Goal: Task Accomplishment & Management: Manage account settings

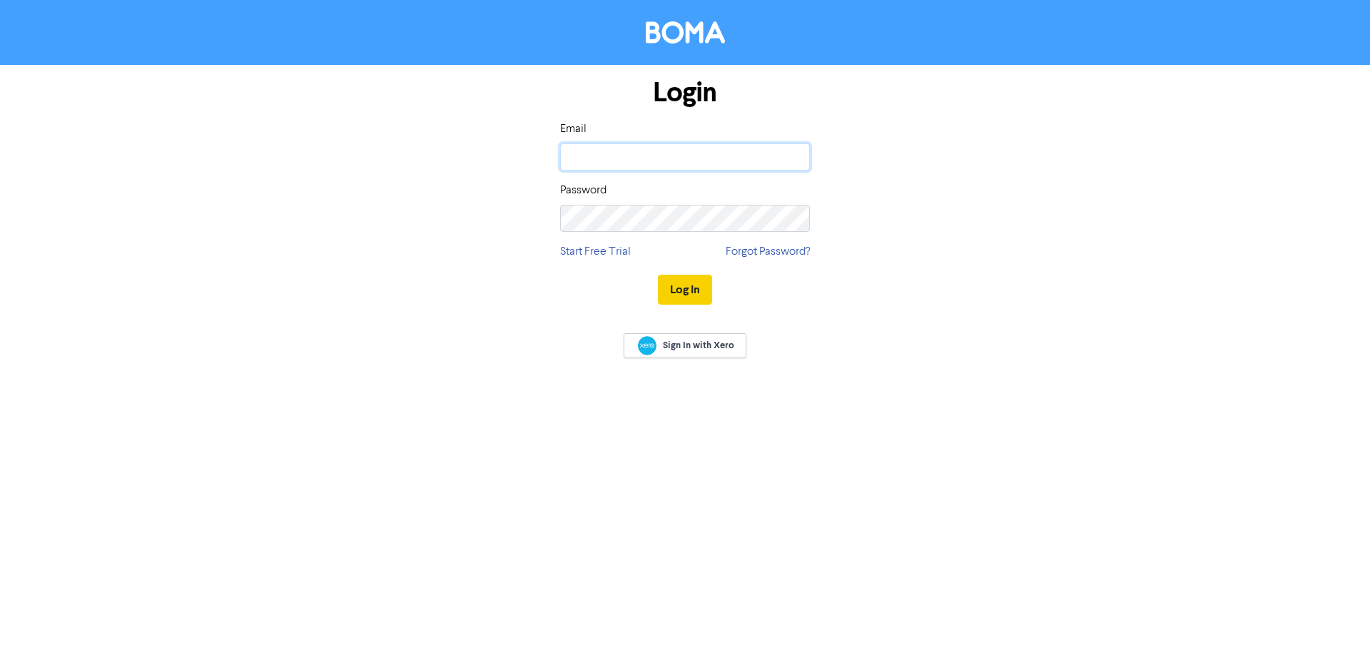
type input "[EMAIL_ADDRESS][DOMAIN_NAME]"
click at [676, 294] on button "Log In" at bounding box center [685, 290] width 54 height 30
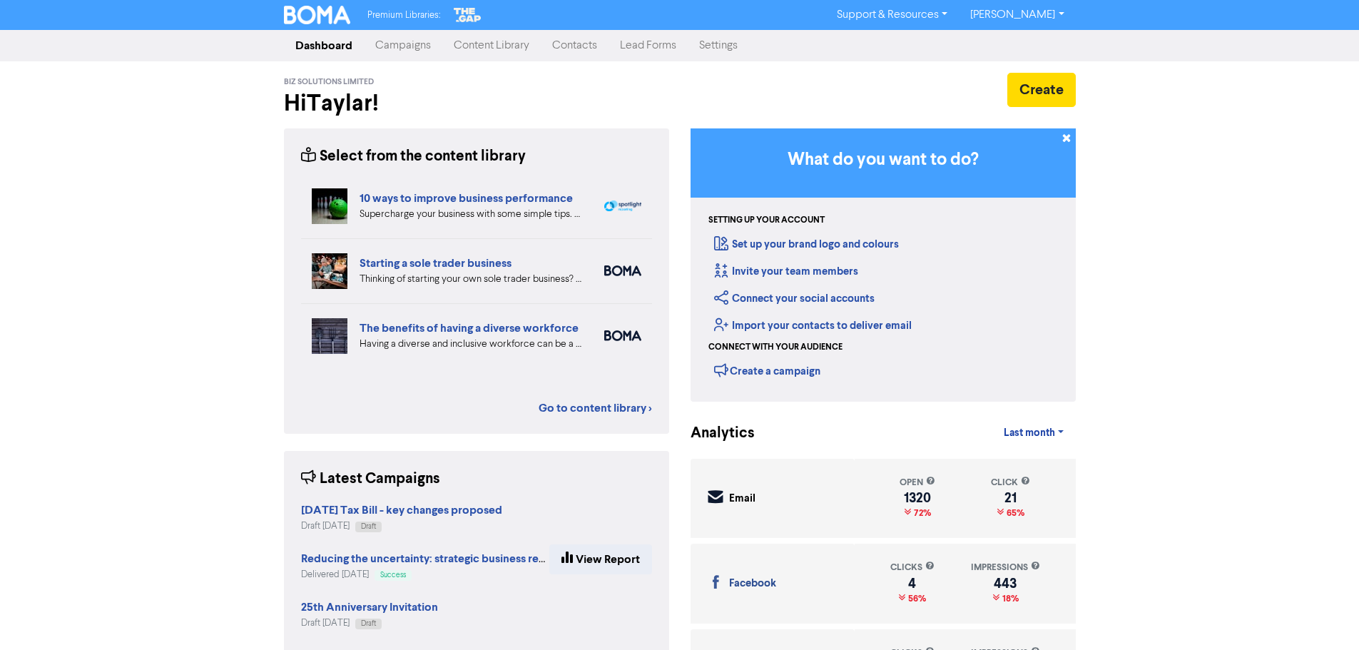
click at [565, 45] on link "Contacts" at bounding box center [575, 45] width 68 height 29
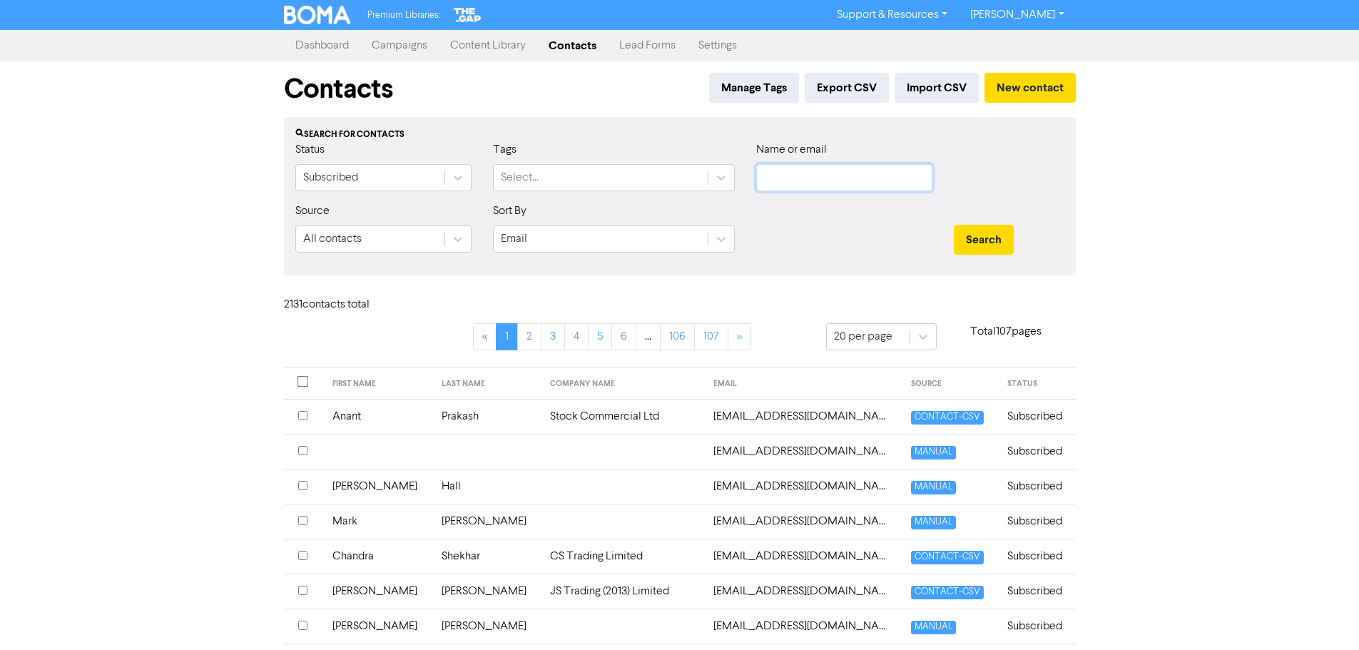
click at [774, 181] on input "text" at bounding box center [844, 177] width 176 height 27
click at [954, 225] on button "Search" at bounding box center [984, 240] width 60 height 30
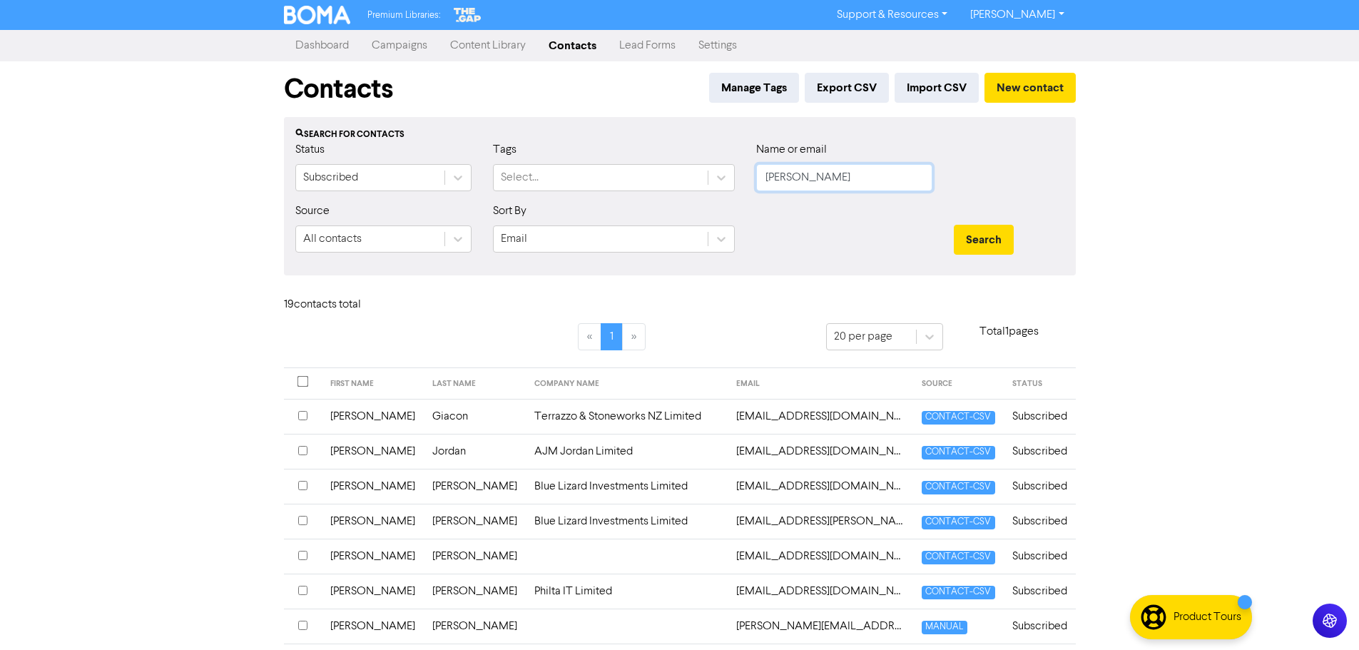
click at [954, 225] on button "Search" at bounding box center [984, 240] width 60 height 30
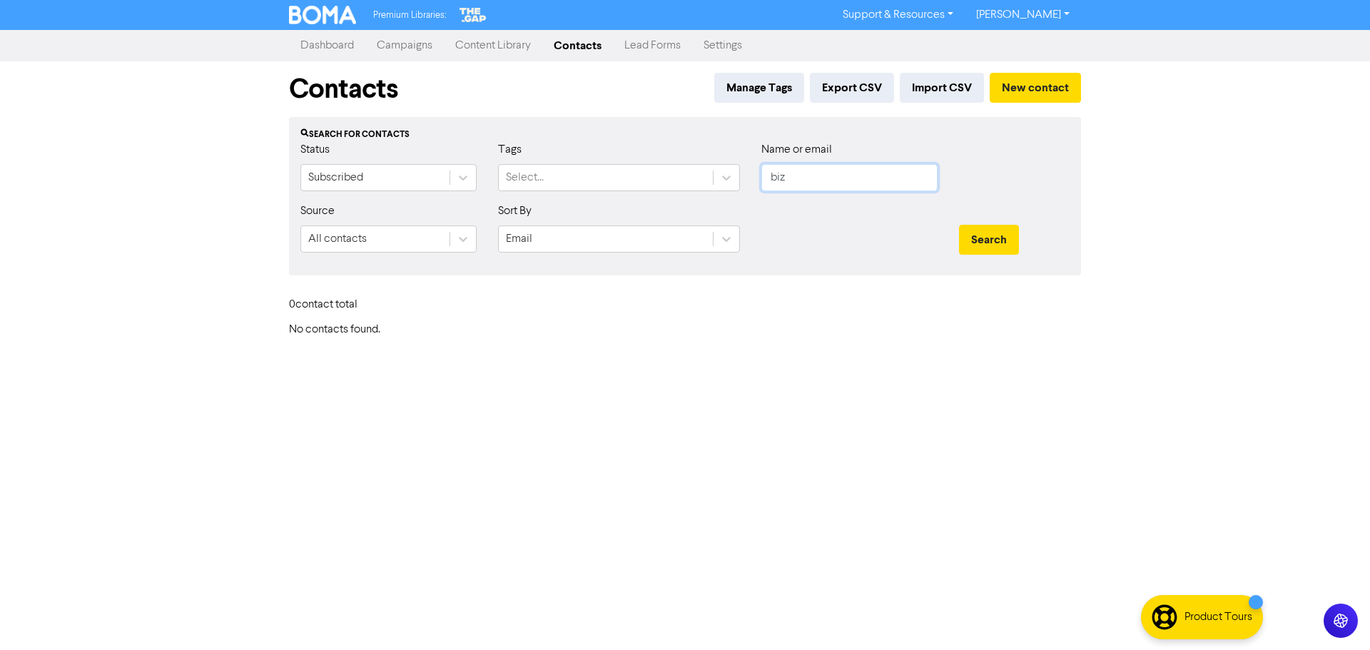
type input "biz"
click at [959, 225] on button "Search" at bounding box center [989, 240] width 60 height 30
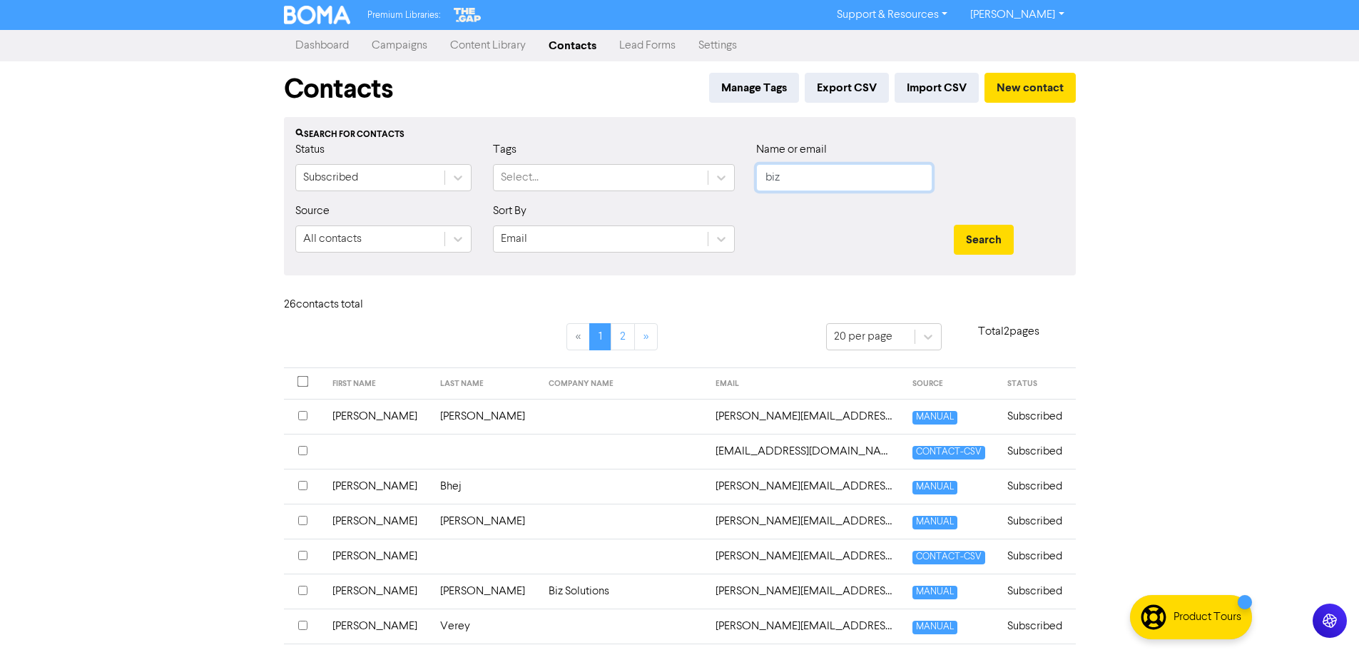
scroll to position [143, 0]
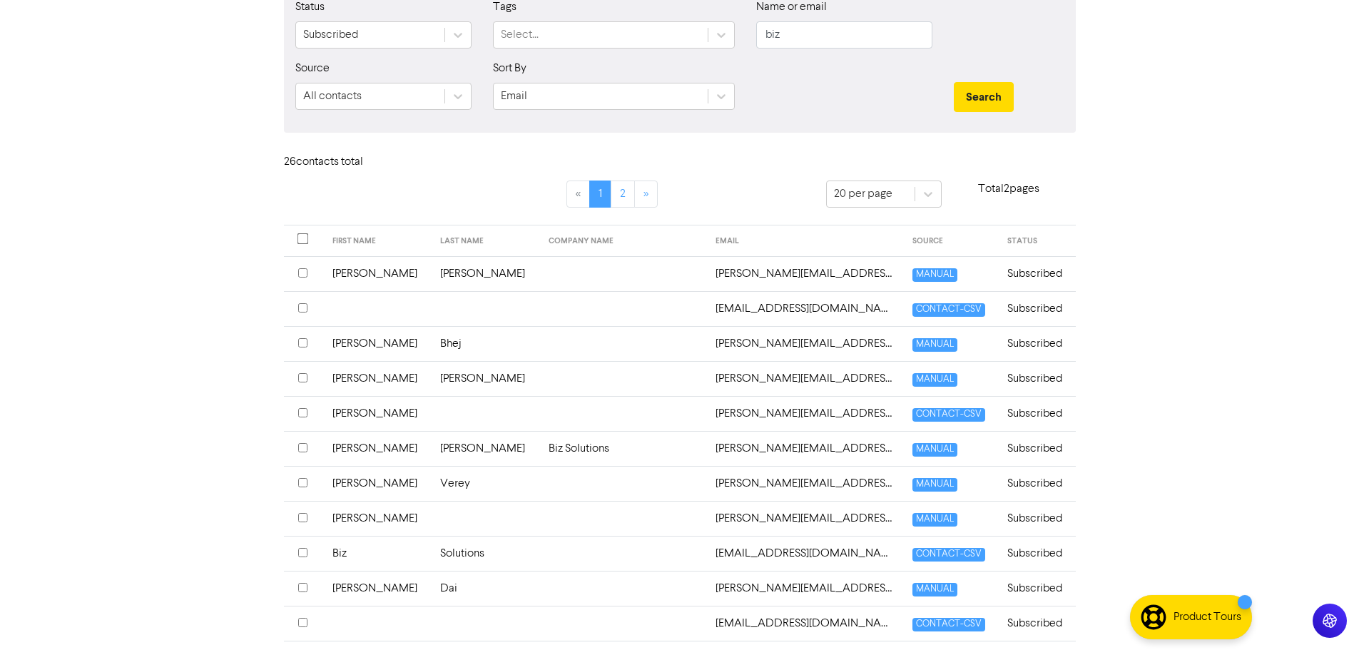
click at [300, 379] on input "checkbox" at bounding box center [302, 377] width 9 height 9
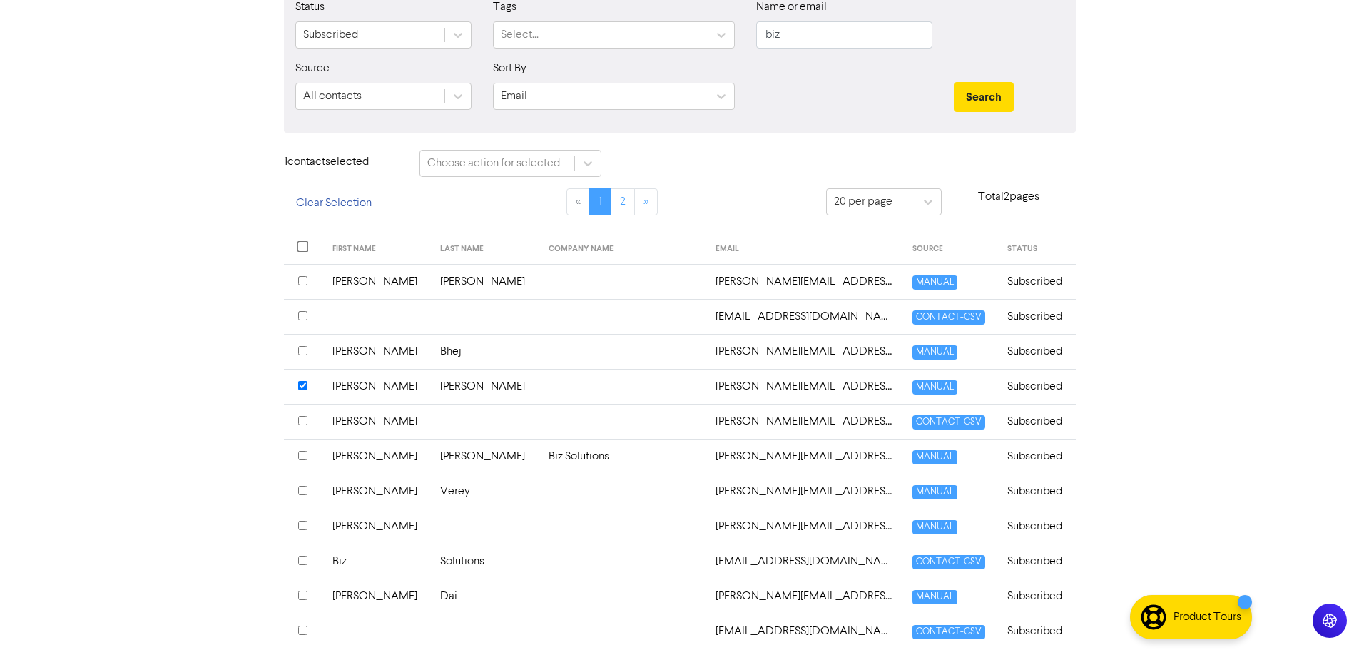
click at [303, 417] on input "checkbox" at bounding box center [302, 420] width 9 height 9
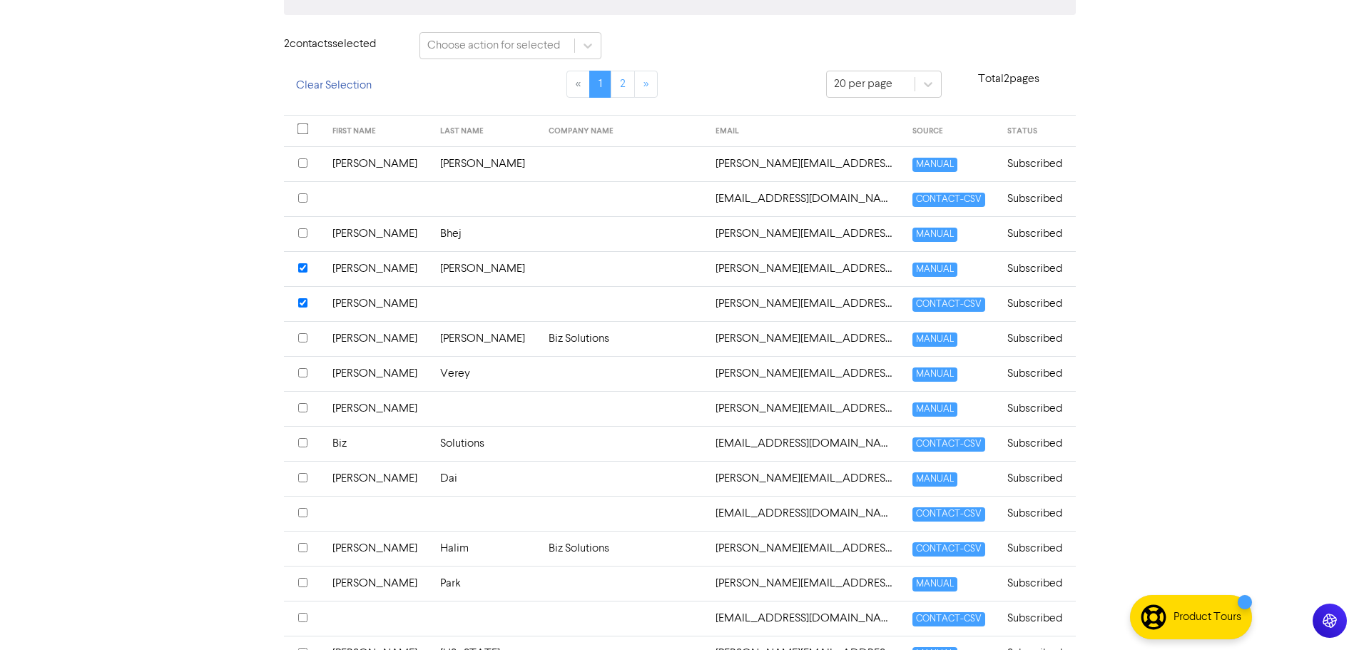
scroll to position [285, 0]
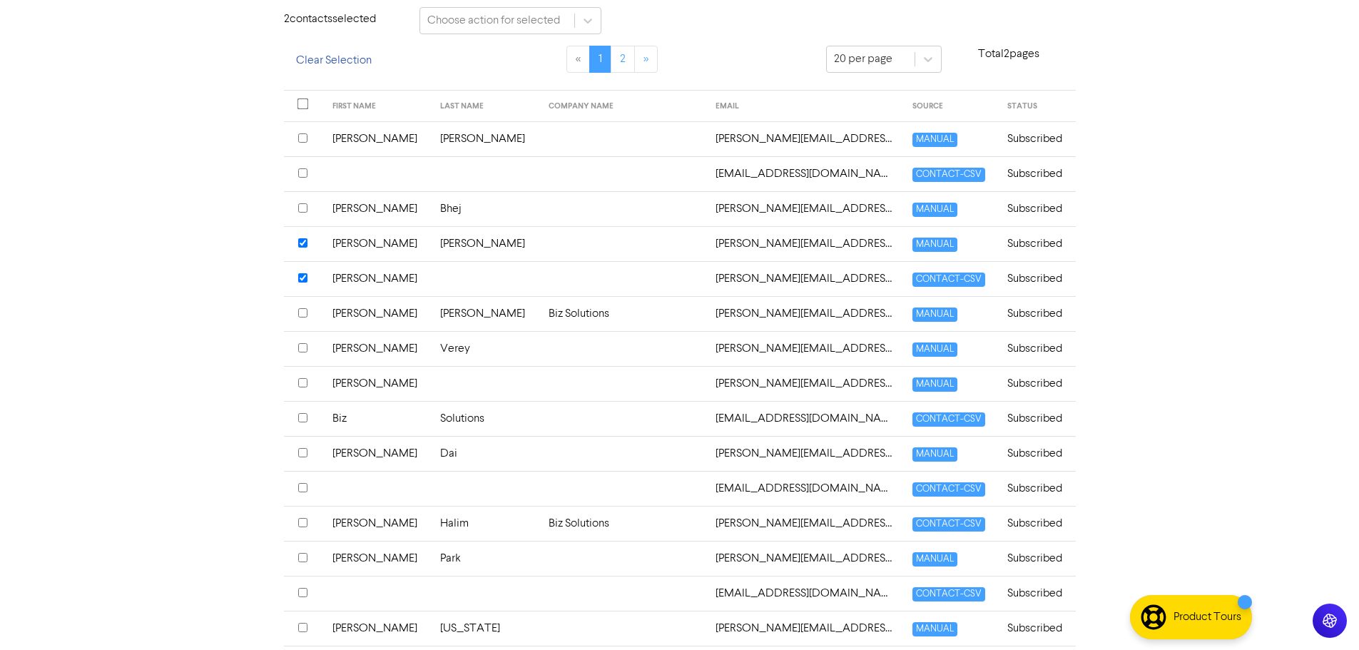
click at [304, 417] on input "checkbox" at bounding box center [302, 417] width 9 height 9
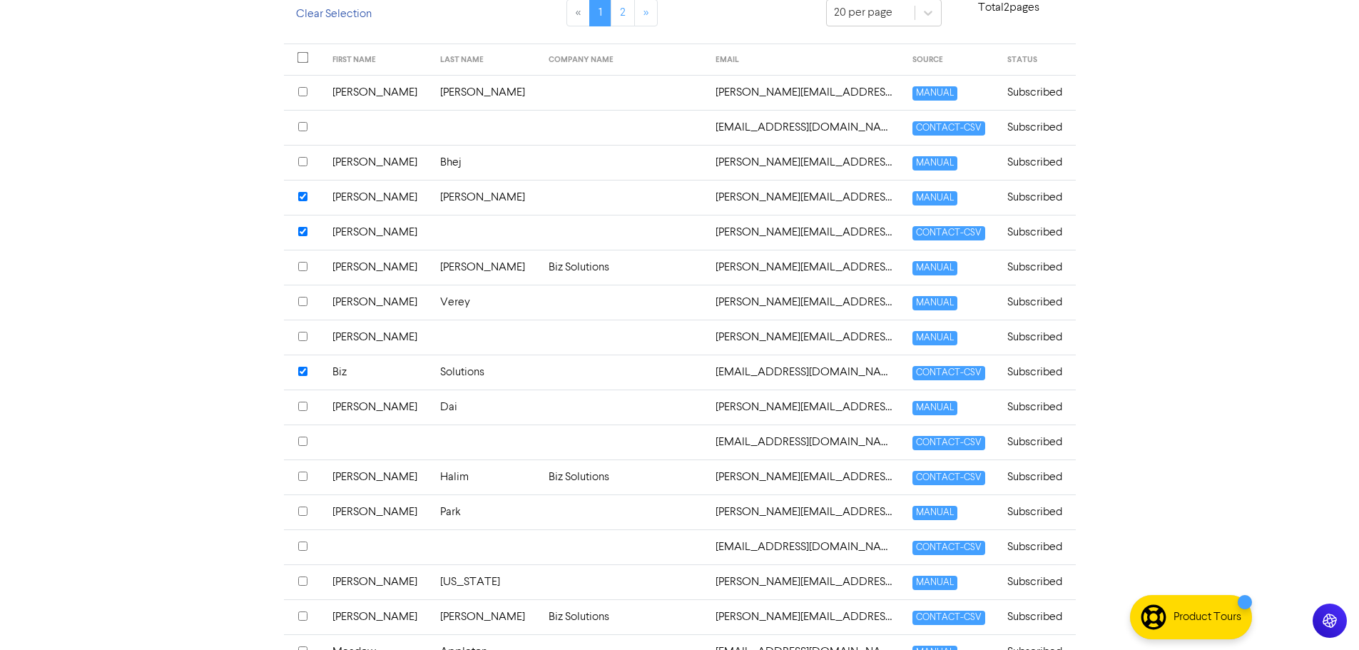
scroll to position [428, 0]
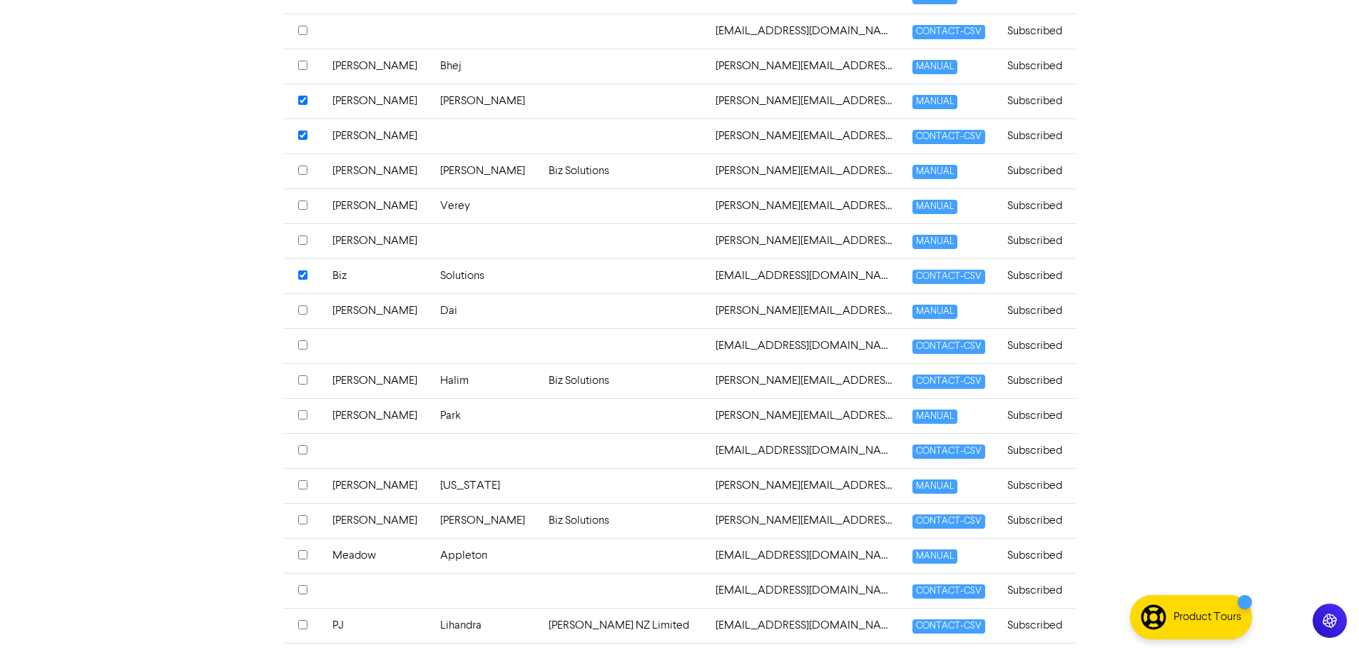
click at [301, 345] on input "checkbox" at bounding box center [302, 344] width 9 height 9
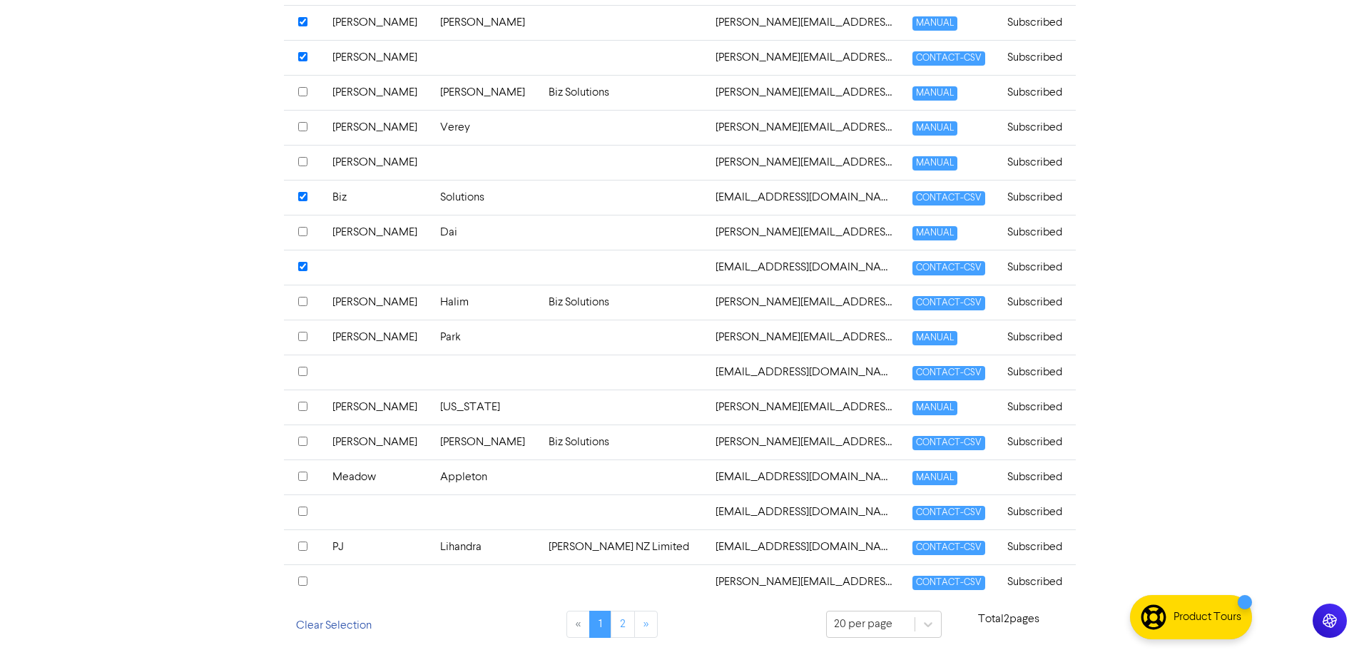
scroll to position [512, 0]
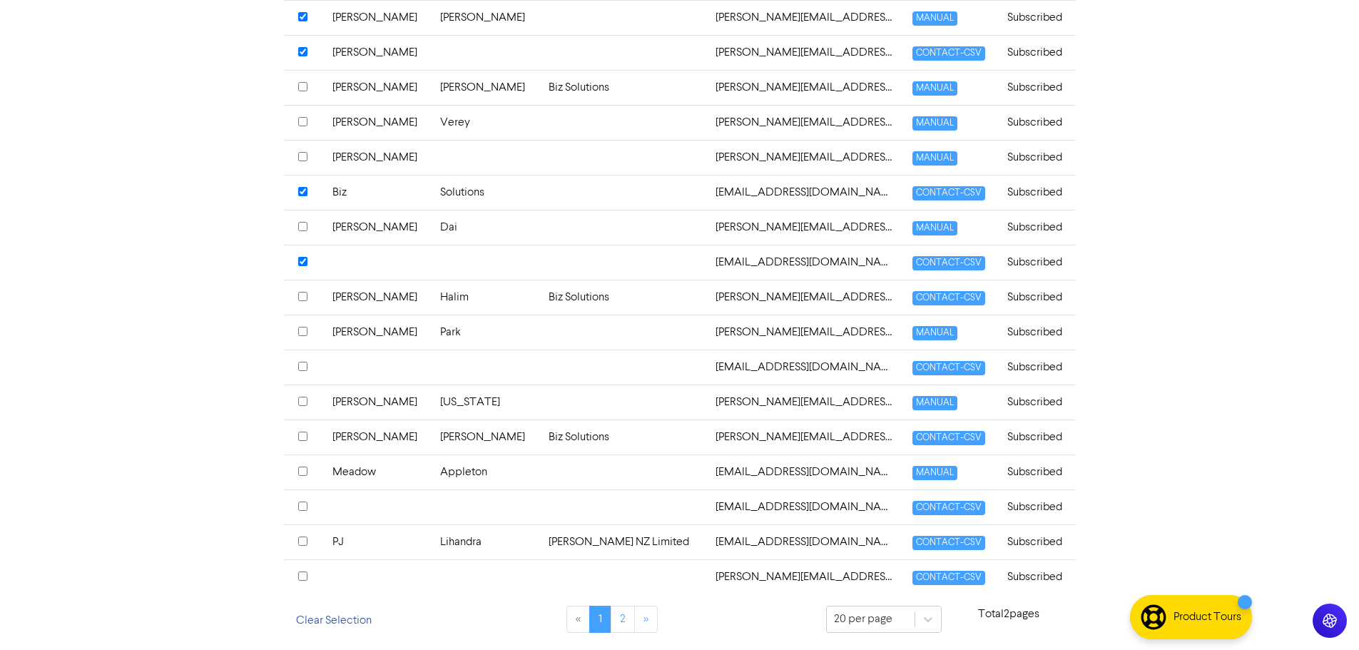
click at [306, 507] on input "checkbox" at bounding box center [302, 506] width 9 height 9
click at [300, 539] on input "checkbox" at bounding box center [302, 541] width 9 height 9
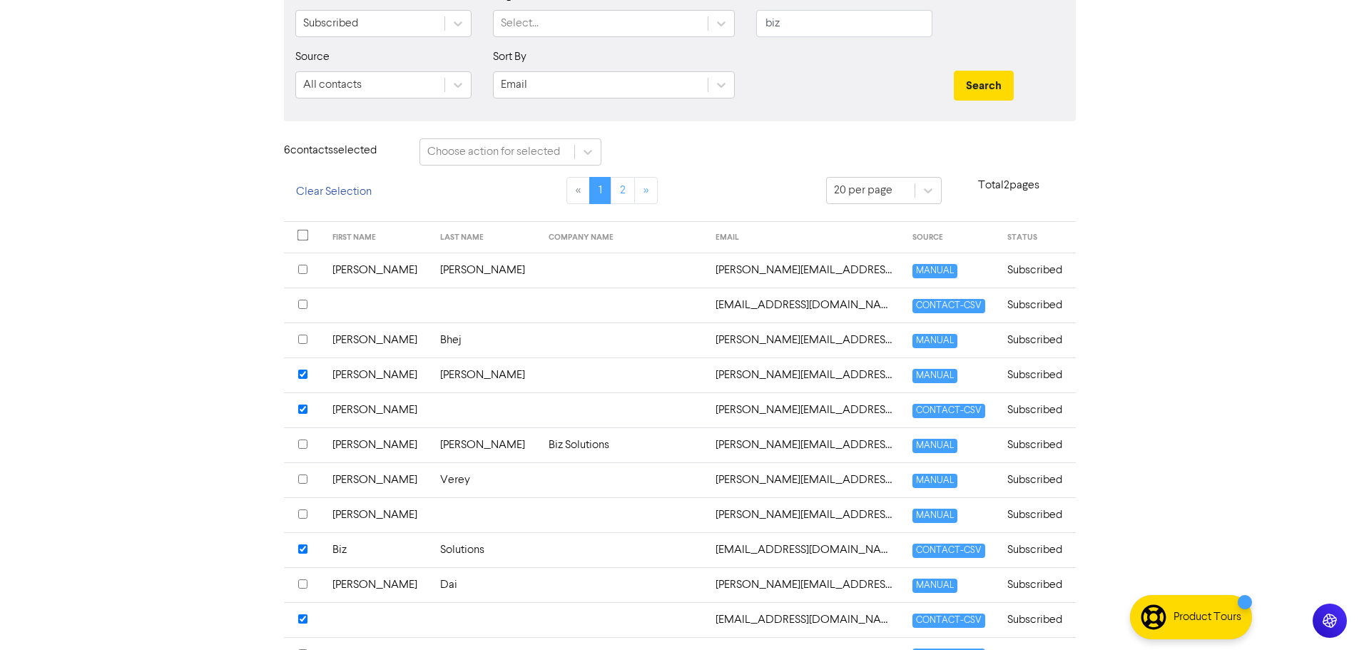
scroll to position [0, 0]
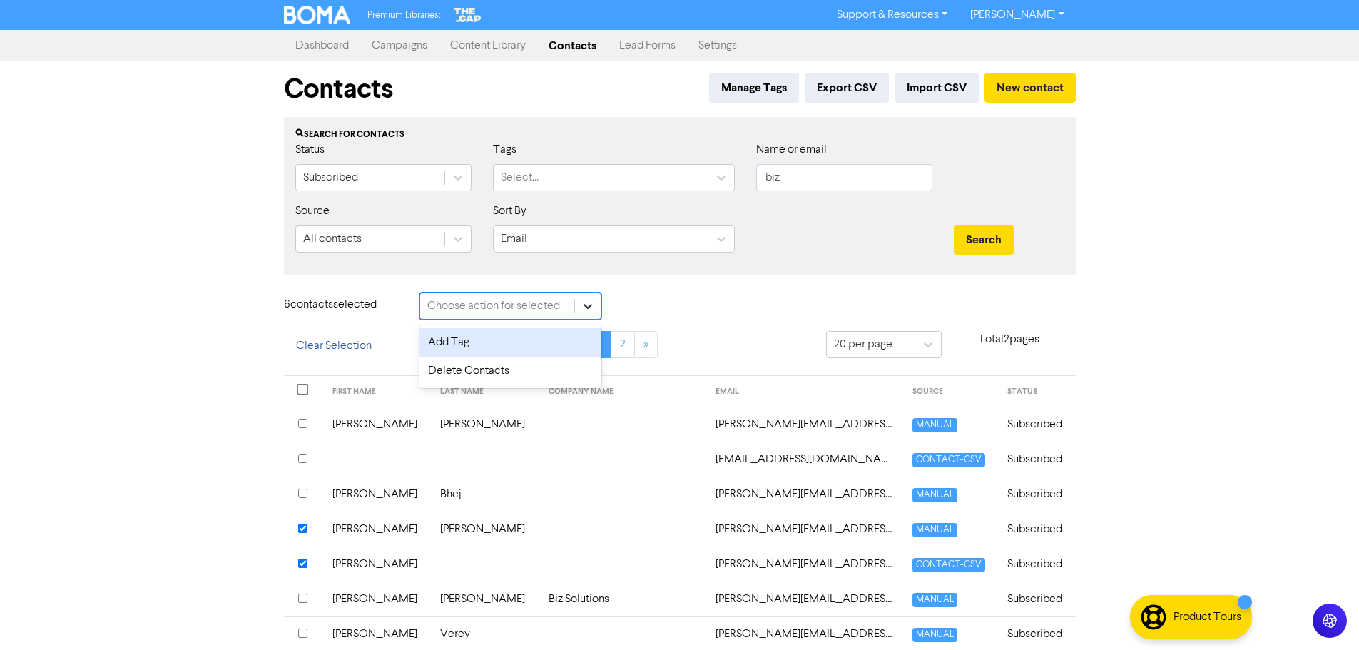
click at [585, 308] on icon at bounding box center [588, 306] width 14 height 14
click at [532, 367] on div "Delete Contacts" at bounding box center [511, 371] width 182 height 29
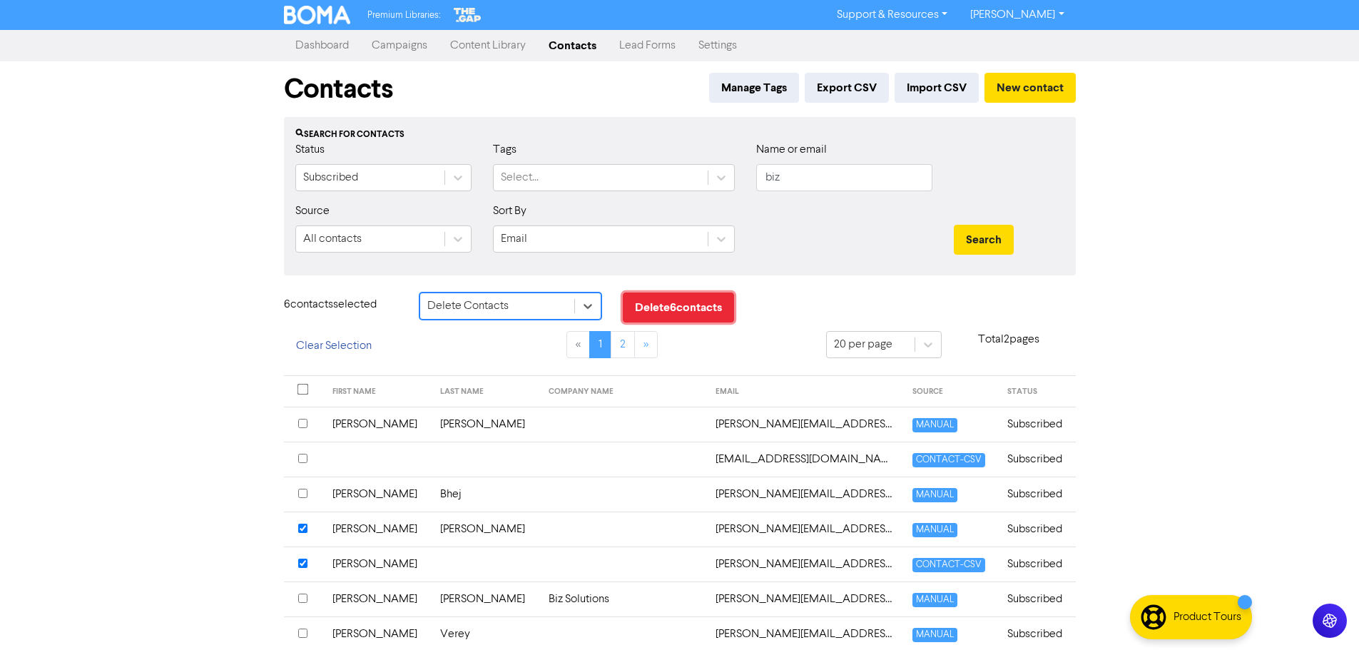
click at [689, 320] on button "Delete 6 contact s" at bounding box center [678, 308] width 111 height 30
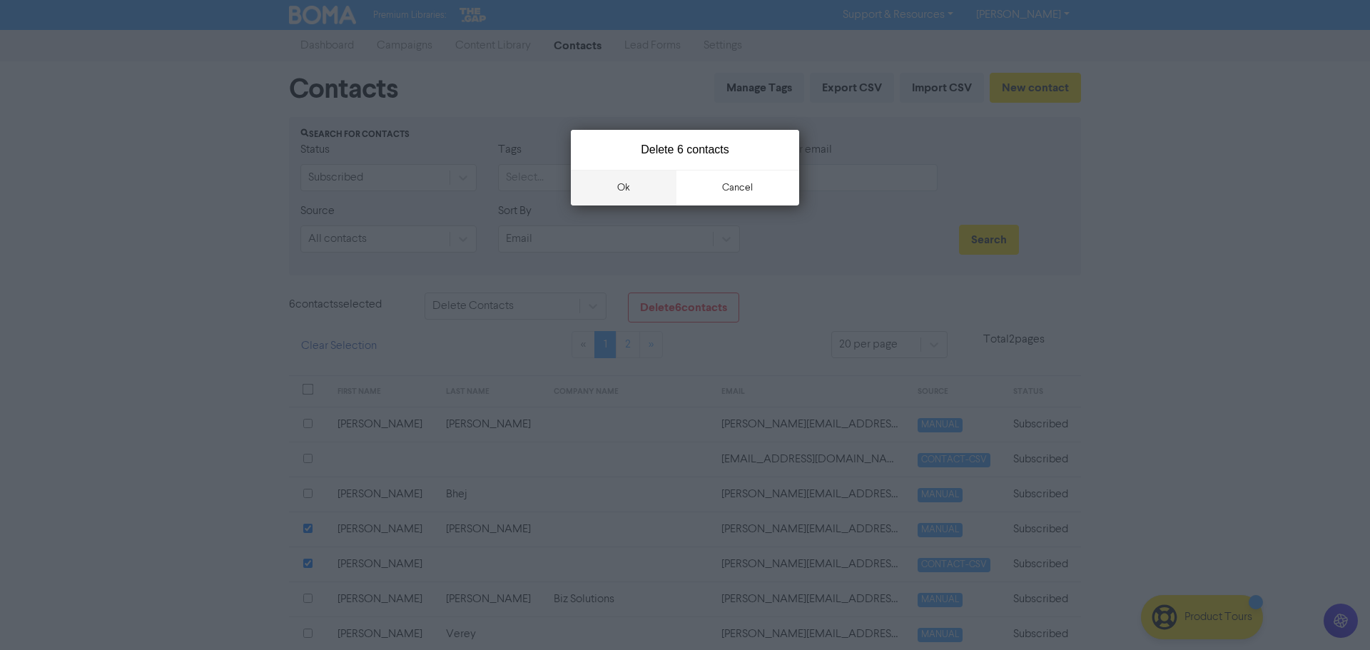
click at [621, 177] on button "ok" at bounding box center [624, 188] width 106 height 36
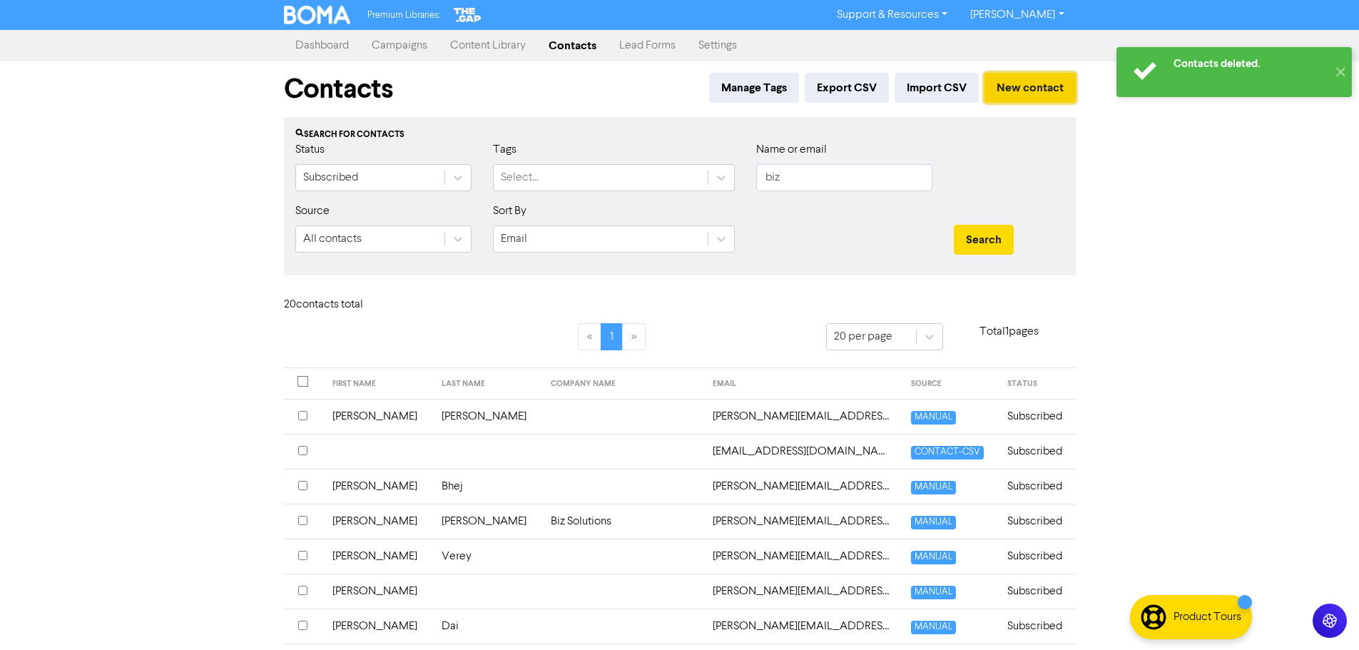
click at [1007, 88] on button "New contact" at bounding box center [1030, 88] width 91 height 30
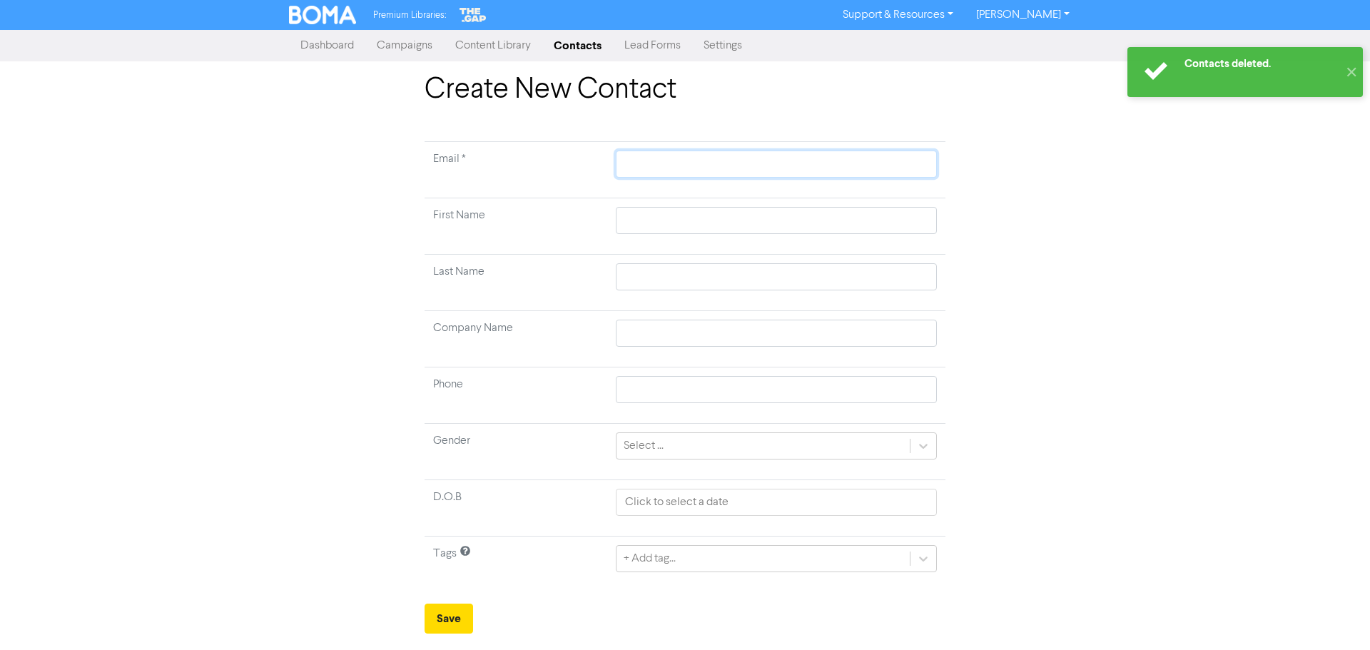
click at [677, 166] on input "text" at bounding box center [776, 164] width 321 height 27
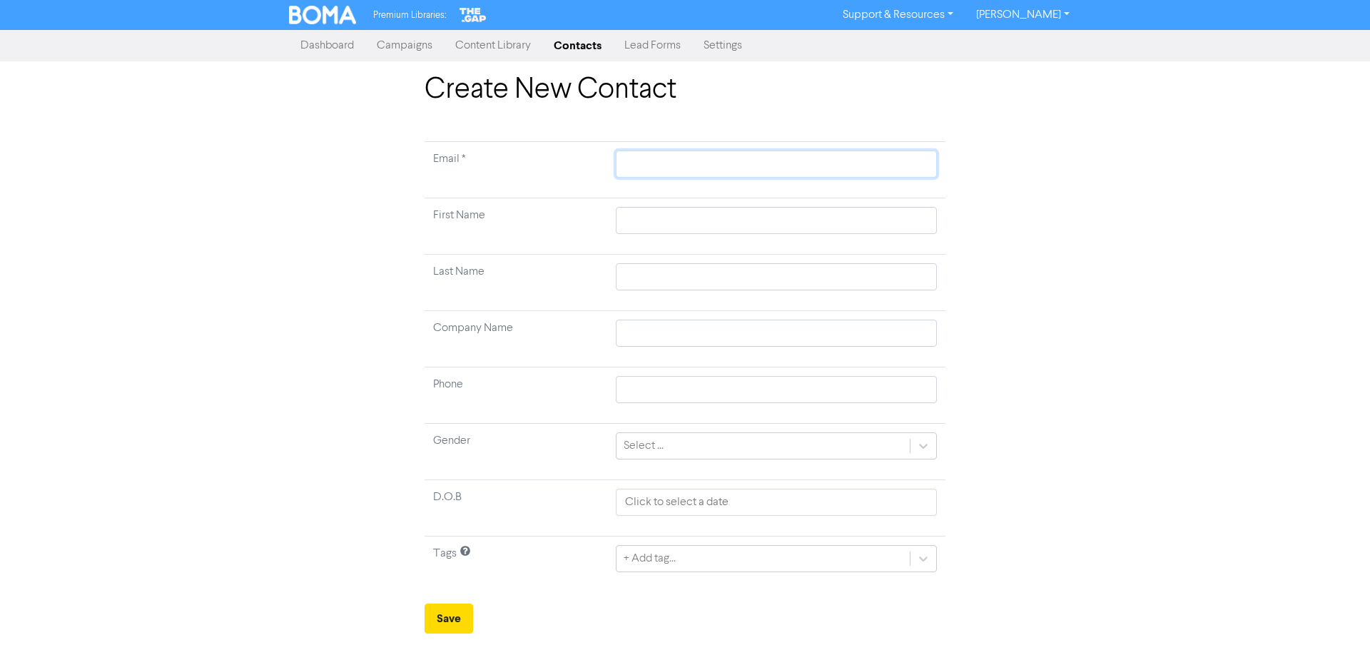
type input "[EMAIL_ADDRESS][DOMAIN_NAME]"
type input "a"
type input "an"
type input "and"
type input "andr"
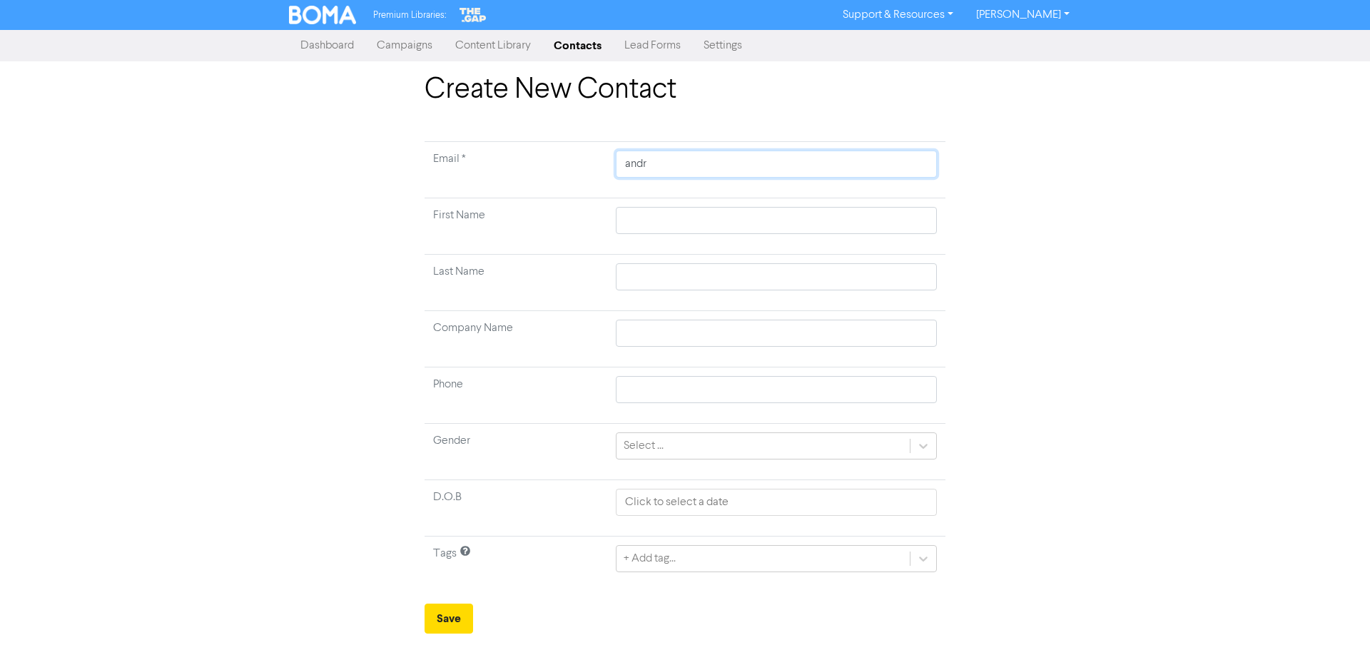
type input "andre"
type input "[PERSON_NAME]"
type input "[PERSON_NAME]@"
type input "[PERSON_NAME]"
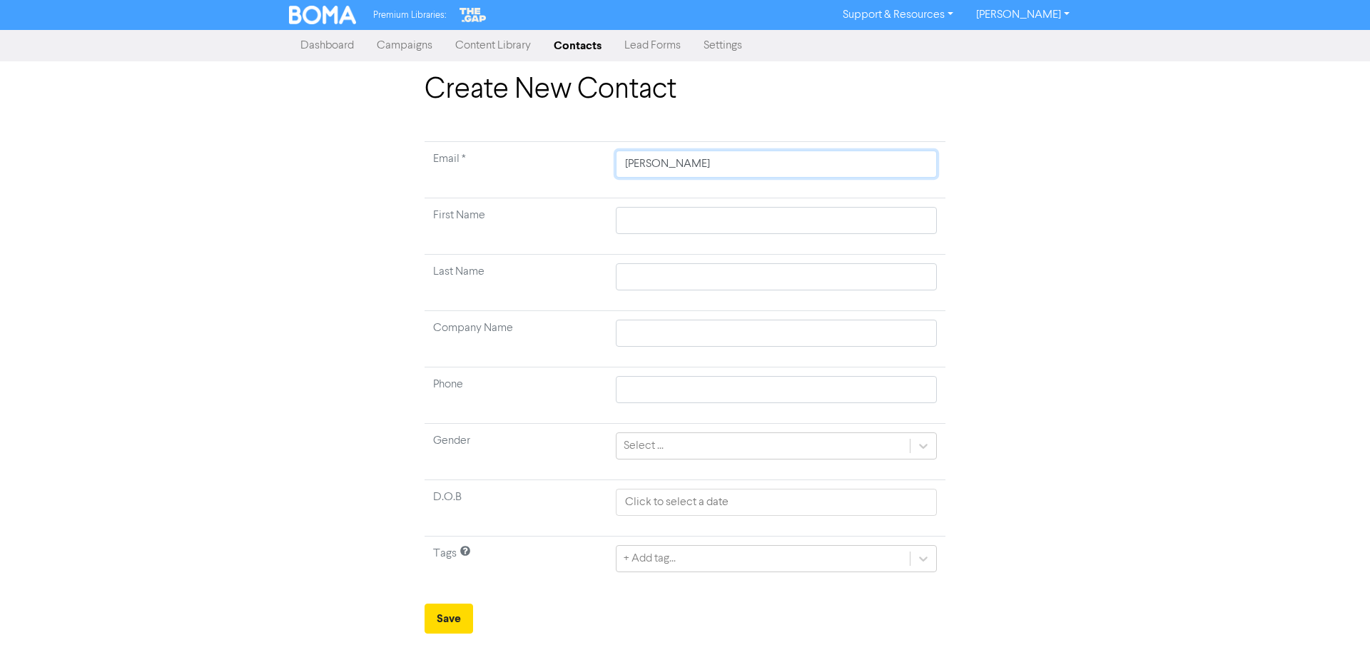
type input "[PERSON_NAME]"
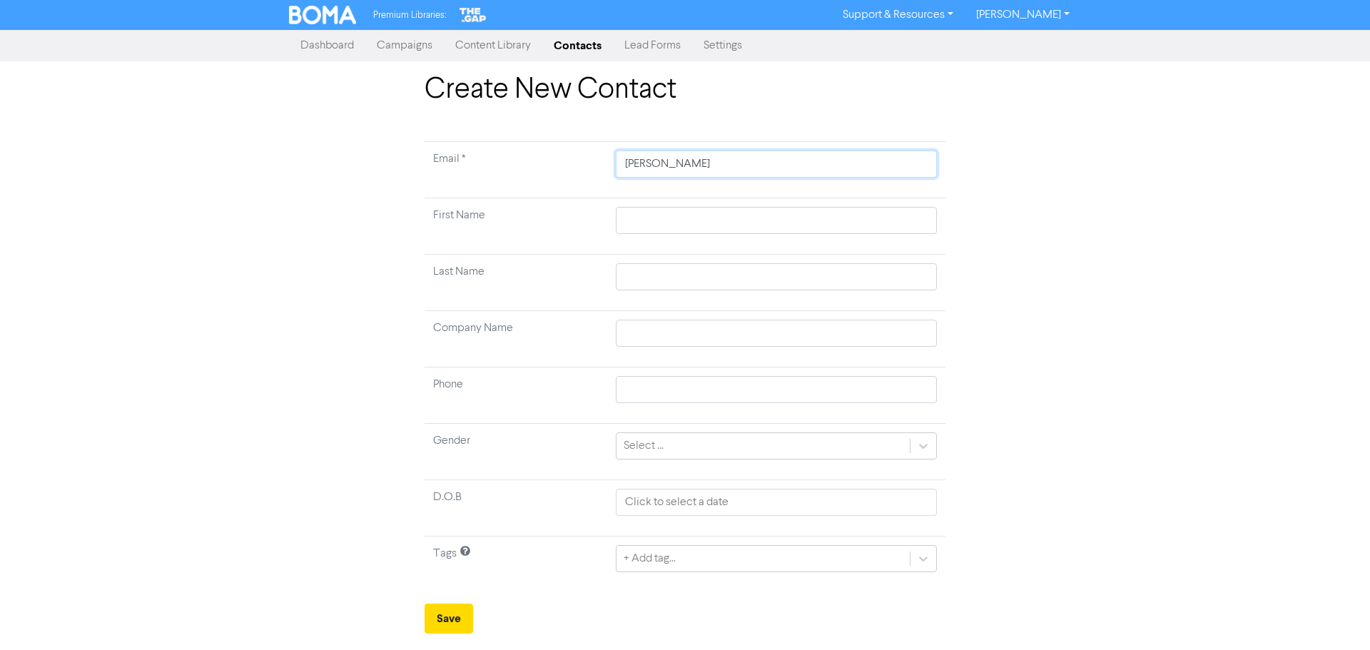
type input "[PERSON_NAME]"
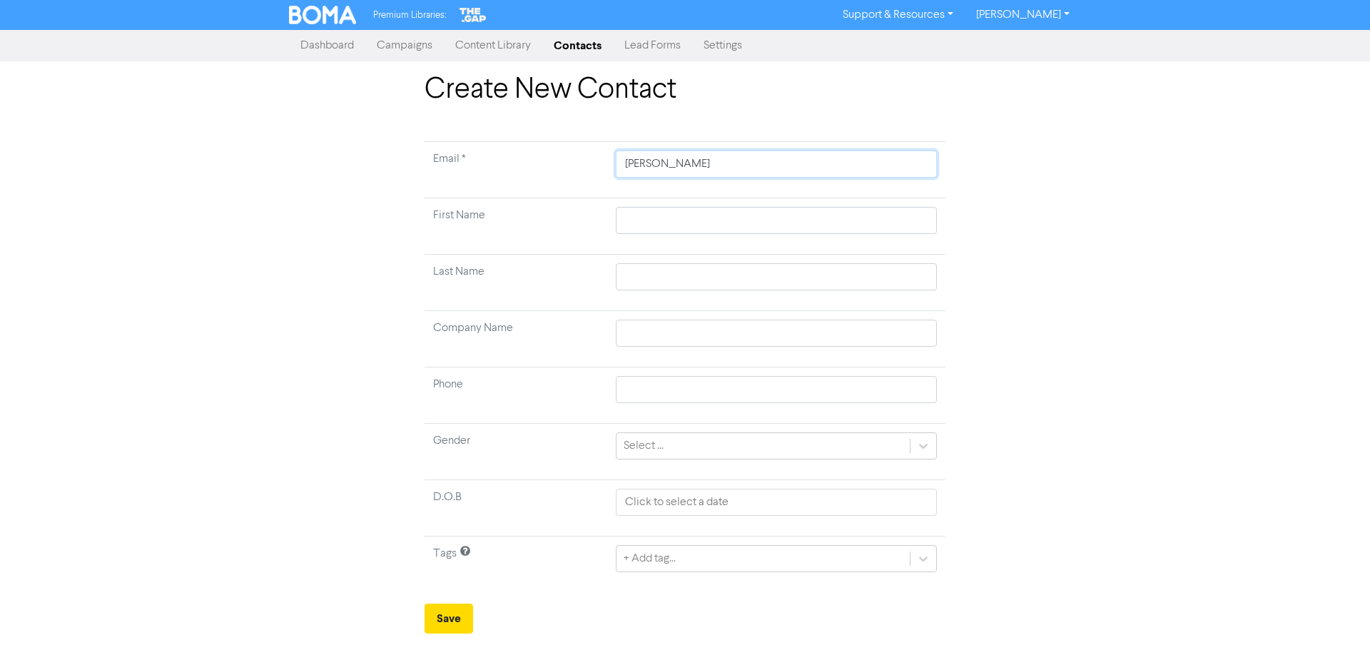
type input "[PERSON_NAME]"
type input "[PERSON_NAME]."
type input "[PERSON_NAME]"
type input "[PERSON_NAME][EMAIL_ADDRESS][DOMAIN_NAME]"
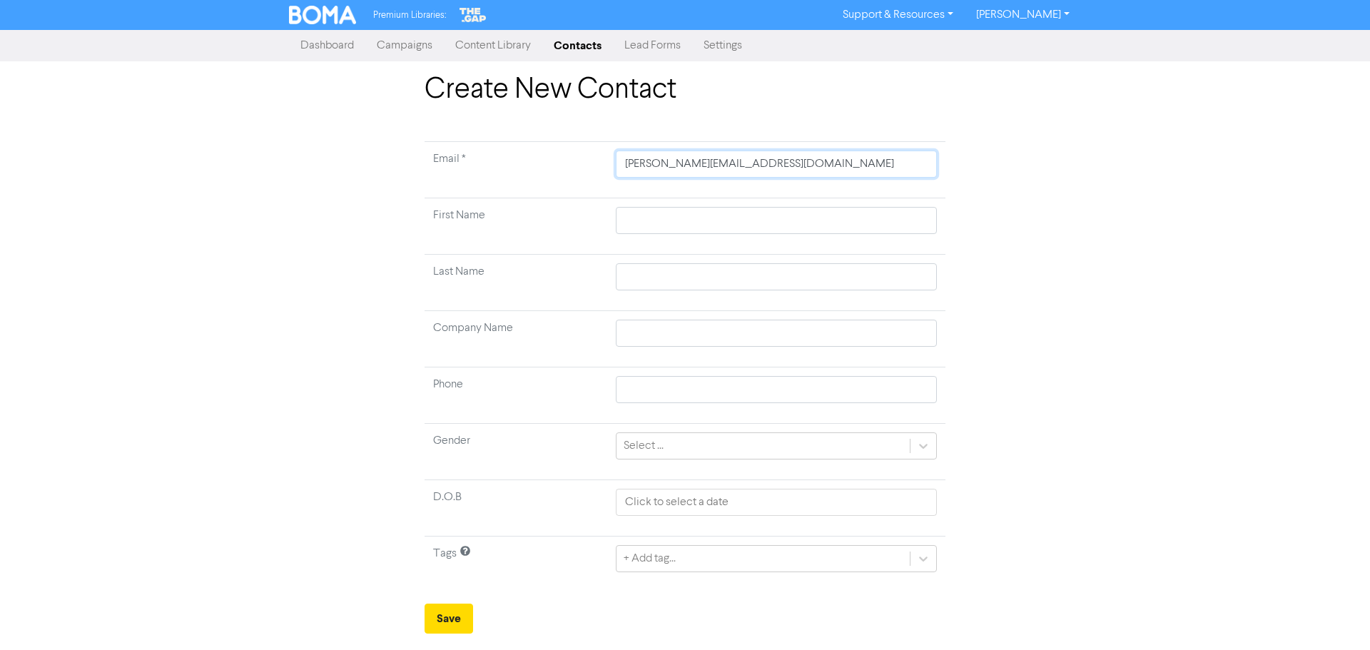
type input "[PERSON_NAME][EMAIL_ADDRESS][DOMAIN_NAME]."
type input "[PERSON_NAME]@bizmortgages.co.[PERSON_NAME]"
type input "[PERSON_NAME][EMAIL_ADDRESS][DOMAIN_NAME]"
click at [425, 604] on button "Save" at bounding box center [449, 619] width 49 height 30
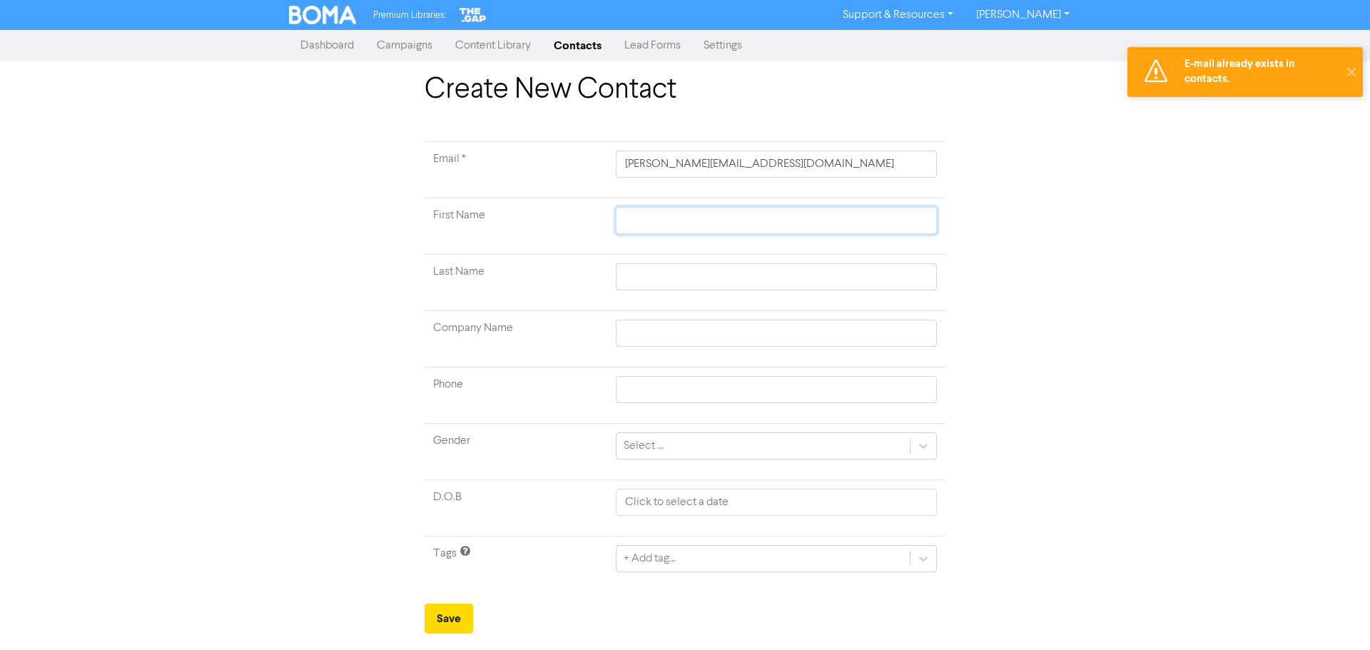
click at [727, 216] on input "text" at bounding box center [776, 220] width 321 height 27
click at [571, 38] on link "Contacts" at bounding box center [577, 45] width 71 height 29
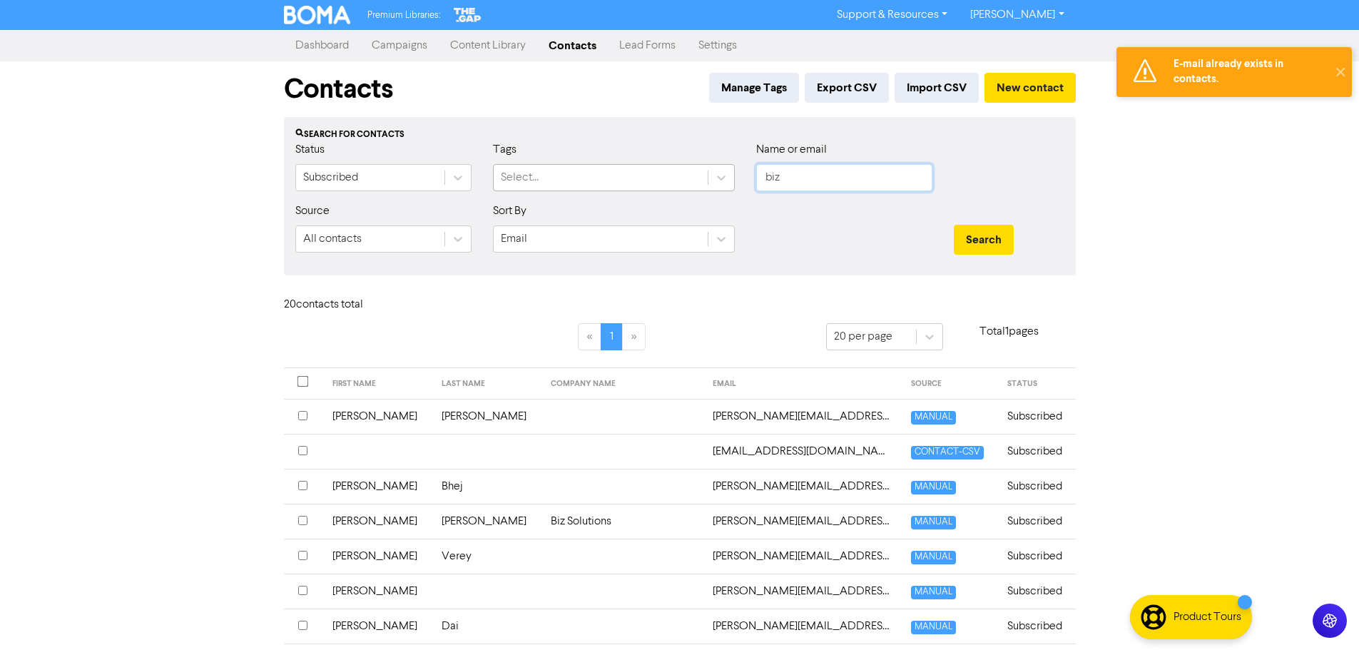
drag, startPoint x: 811, startPoint y: 176, endPoint x: 616, endPoint y: 167, distance: 195.7
click at [653, 167] on div "Status Subscribed Tags Select... Name or email biz" at bounding box center [680, 171] width 791 height 61
type input "[PERSON_NAME]"
click at [954, 225] on button "Search" at bounding box center [984, 240] width 60 height 30
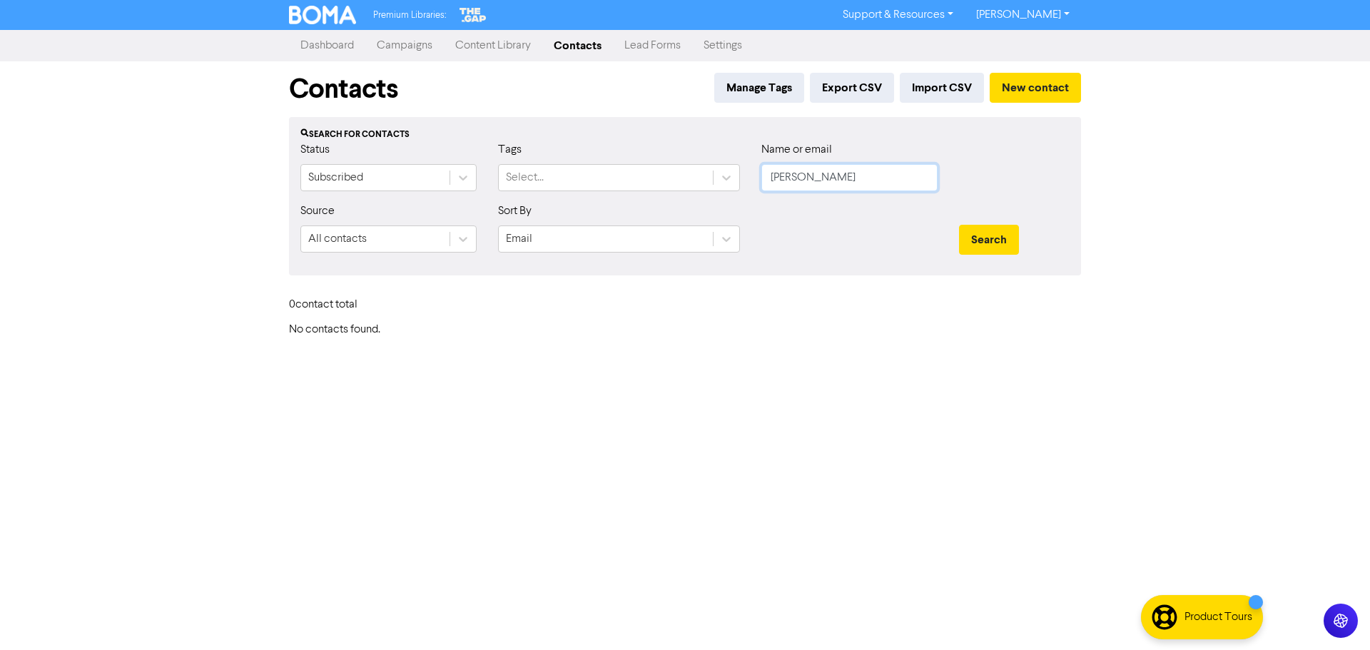
drag, startPoint x: 825, startPoint y: 178, endPoint x: 626, endPoint y: 152, distance: 200.8
click at [628, 152] on div "Status Subscribed Tags Select... Name or email [PERSON_NAME]" at bounding box center [685, 171] width 791 height 61
click at [1034, 82] on button "New contact" at bounding box center [1035, 88] width 91 height 30
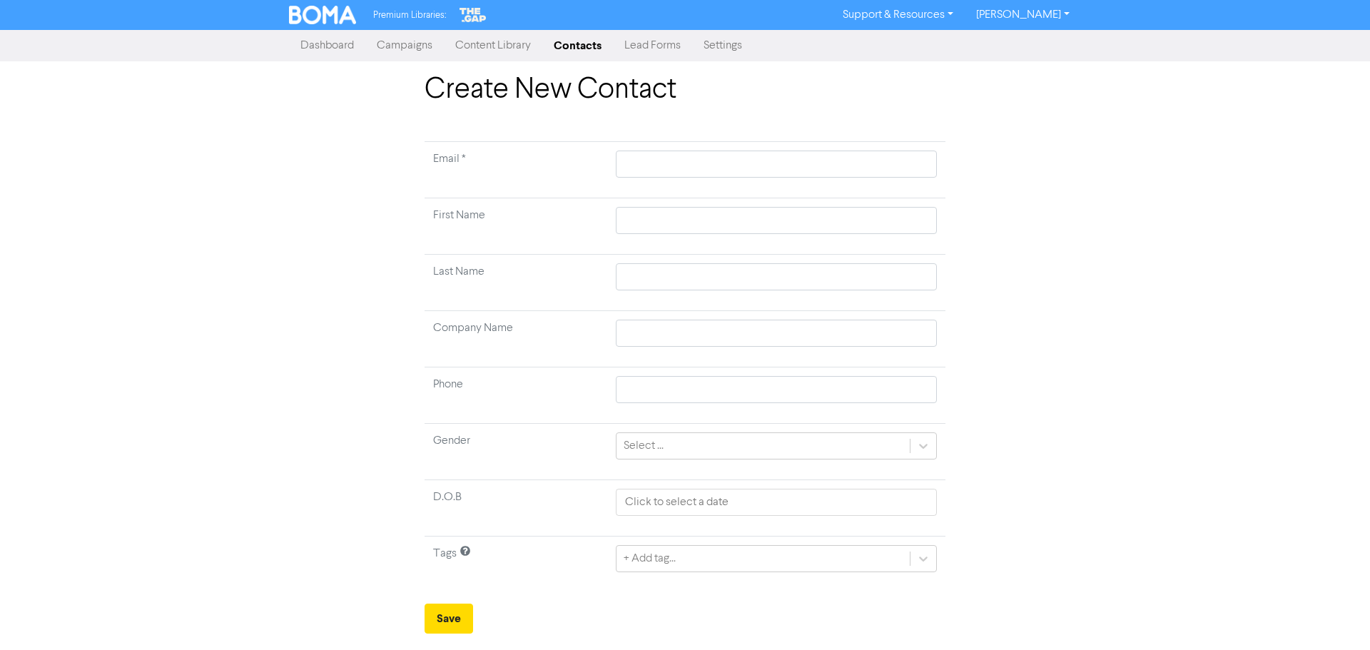
click at [687, 148] on td at bounding box center [776, 170] width 338 height 56
click at [685, 162] on input "text" at bounding box center [776, 164] width 321 height 27
type input "d"
type input "do"
type input "don"
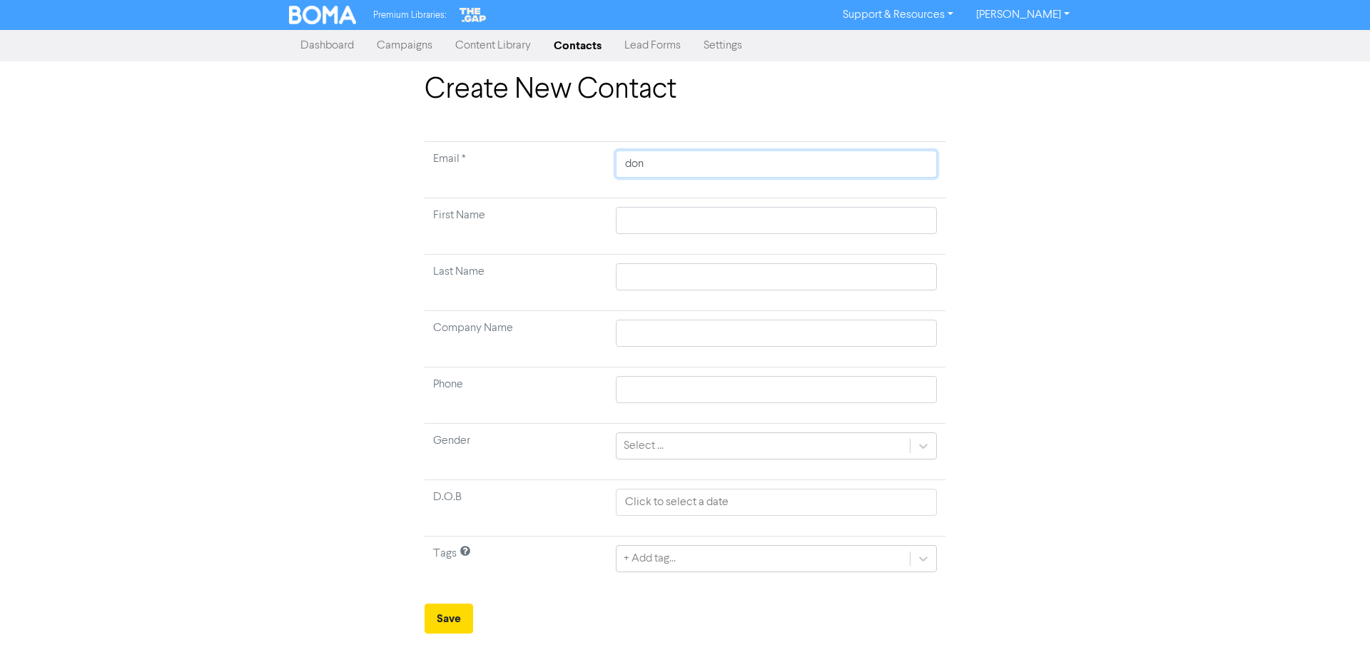
type input "[PERSON_NAME]"
type input "[PERSON_NAME]@W"
type input "[PERSON_NAME]@"
type input "[PERSON_NAME]@b"
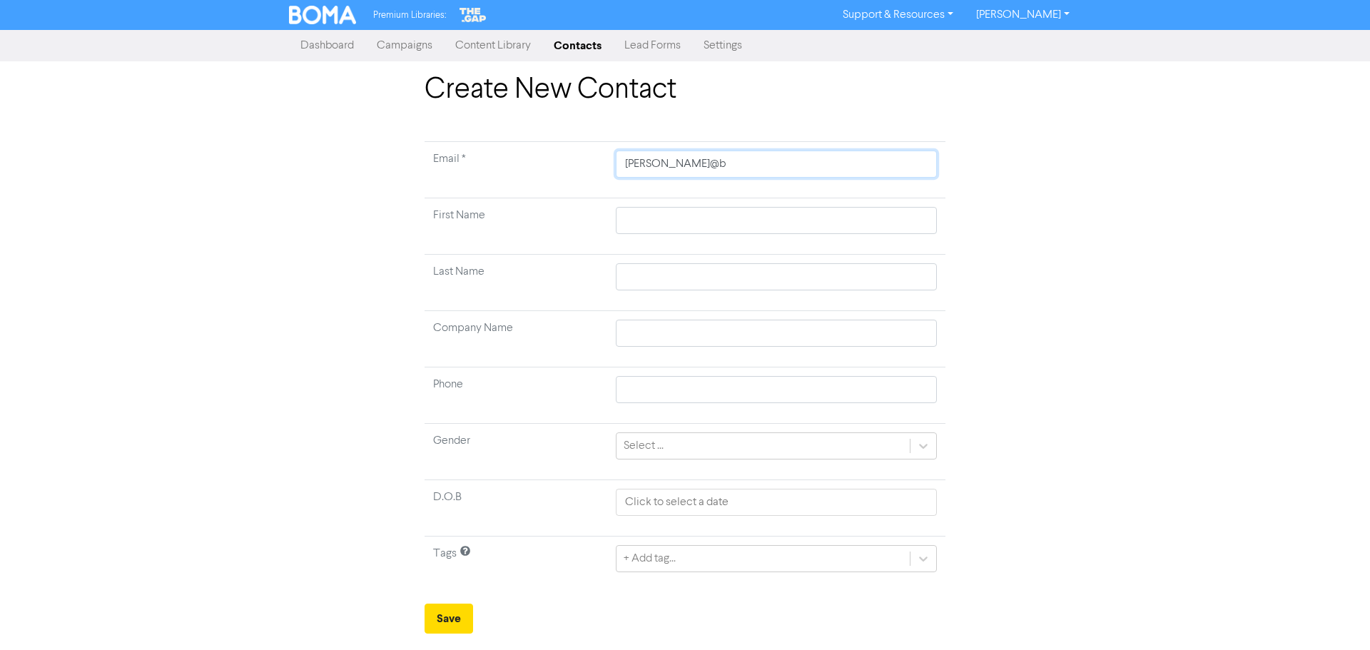
type input "[PERSON_NAME]@bi"
type input "[PERSON_NAME]@biz"
type input "[PERSON_NAME]@bizm"
type input "[PERSON_NAME]@bizmo"
type input "[PERSON_NAME]@bizmor"
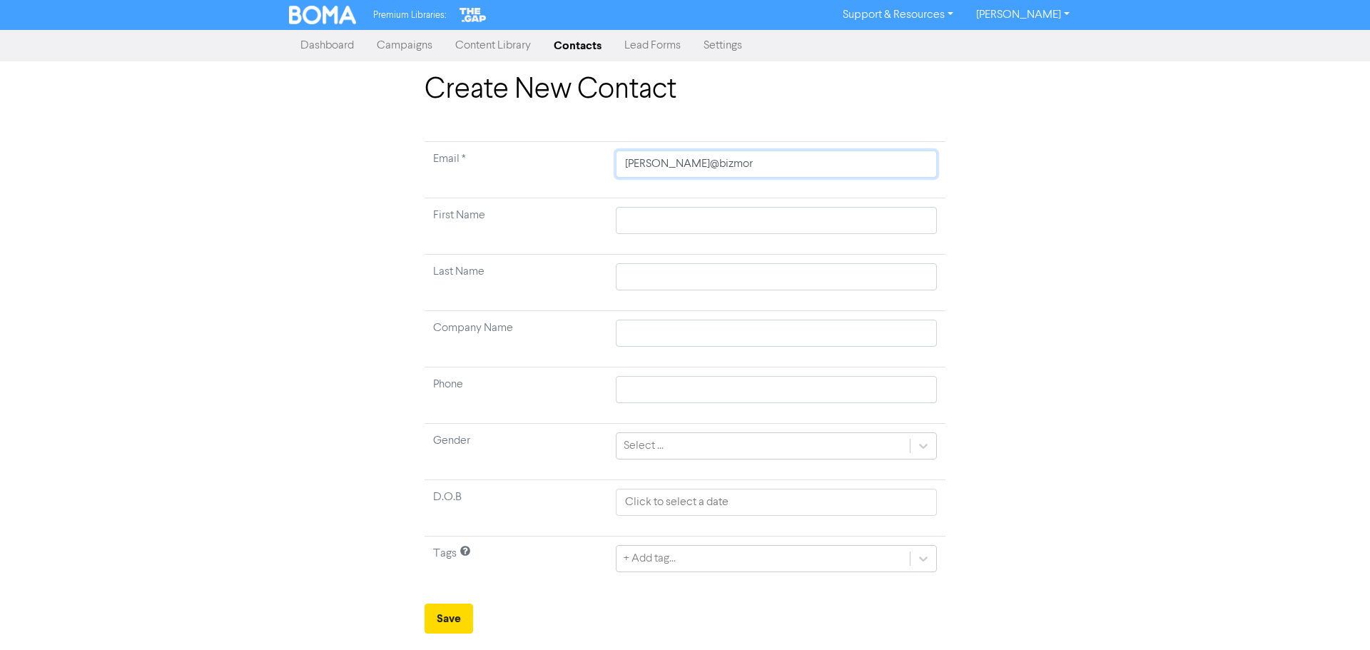
type input "[PERSON_NAME]@bizmort"
type input "[PERSON_NAME]@bizmortg"
type input "[PERSON_NAME]@bizmortga"
type input "[PERSON_NAME]@bizmortgag"
type input "[PERSON_NAME]@bizmortgage"
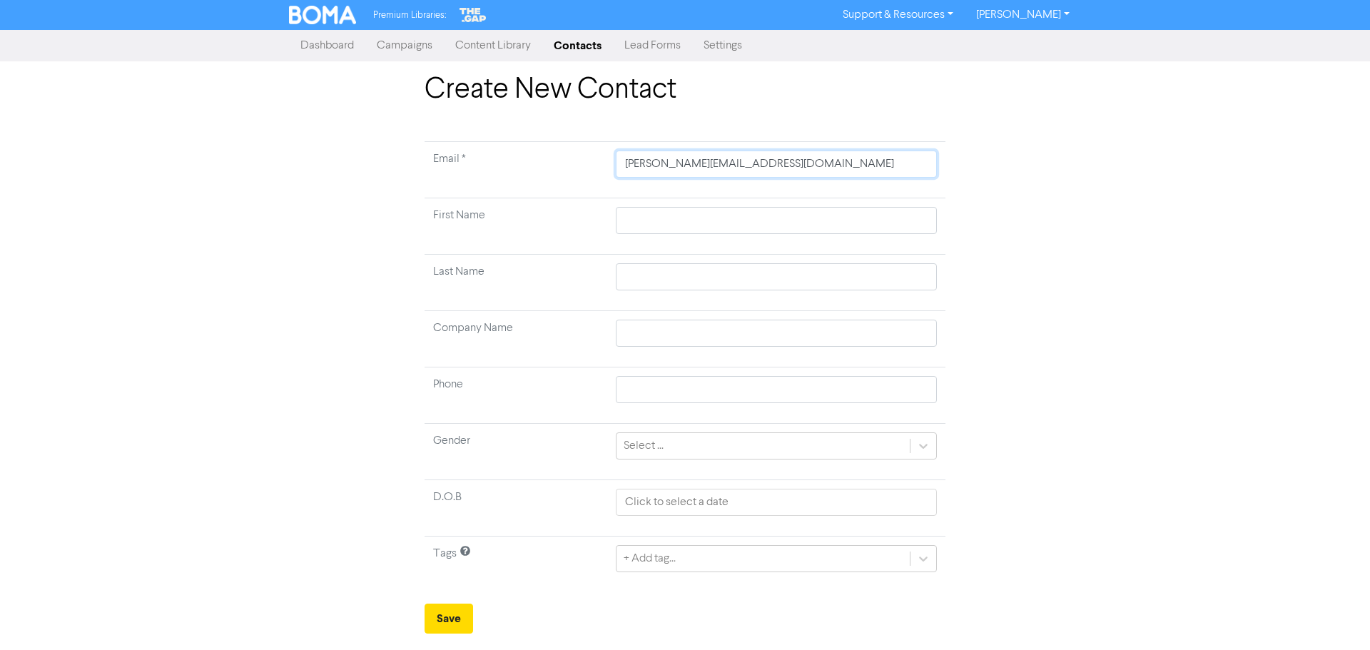
click at [425, 604] on button "Save" at bounding box center [449, 619] width 49 height 30
click at [575, 40] on link "Contacts" at bounding box center [577, 45] width 71 height 29
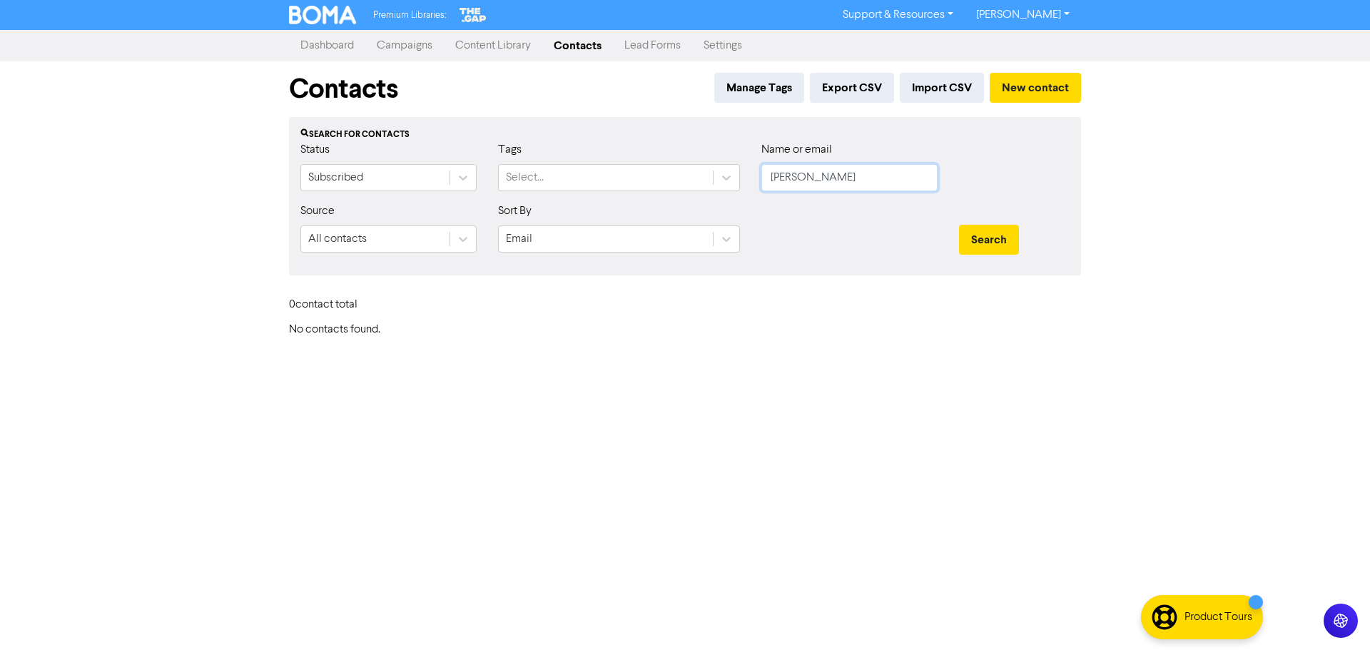
drag, startPoint x: 823, startPoint y: 176, endPoint x: 621, endPoint y: 154, distance: 203.8
click at [654, 154] on div "Status Subscribed Tags Select... Name or email [PERSON_NAME]" at bounding box center [685, 171] width 791 height 61
click at [959, 225] on button "Search" at bounding box center [989, 240] width 60 height 30
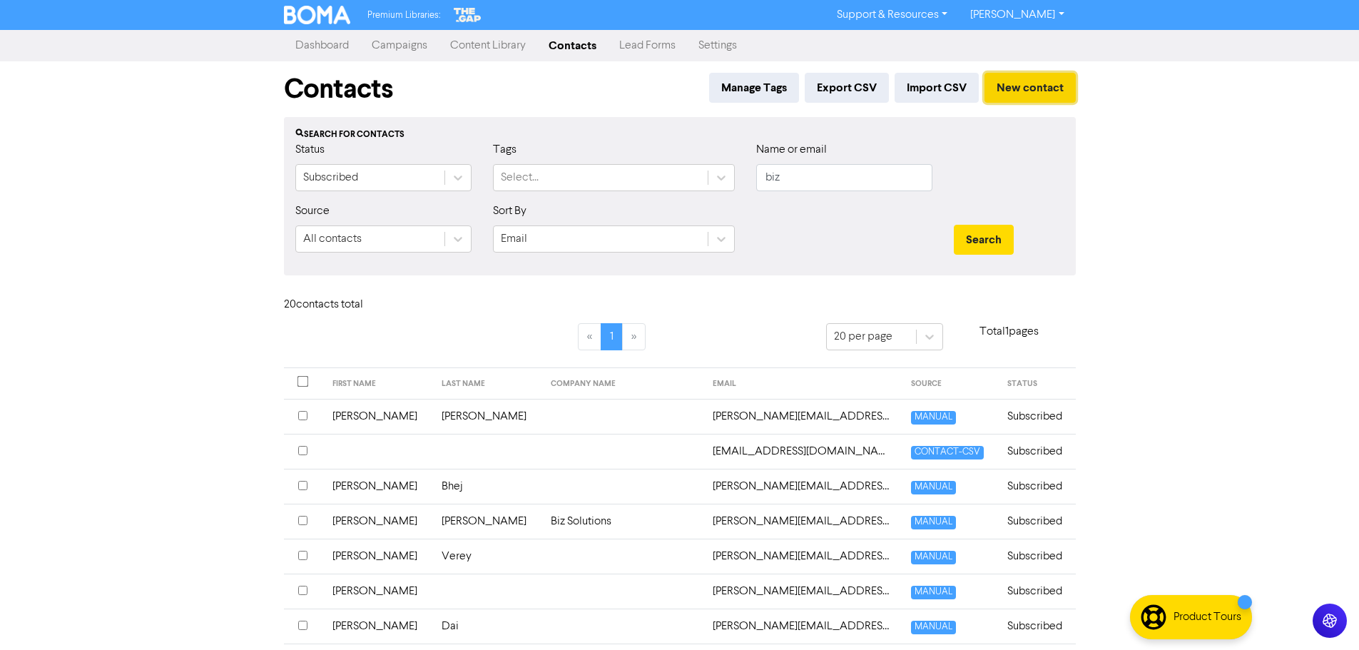
click at [1001, 85] on button "New contact" at bounding box center [1030, 88] width 91 height 30
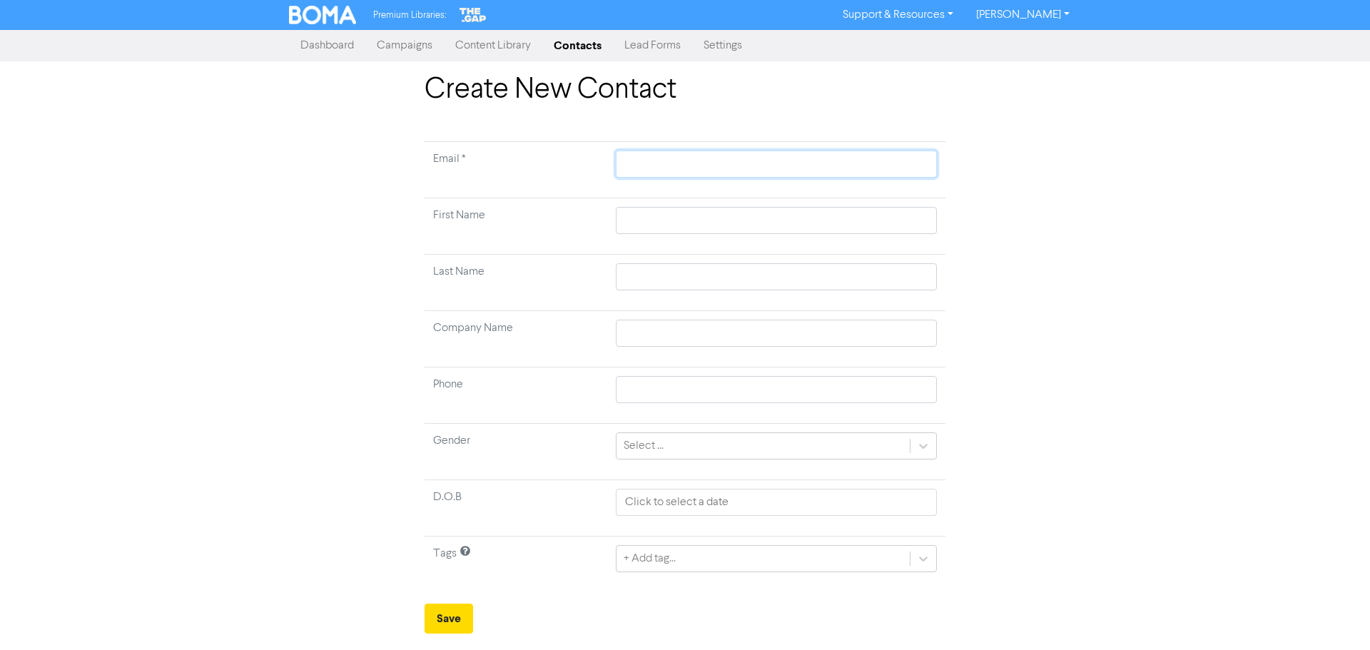
click at [696, 160] on input "text" at bounding box center [776, 164] width 321 height 27
drag, startPoint x: 652, startPoint y: 167, endPoint x: 591, endPoint y: 160, distance: 61.8
click at [591, 160] on tr "Email * [EMAIL_ADDRESS][DOMAIN_NAME]" at bounding box center [685, 170] width 521 height 56
drag, startPoint x: 667, startPoint y: 214, endPoint x: 666, endPoint y: 202, distance: 12.2
click at [667, 214] on input "text" at bounding box center [776, 220] width 321 height 27
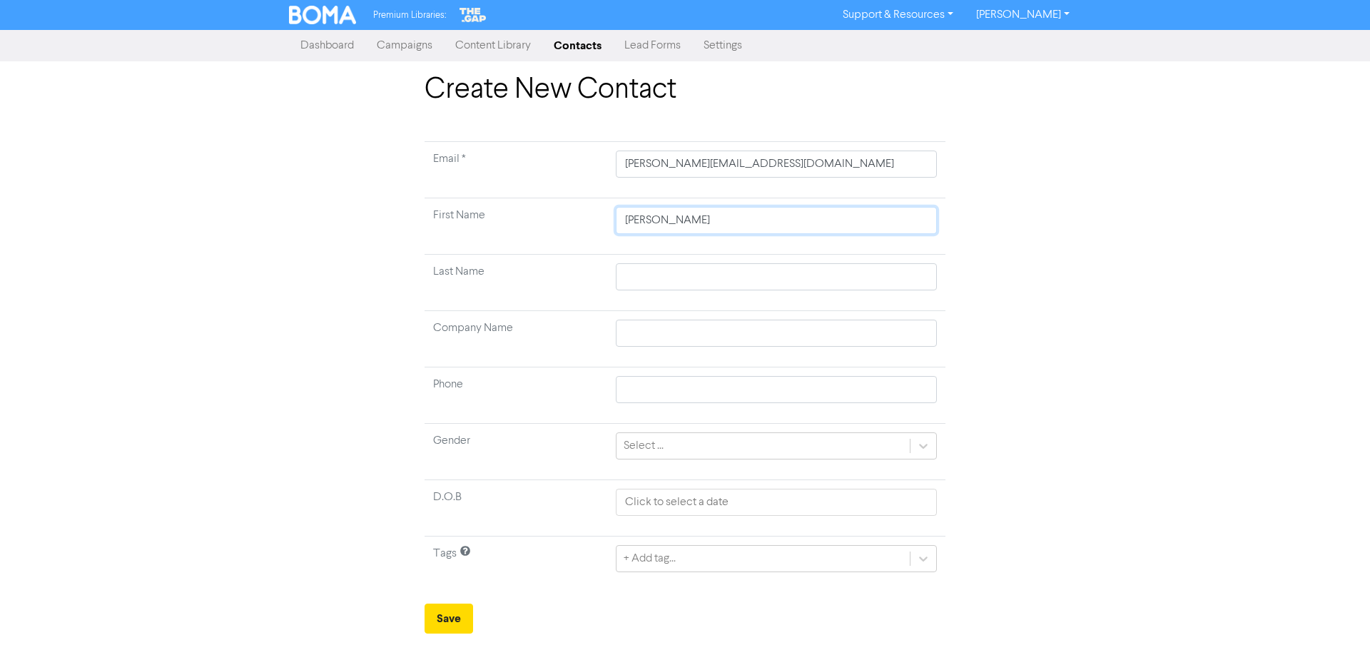
click at [666, 222] on input "[PERSON_NAME]" at bounding box center [776, 220] width 321 height 27
click at [666, 221] on input "[PERSON_NAME]" at bounding box center [776, 220] width 321 height 27
click at [664, 258] on td at bounding box center [776, 283] width 338 height 56
click at [657, 275] on input "text" at bounding box center [776, 276] width 321 height 27
click at [664, 221] on input "[PERSON_NAME]" at bounding box center [776, 220] width 321 height 27
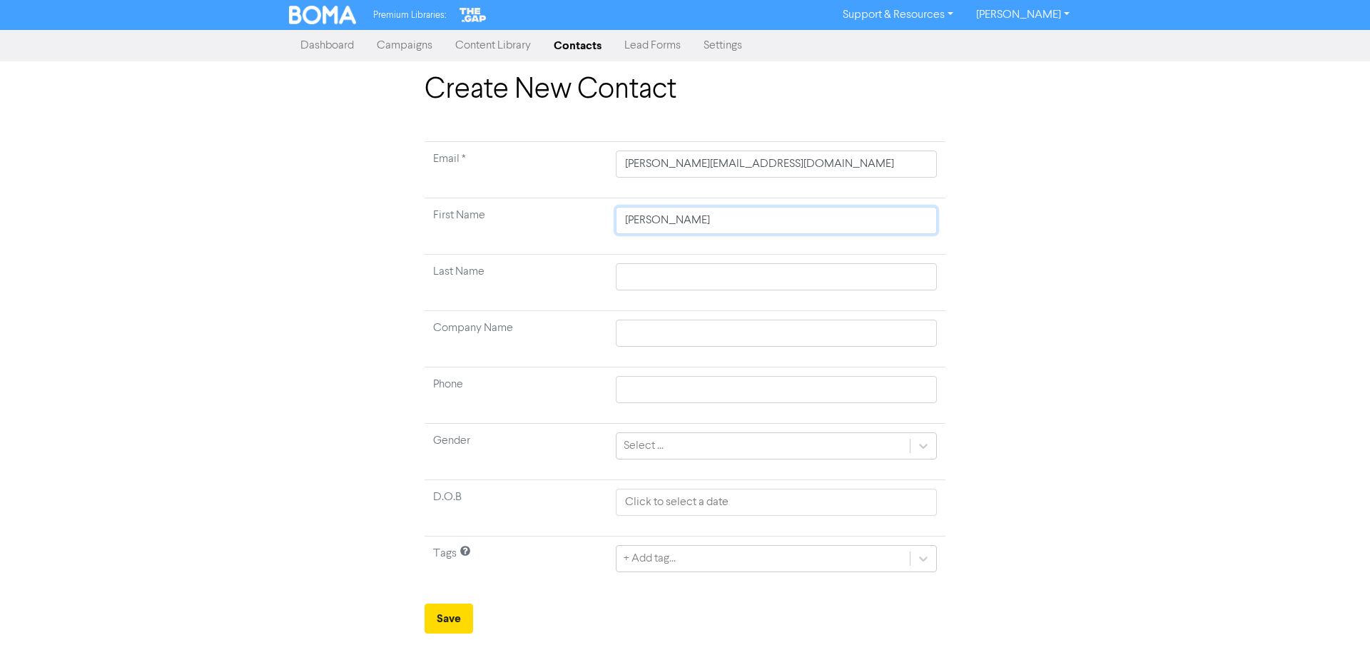
click at [665, 221] on input "[PERSON_NAME]" at bounding box center [776, 220] width 321 height 27
click at [454, 619] on button "Save" at bounding box center [449, 619] width 49 height 30
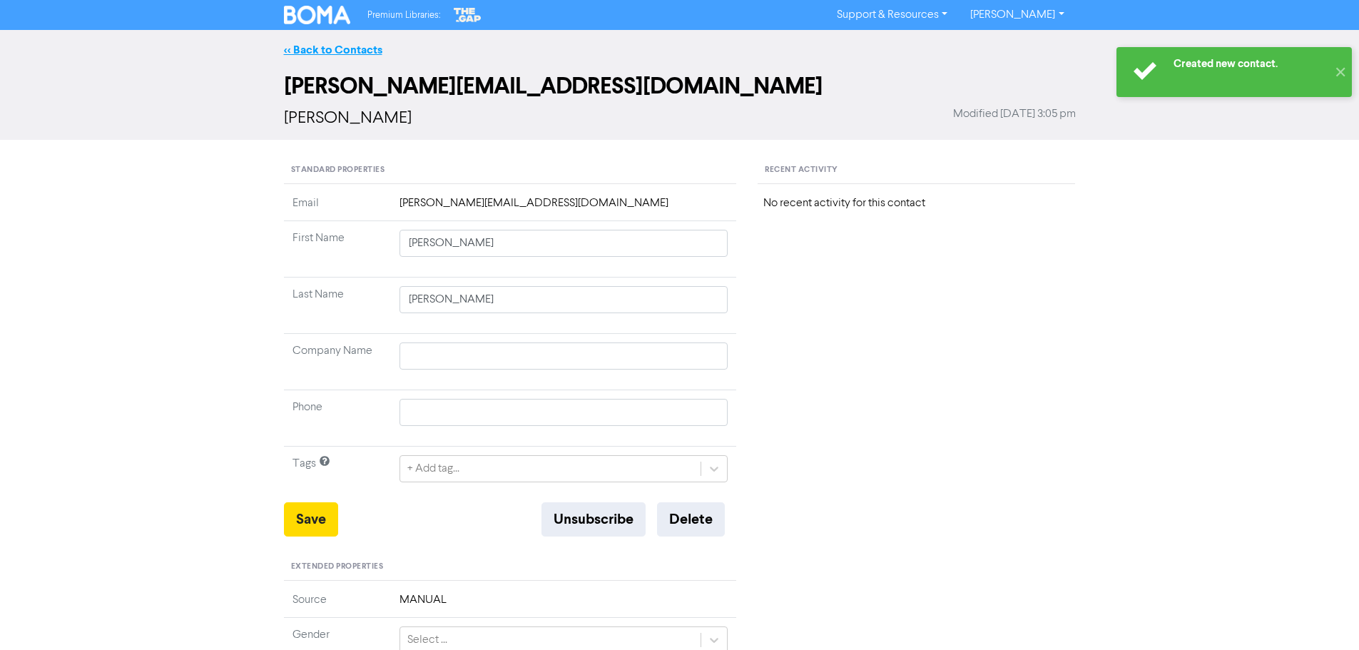
click at [316, 50] on link "<< Back to Contacts" at bounding box center [333, 50] width 98 height 14
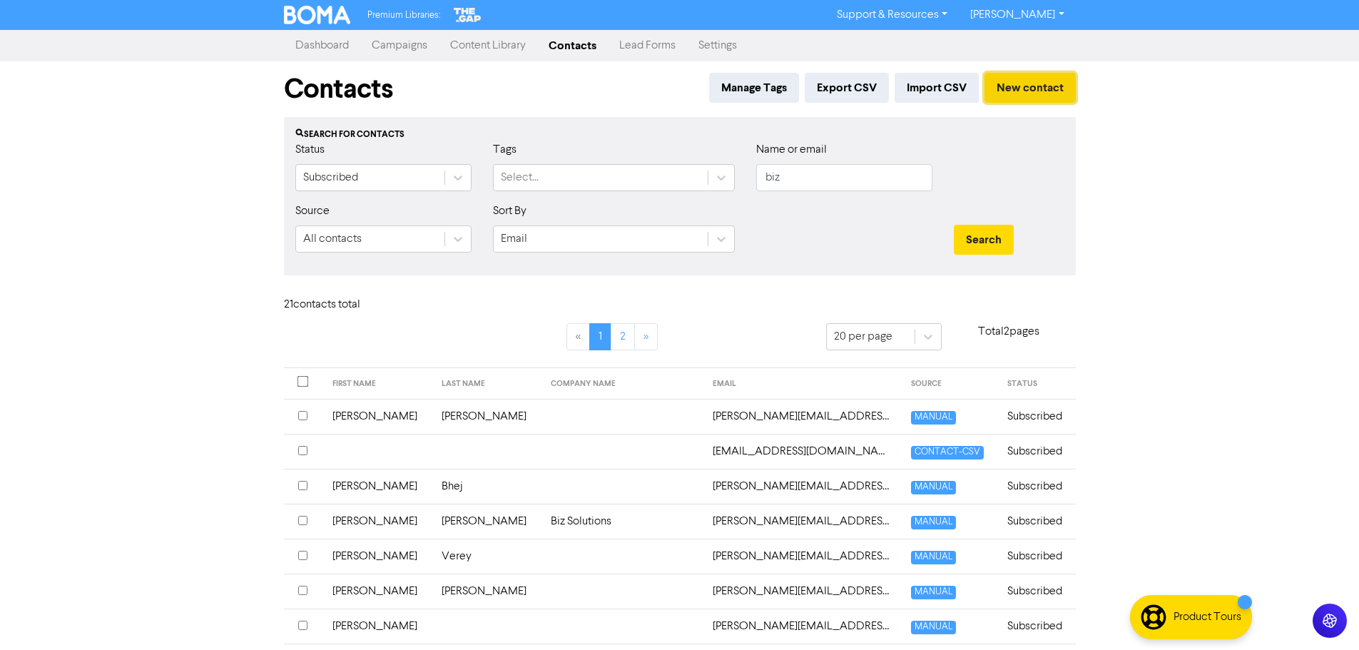
click at [1050, 92] on button "New contact" at bounding box center [1030, 88] width 91 height 30
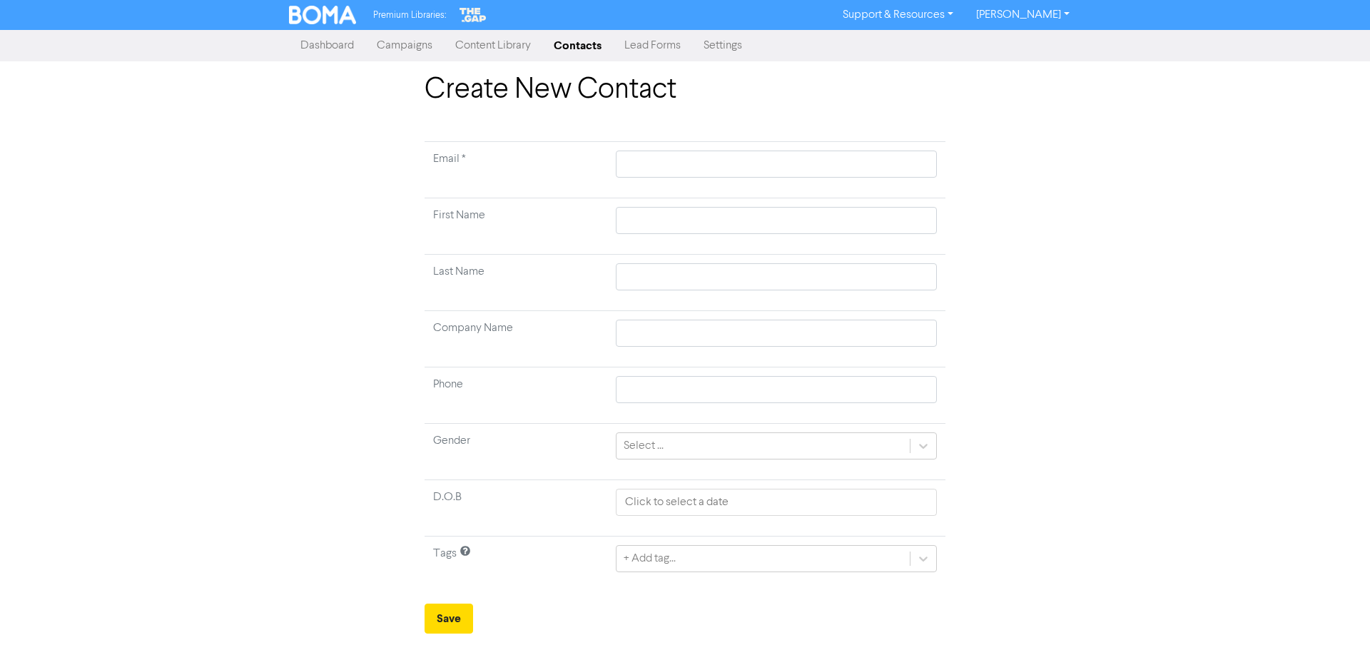
click at [660, 180] on td at bounding box center [776, 170] width 338 height 56
drag, startPoint x: 657, startPoint y: 175, endPoint x: 657, endPoint y: 143, distance: 31.4
click at [657, 175] on input "text" at bounding box center [776, 164] width 321 height 27
click at [435, 620] on button "Save" at bounding box center [449, 619] width 49 height 30
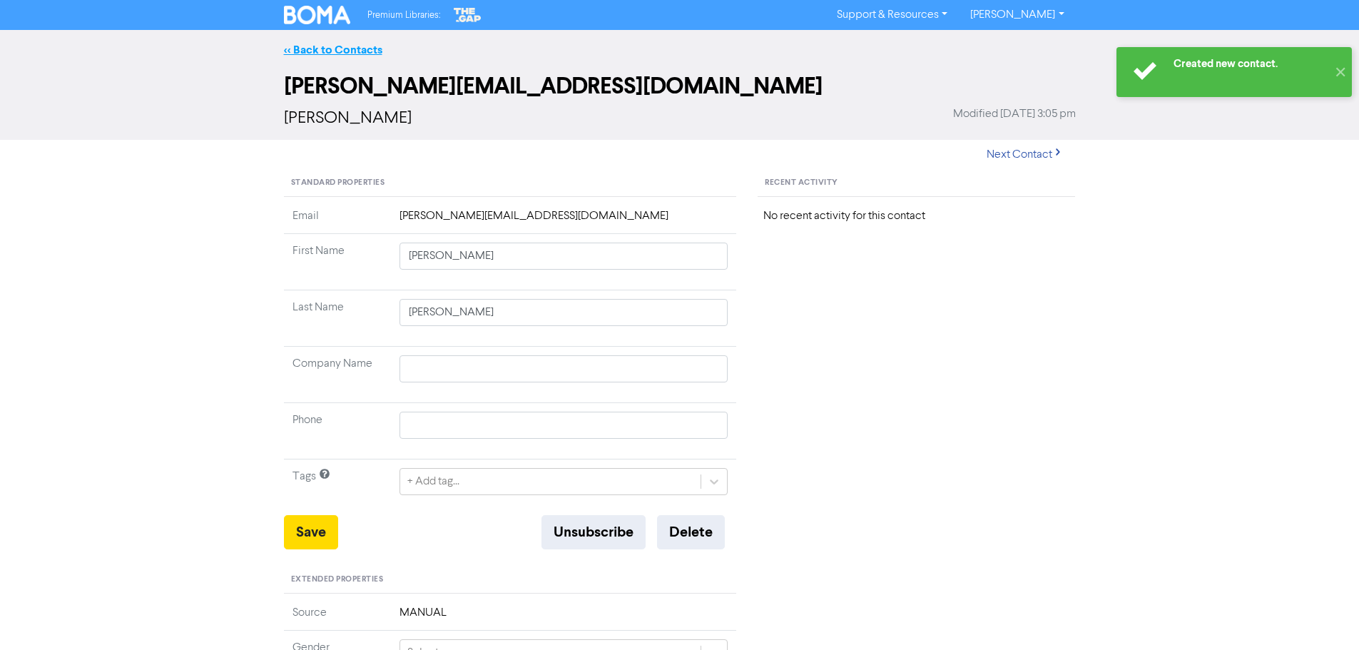
click at [342, 50] on link "<< Back to Contacts" at bounding box center [333, 50] width 98 height 14
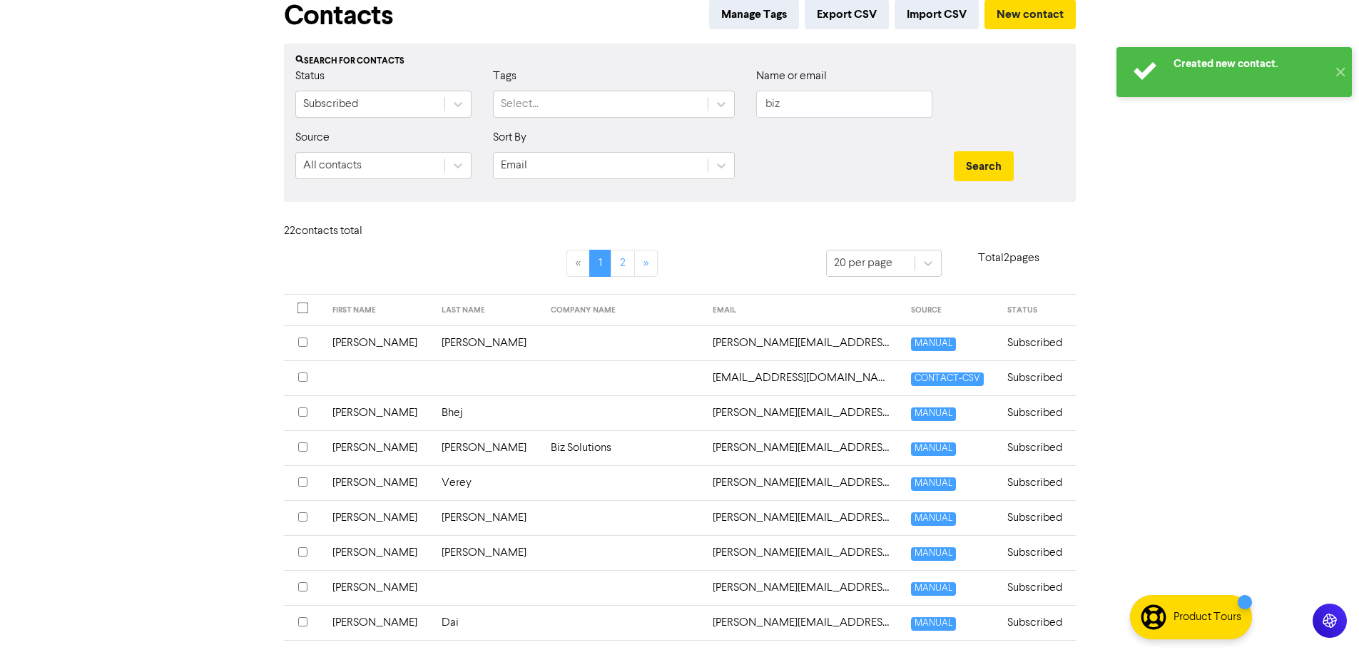
scroll to position [143, 0]
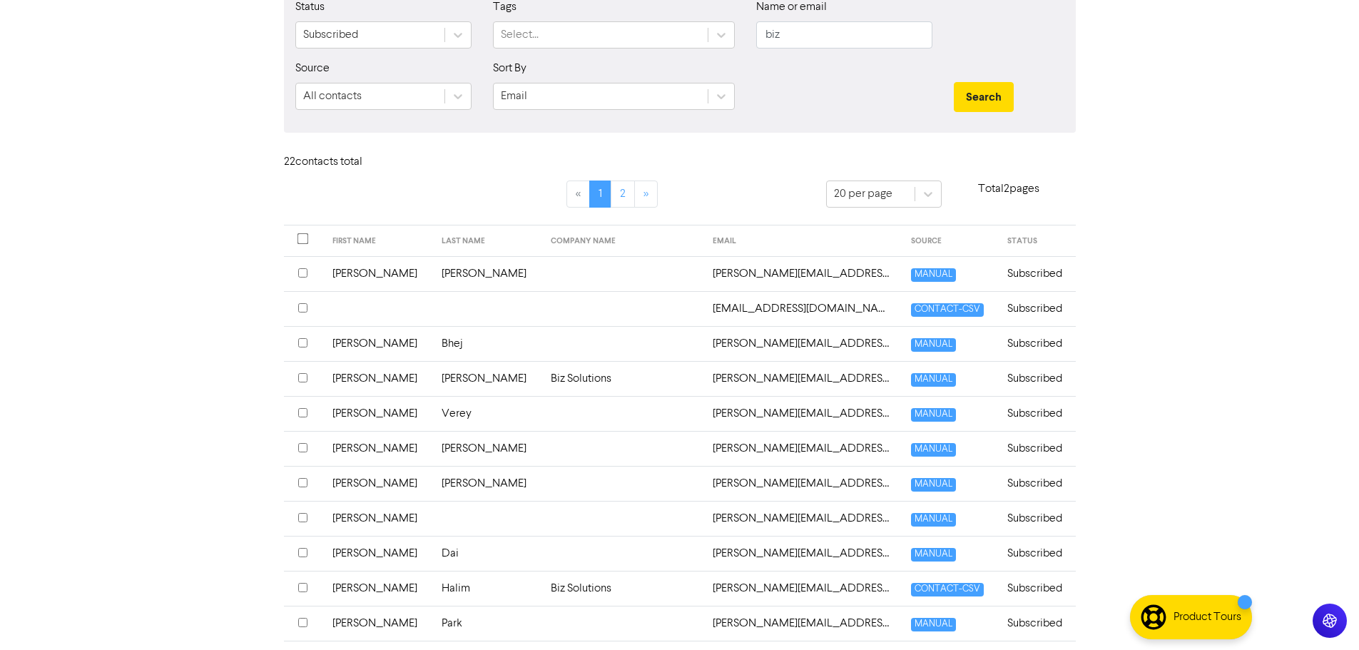
click at [560, 523] on td at bounding box center [623, 518] width 163 height 35
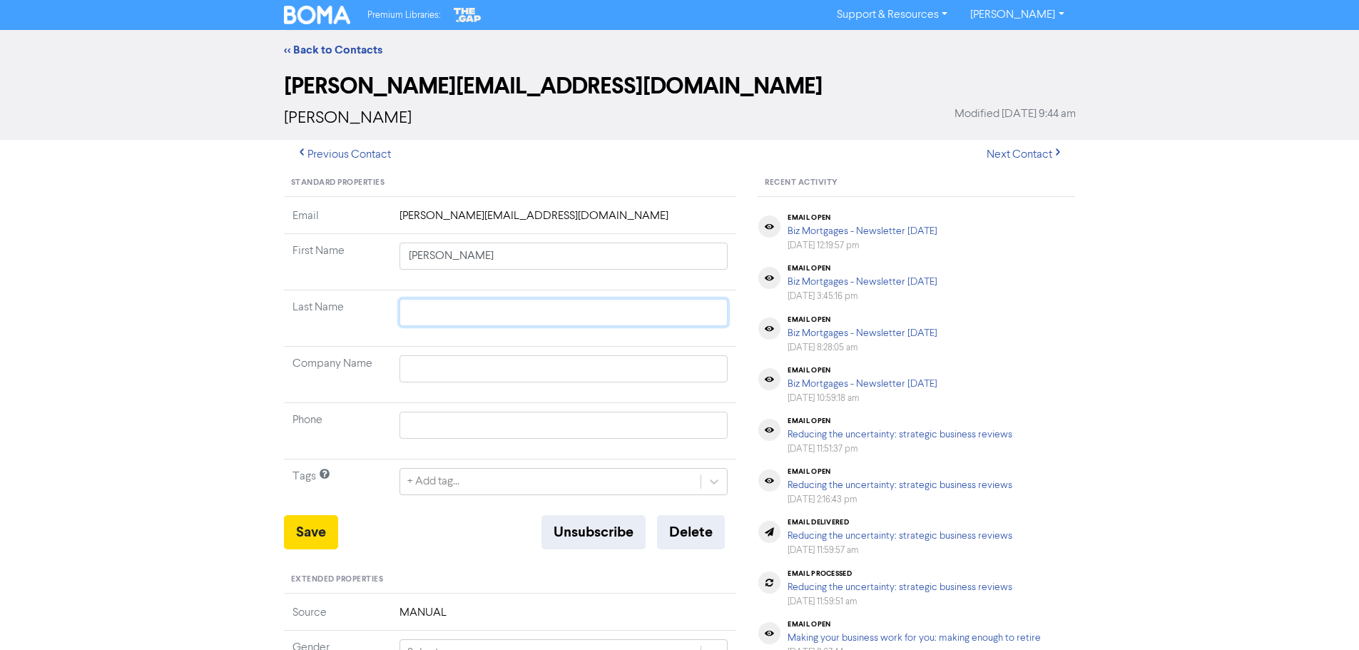
click at [514, 311] on input "text" at bounding box center [564, 312] width 329 height 27
drag, startPoint x: 319, startPoint y: 531, endPoint x: 402, endPoint y: 185, distance: 356.0
click at [317, 531] on button "Save" at bounding box center [311, 532] width 54 height 34
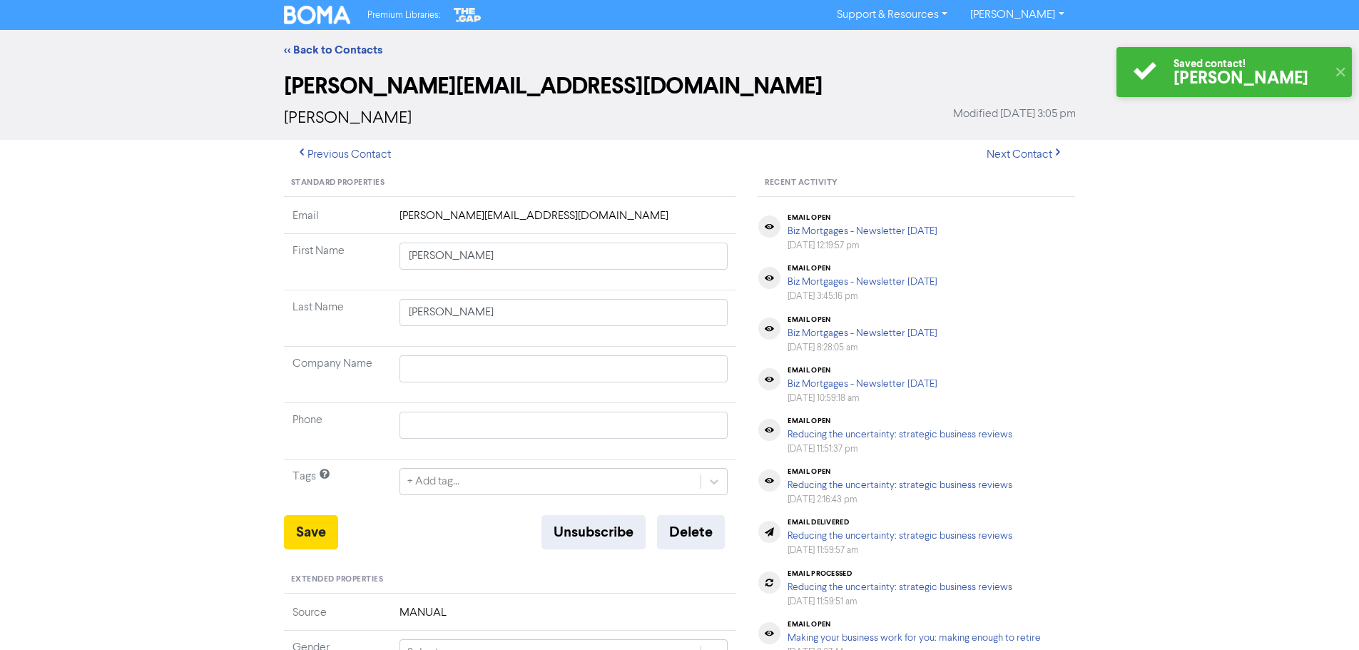
click at [320, 41] on div "<< Back to Contacts" at bounding box center [679, 50] width 1359 height 40
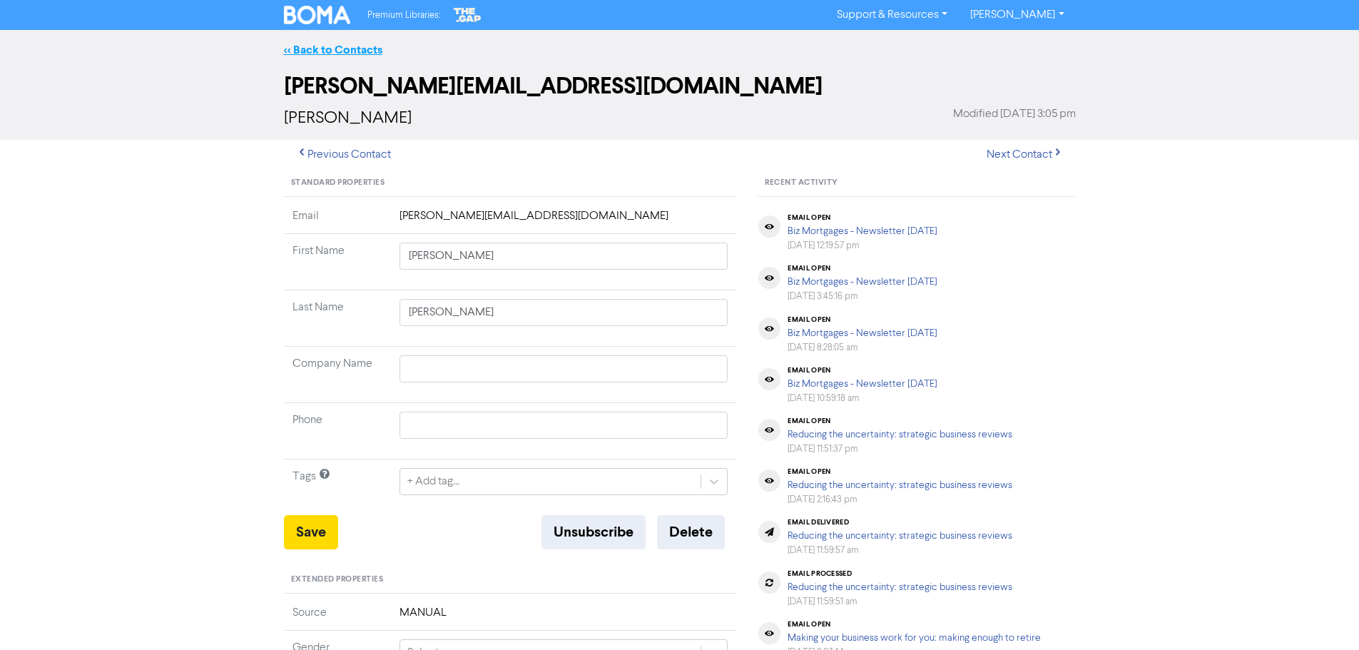
click at [326, 48] on link "<< Back to Contacts" at bounding box center [333, 50] width 98 height 14
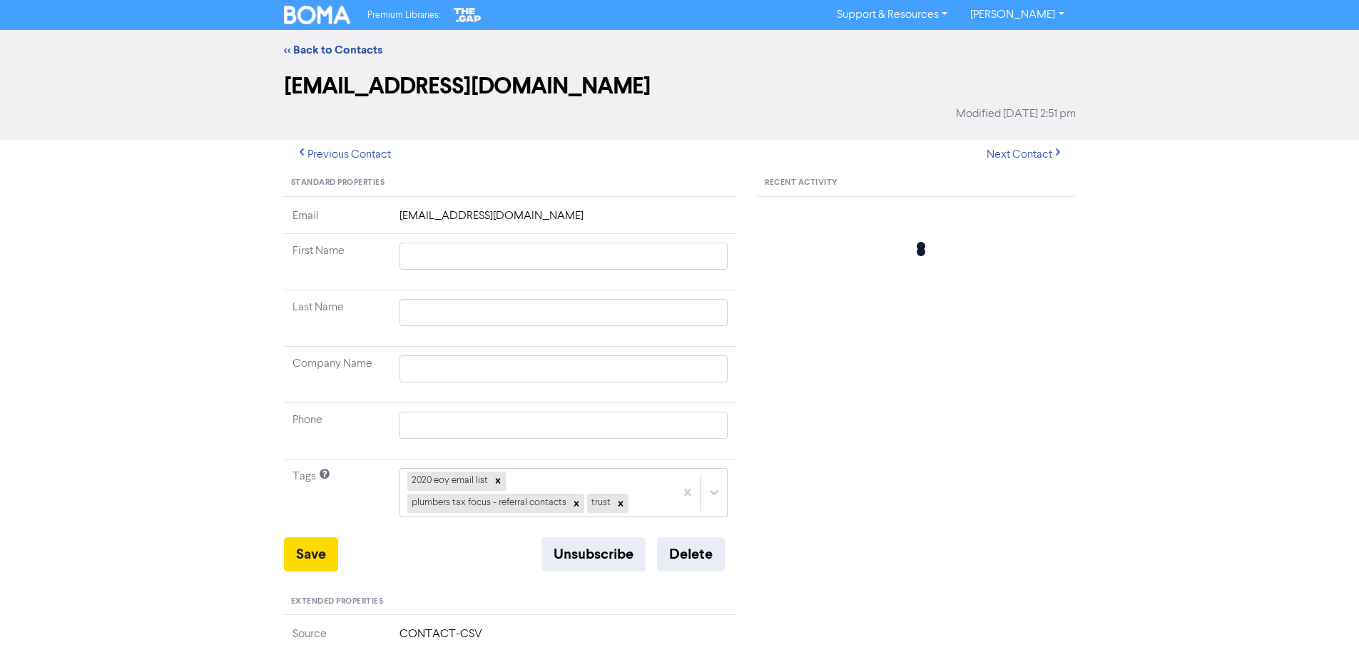
click at [455, 235] on td at bounding box center [564, 262] width 346 height 56
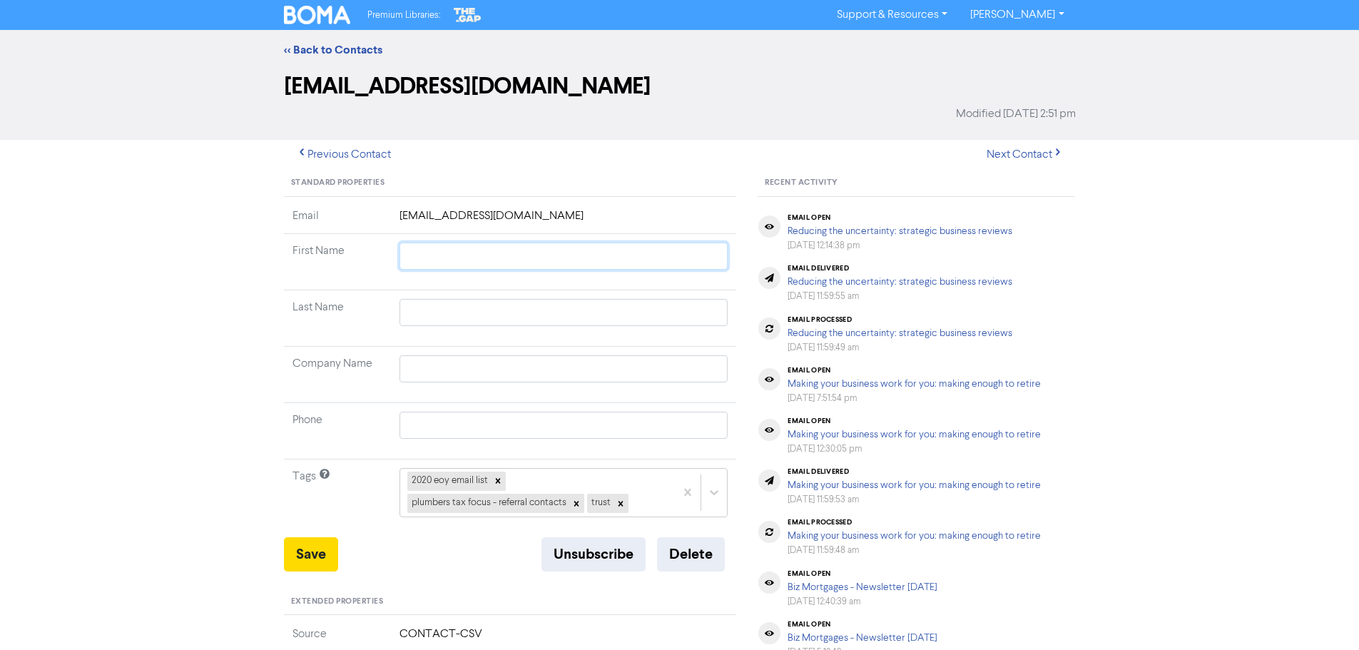
click at [455, 248] on input "text" at bounding box center [564, 256] width 329 height 27
click at [317, 559] on button "Save" at bounding box center [311, 554] width 54 height 34
click at [337, 49] on link "<< Back to Contacts" at bounding box center [333, 50] width 98 height 14
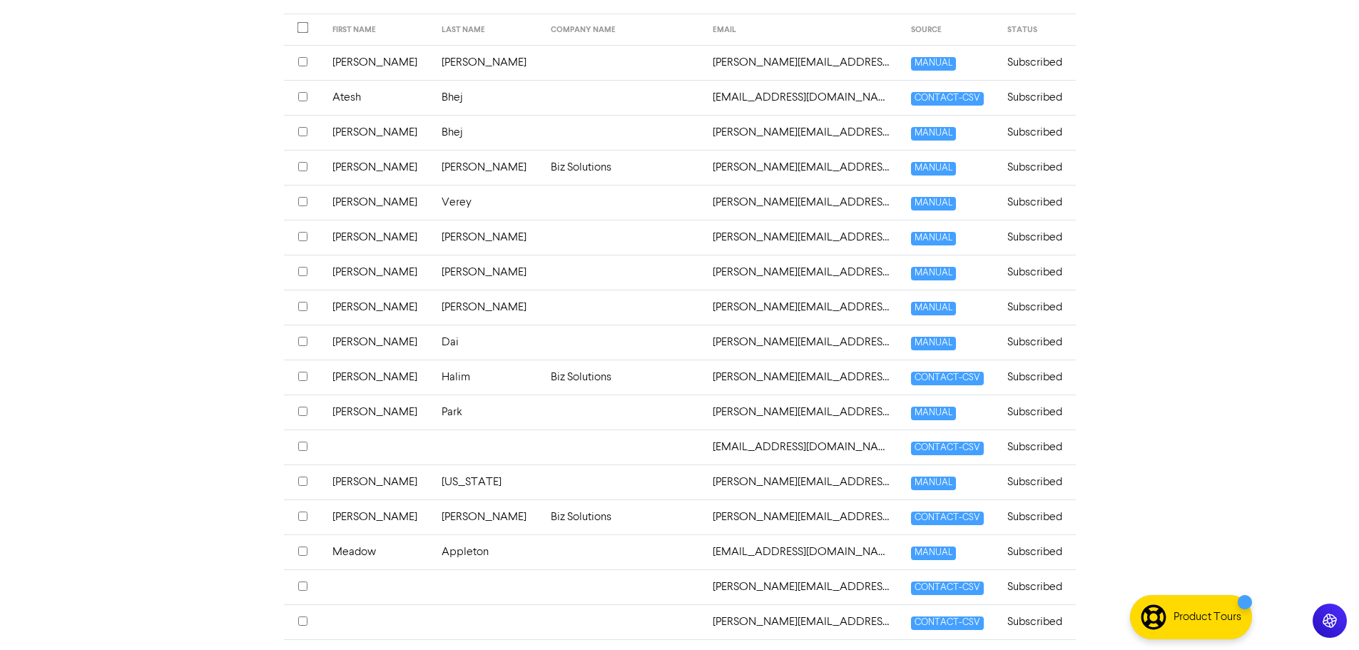
scroll to position [357, 0]
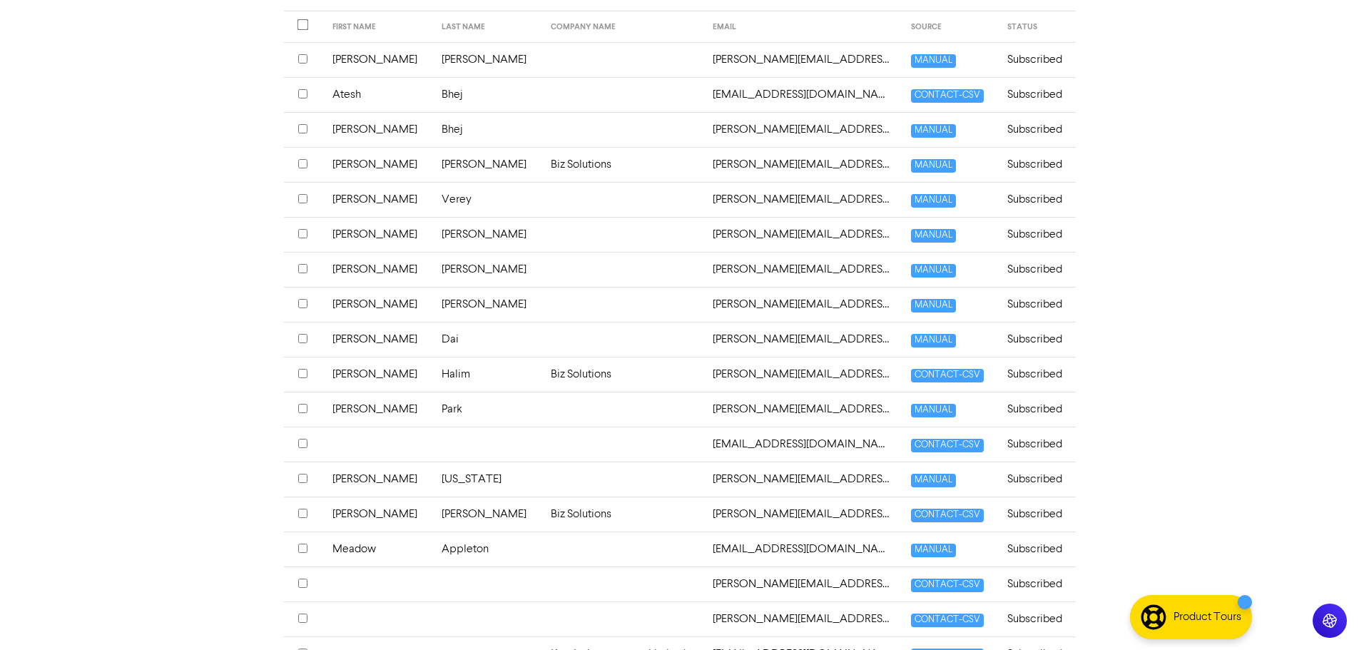
click at [433, 438] on td at bounding box center [487, 444] width 109 height 35
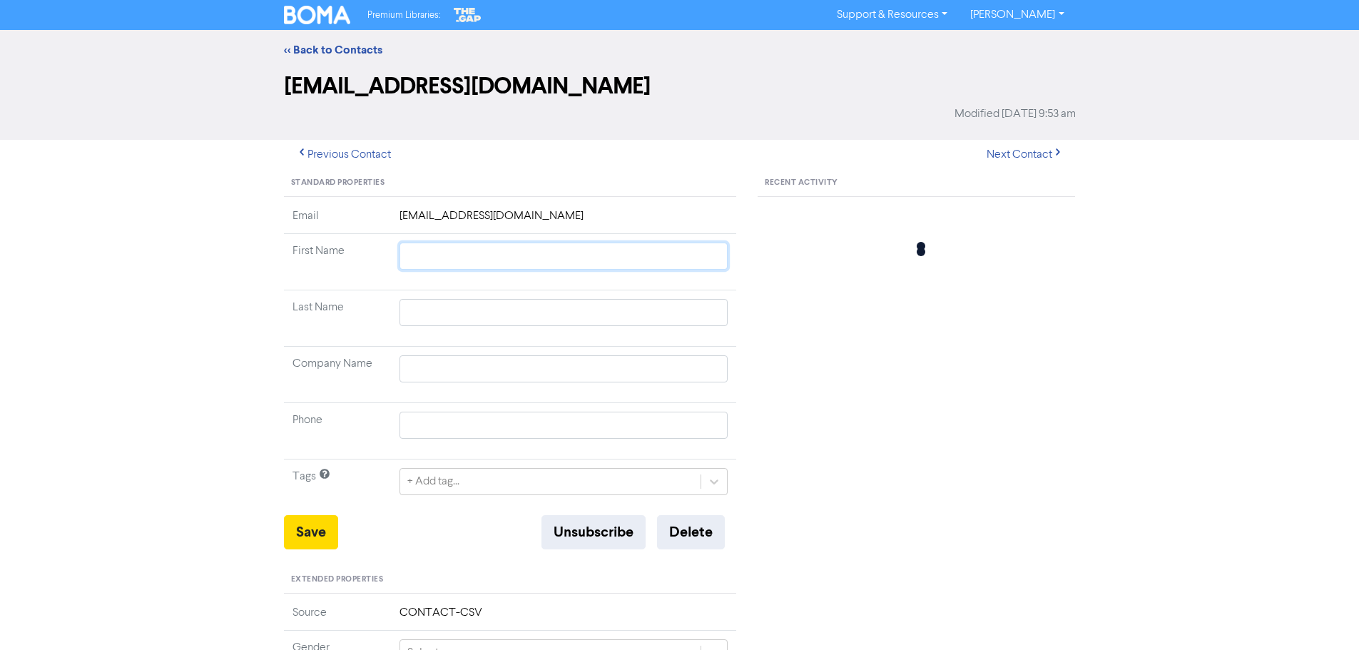
drag, startPoint x: 445, startPoint y: 265, endPoint x: 456, endPoint y: 201, distance: 64.4
click at [445, 265] on input "text" at bounding box center [564, 256] width 329 height 27
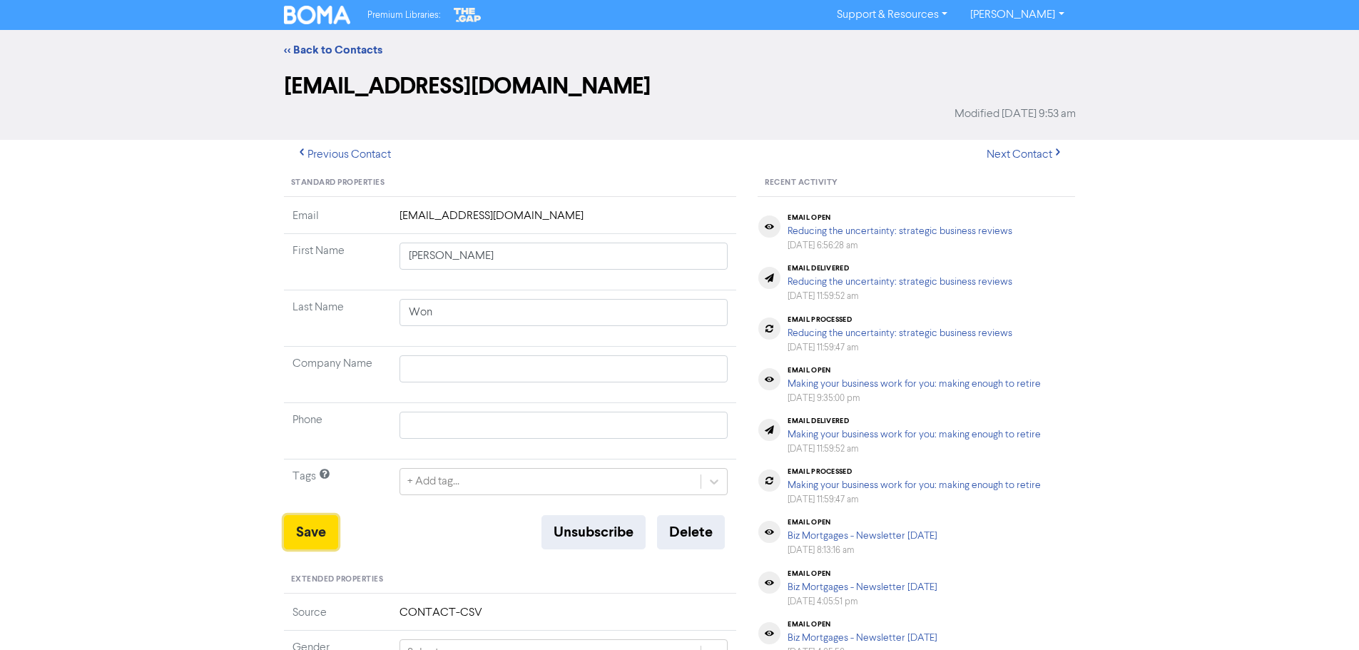
click at [305, 535] on button "Save" at bounding box center [311, 532] width 54 height 34
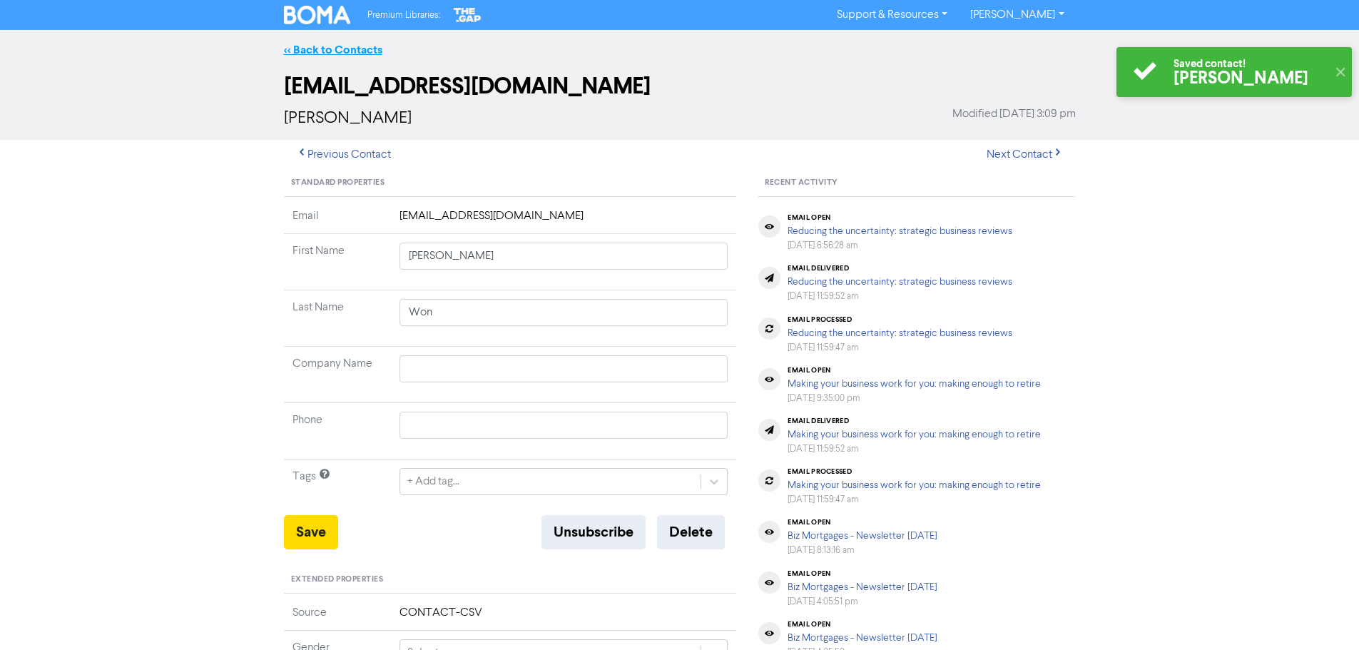
click at [350, 51] on link "<< Back to Contacts" at bounding box center [333, 50] width 98 height 14
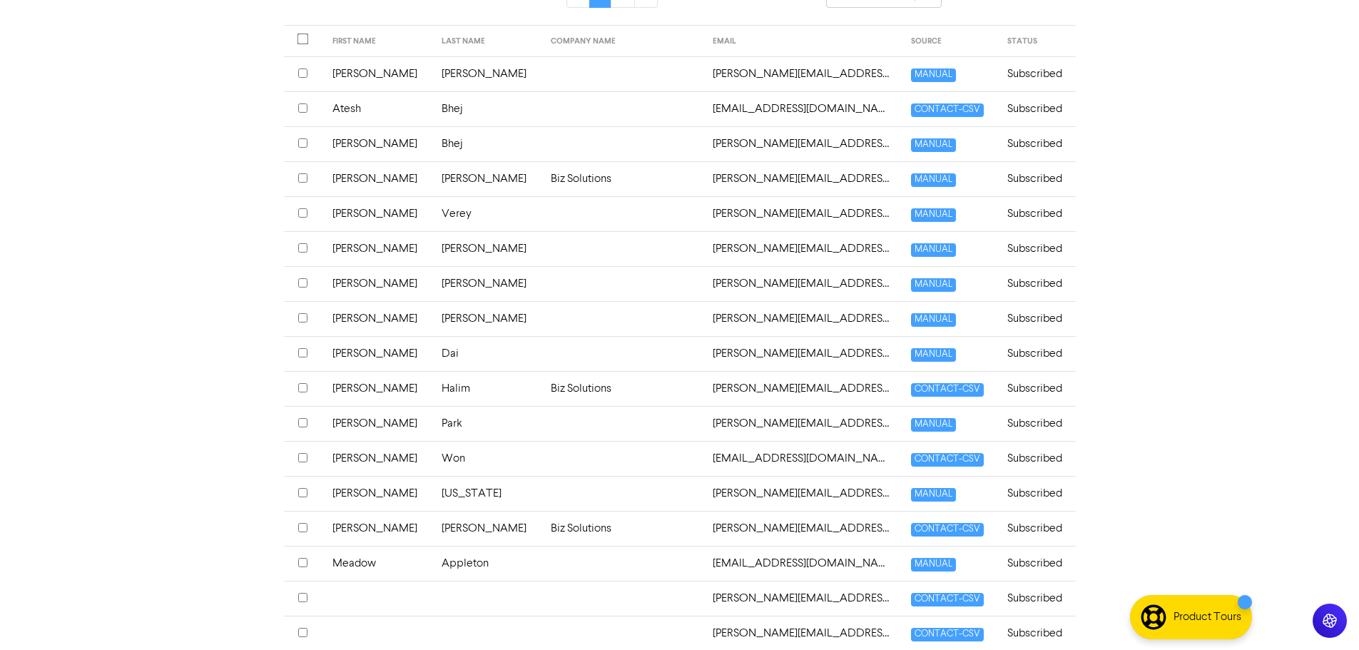
scroll to position [428, 0]
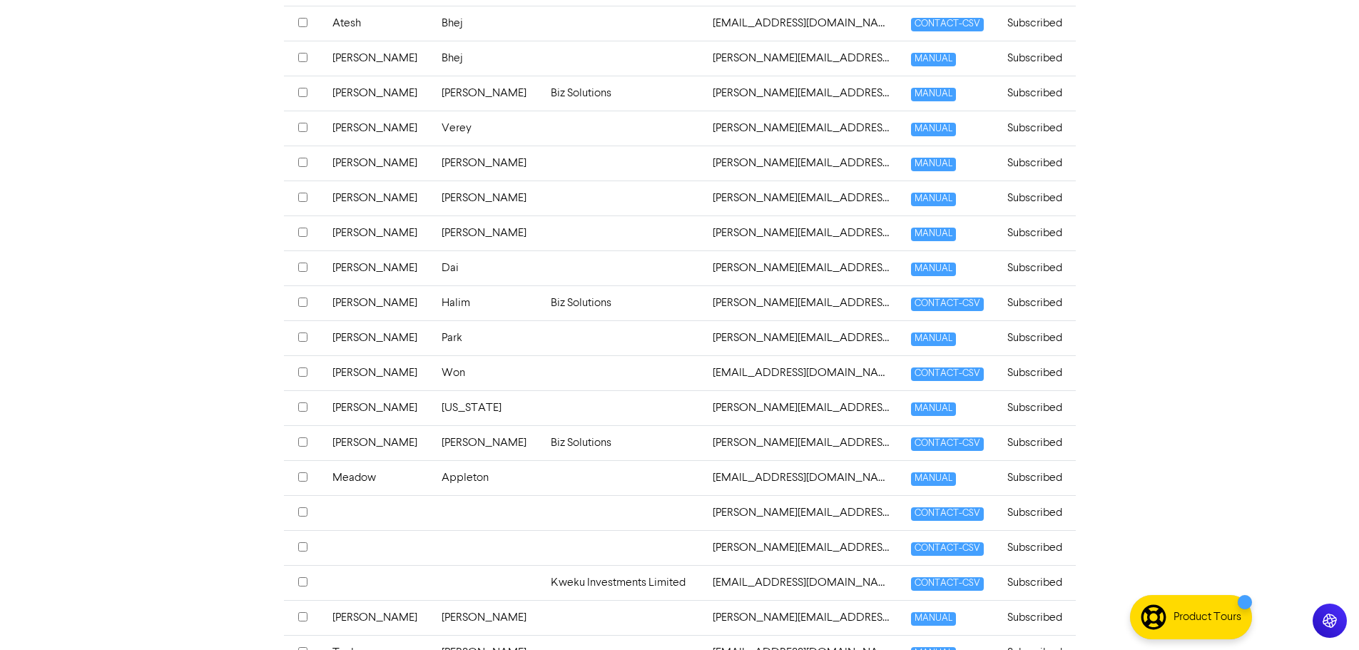
click at [386, 526] on td at bounding box center [378, 512] width 109 height 35
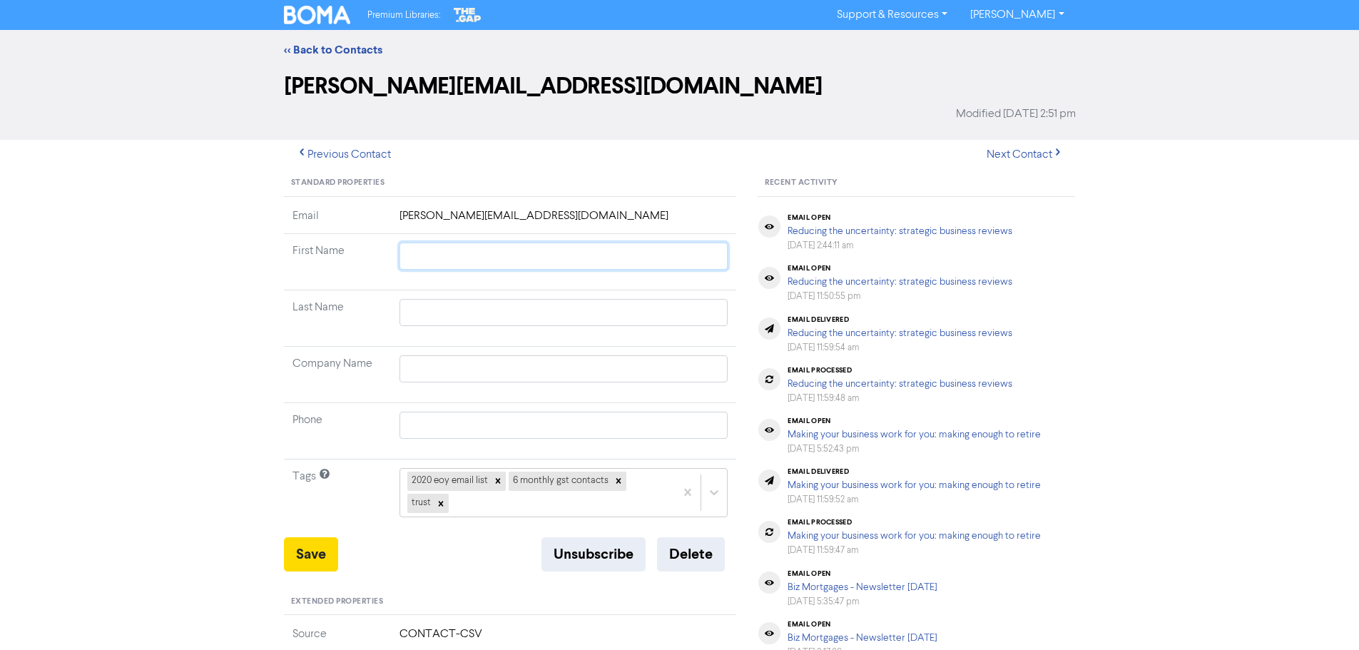
drag, startPoint x: 427, startPoint y: 260, endPoint x: 413, endPoint y: 46, distance: 214.5
click at [424, 255] on input "text" at bounding box center [564, 256] width 329 height 27
click at [314, 570] on button "Save" at bounding box center [311, 554] width 54 height 34
click at [328, 51] on link "<< Back to Contacts" at bounding box center [333, 50] width 98 height 14
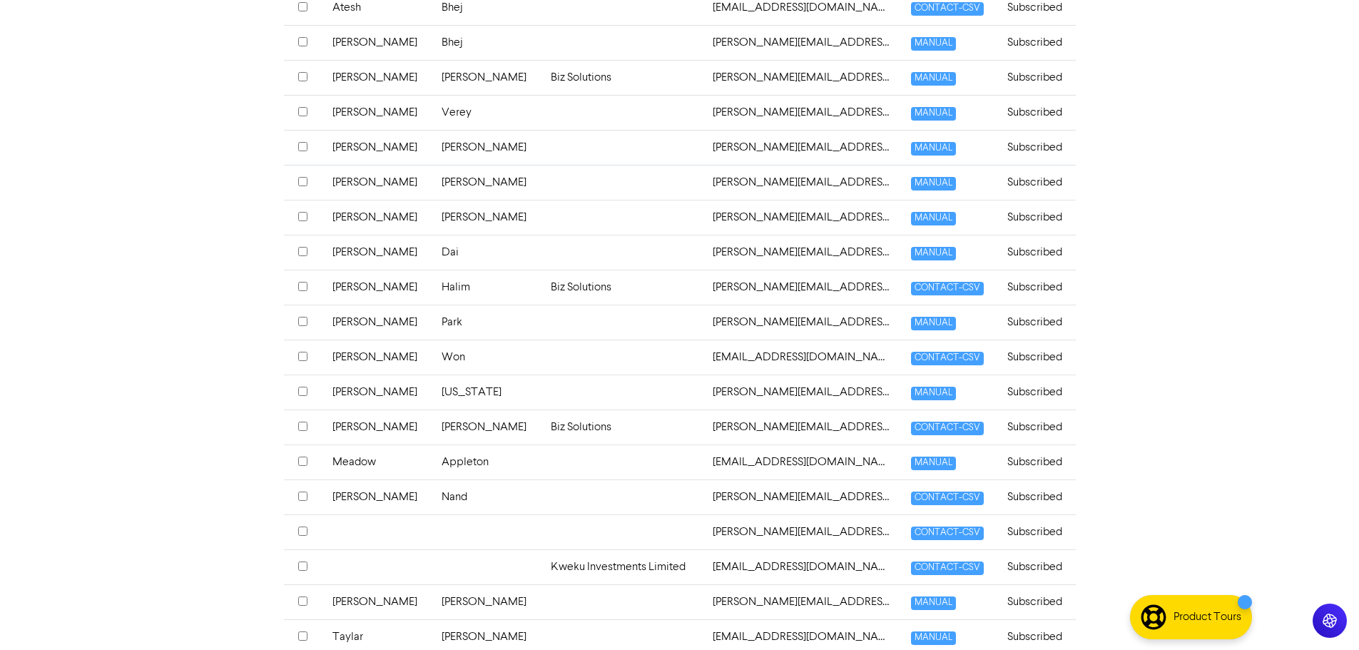
scroll to position [504, 0]
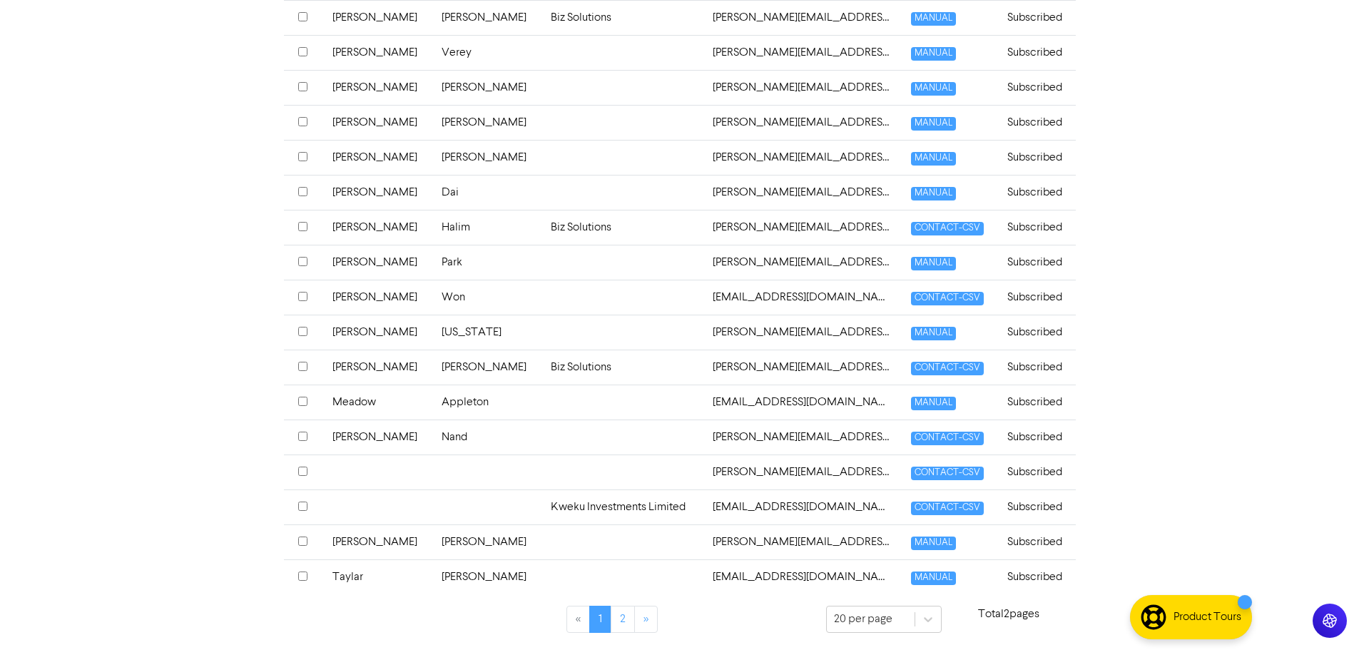
click at [300, 470] on input "checkbox" at bounding box center [302, 471] width 9 height 9
click at [303, 504] on input "checkbox" at bounding box center [302, 506] width 9 height 9
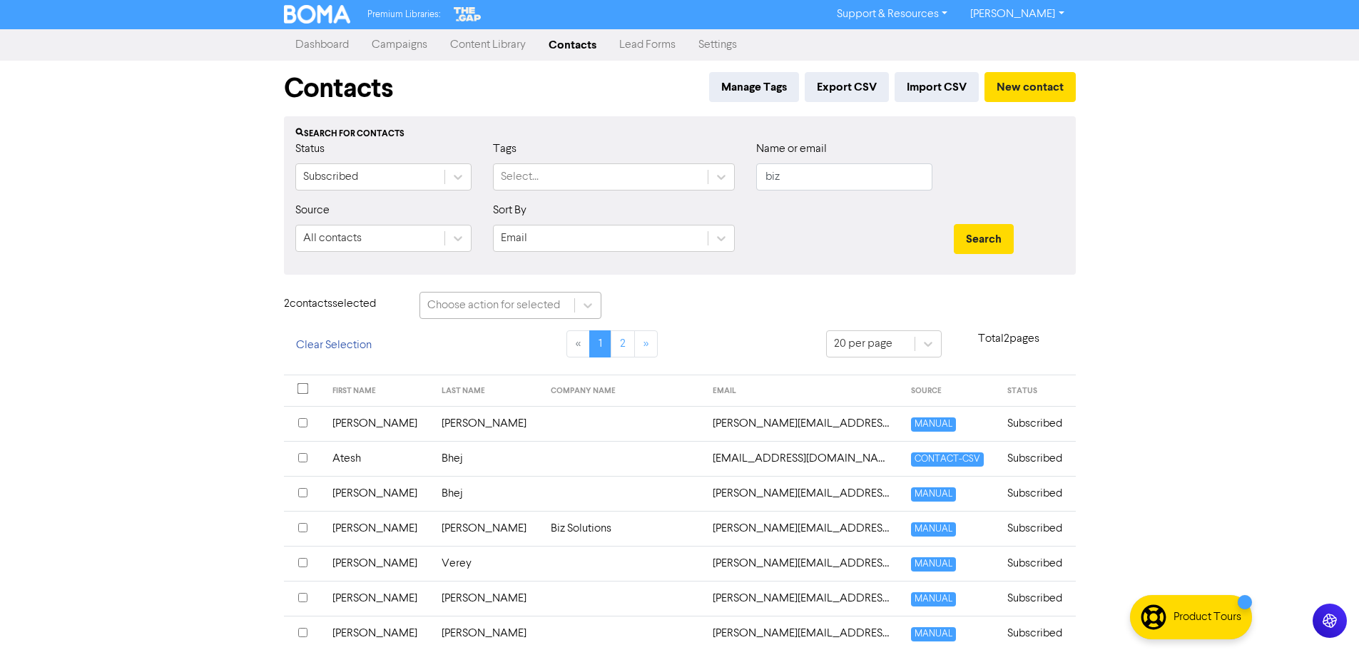
scroll to position [0, 0]
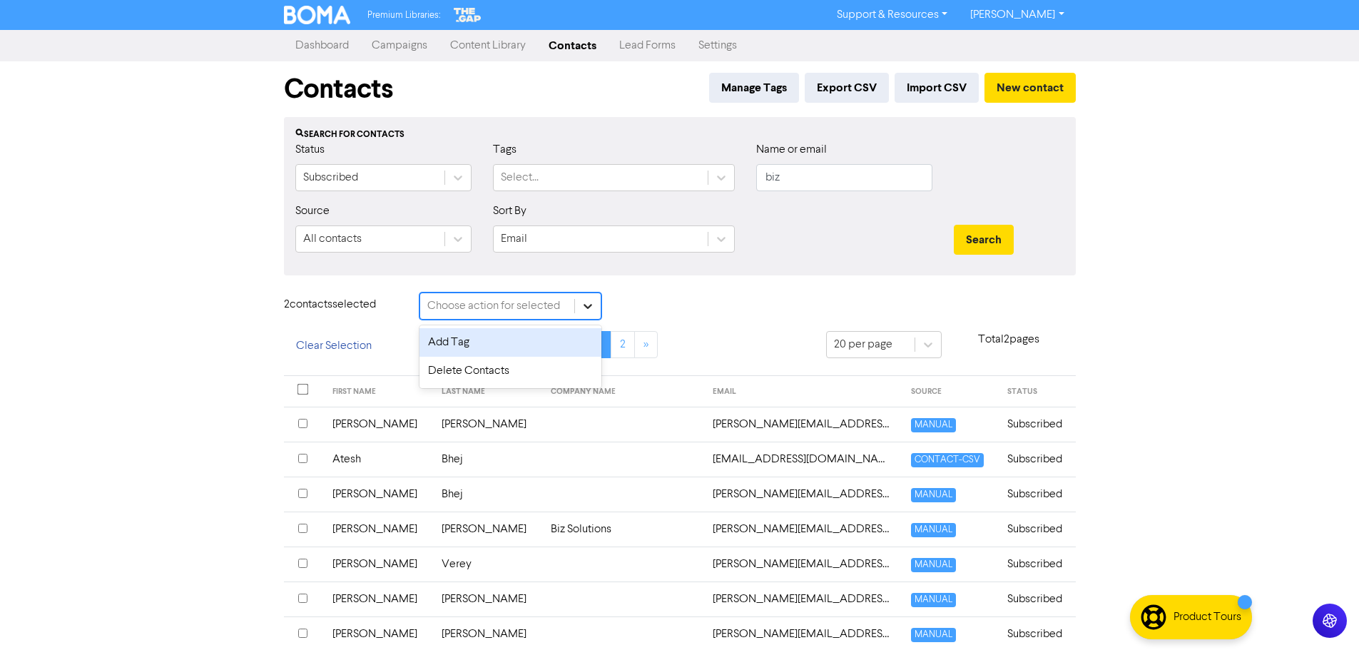
click at [581, 311] on div at bounding box center [588, 306] width 26 height 26
click at [507, 367] on div "Delete Contacts" at bounding box center [511, 371] width 182 height 29
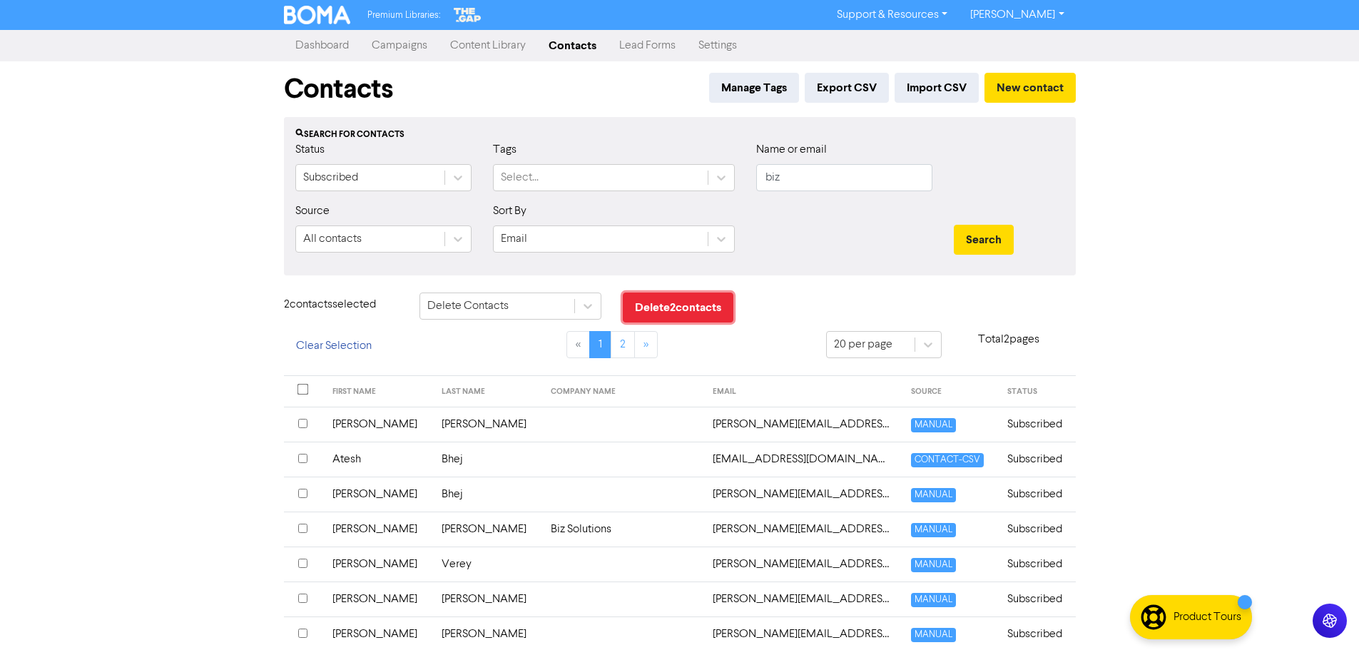
click at [660, 315] on button "Delete 2 contact s" at bounding box center [678, 308] width 111 height 30
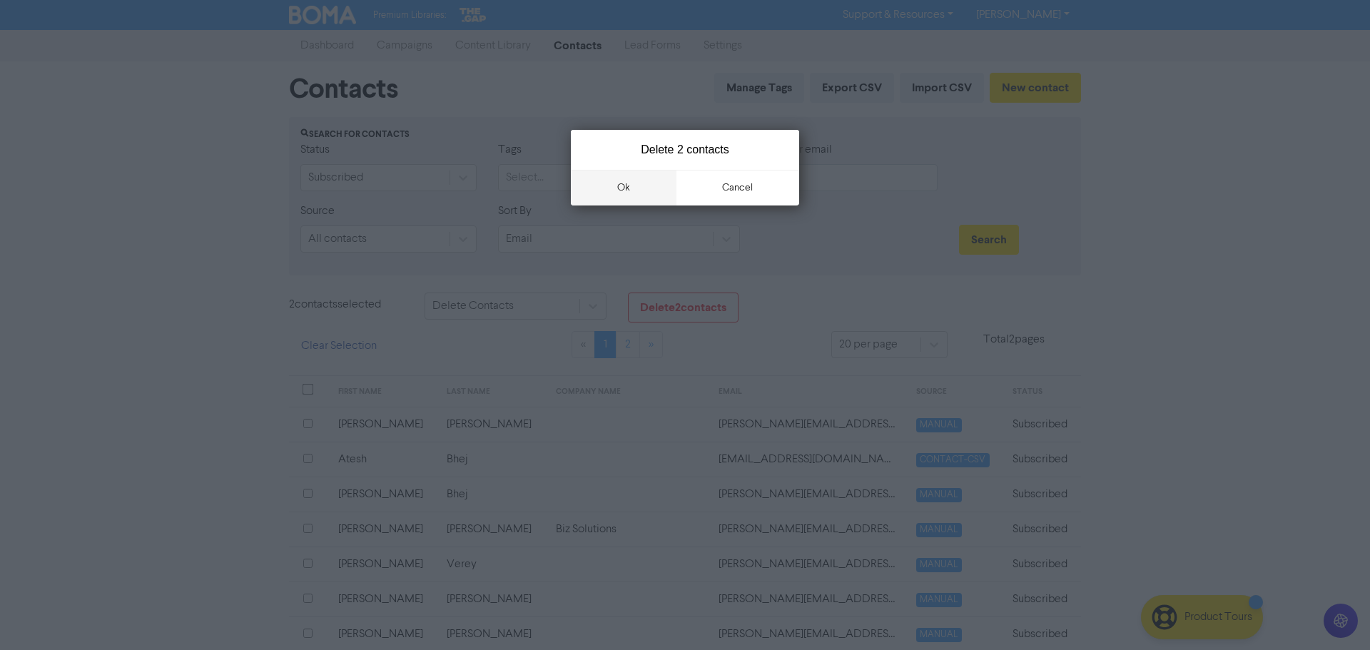
click at [616, 190] on button "ok" at bounding box center [624, 188] width 106 height 36
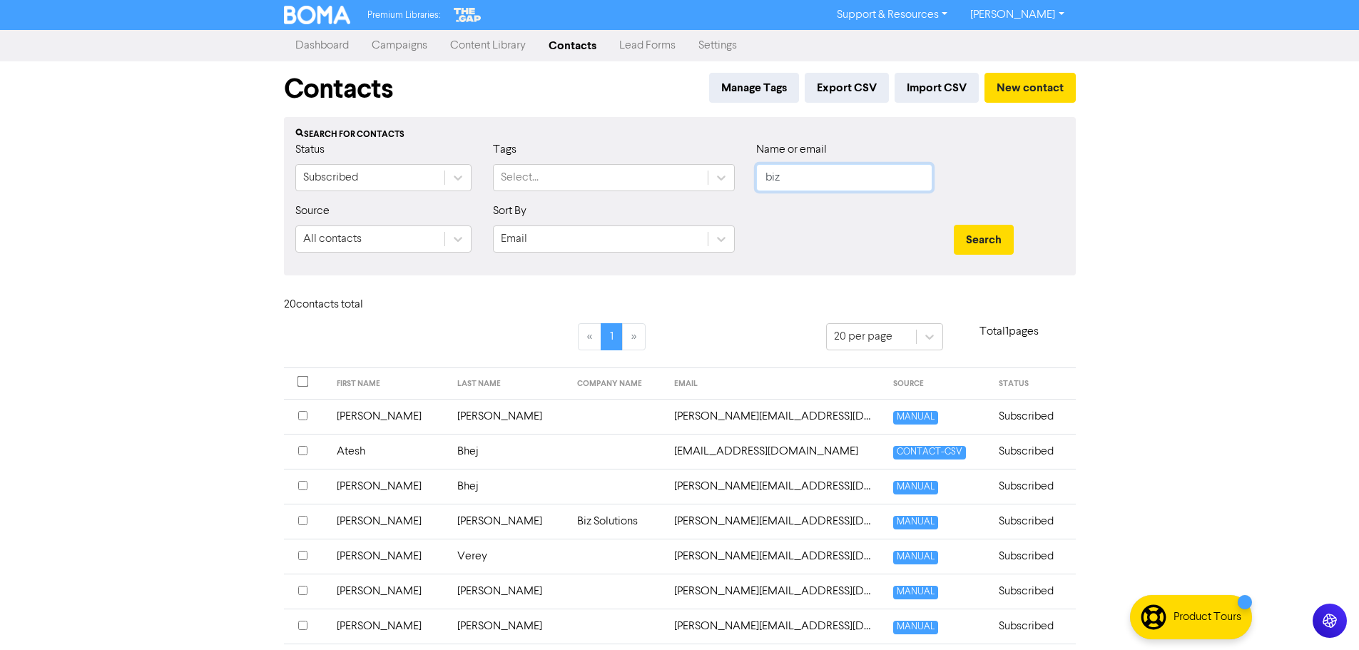
drag, startPoint x: 842, startPoint y: 177, endPoint x: 541, endPoint y: 99, distance: 311.0
click at [591, 141] on div "Status Subscribed Tags Select... Name or email biz" at bounding box center [680, 171] width 791 height 61
click at [1006, 89] on button "New contact" at bounding box center [1030, 88] width 91 height 30
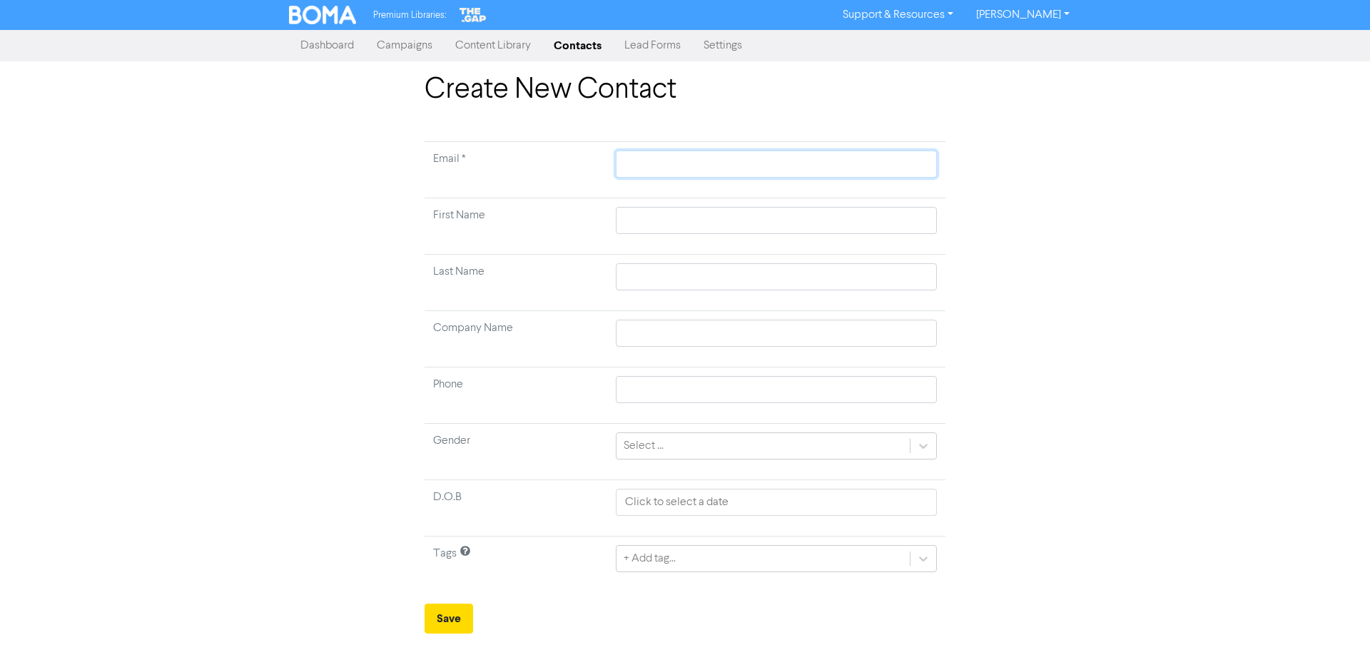
click at [716, 170] on input "text" at bounding box center [776, 164] width 321 height 27
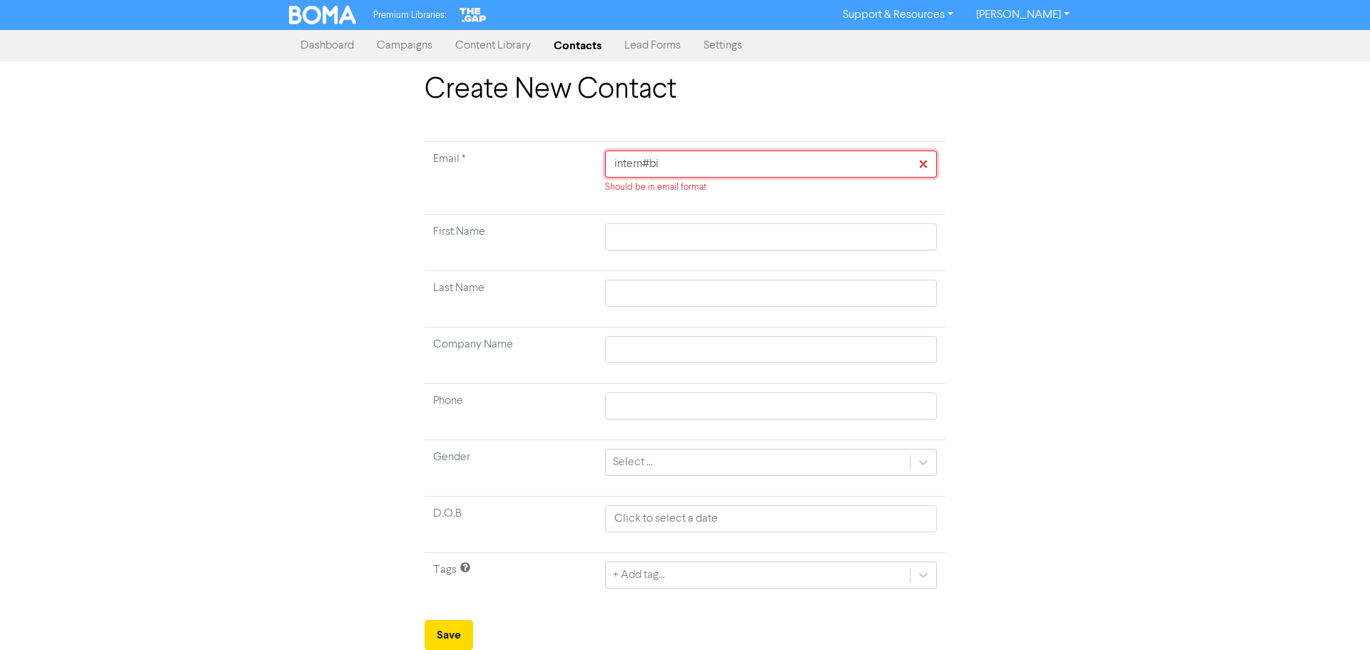
drag, startPoint x: 682, startPoint y: 164, endPoint x: 591, endPoint y: 177, distance: 91.5
click at [589, 169] on tr "Email * intern#bi Should be in email format" at bounding box center [685, 178] width 521 height 73
paste input "[EMAIL_ADDRESS][DOMAIN_NAME]"
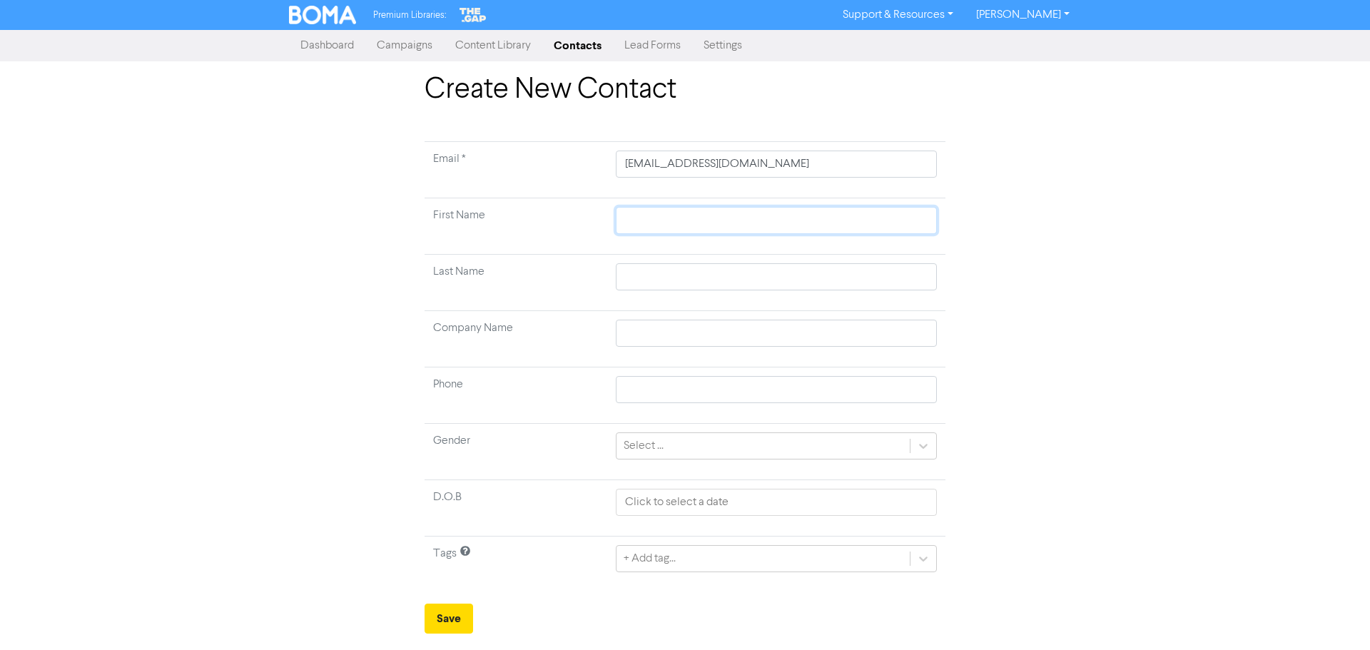
click at [644, 223] on input "text" at bounding box center [776, 220] width 321 height 27
click at [442, 610] on button "Save" at bounding box center [449, 619] width 49 height 30
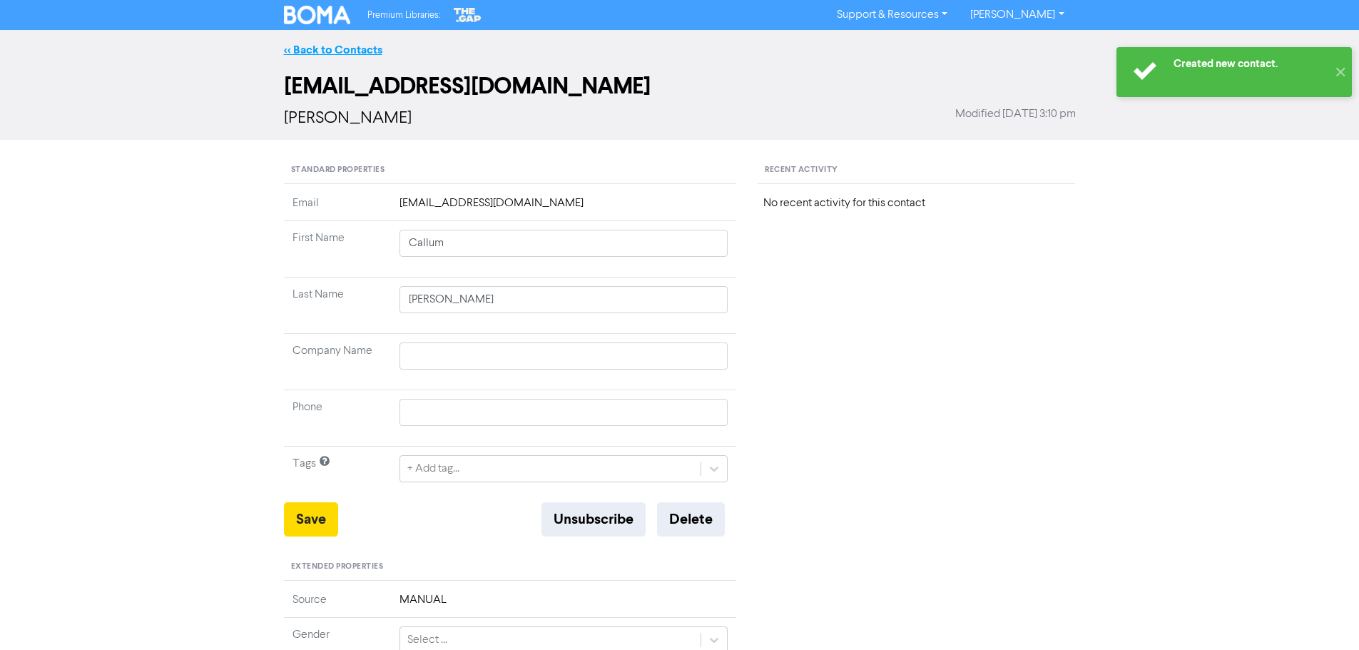
click at [361, 52] on link "<< Back to Contacts" at bounding box center [333, 50] width 98 height 14
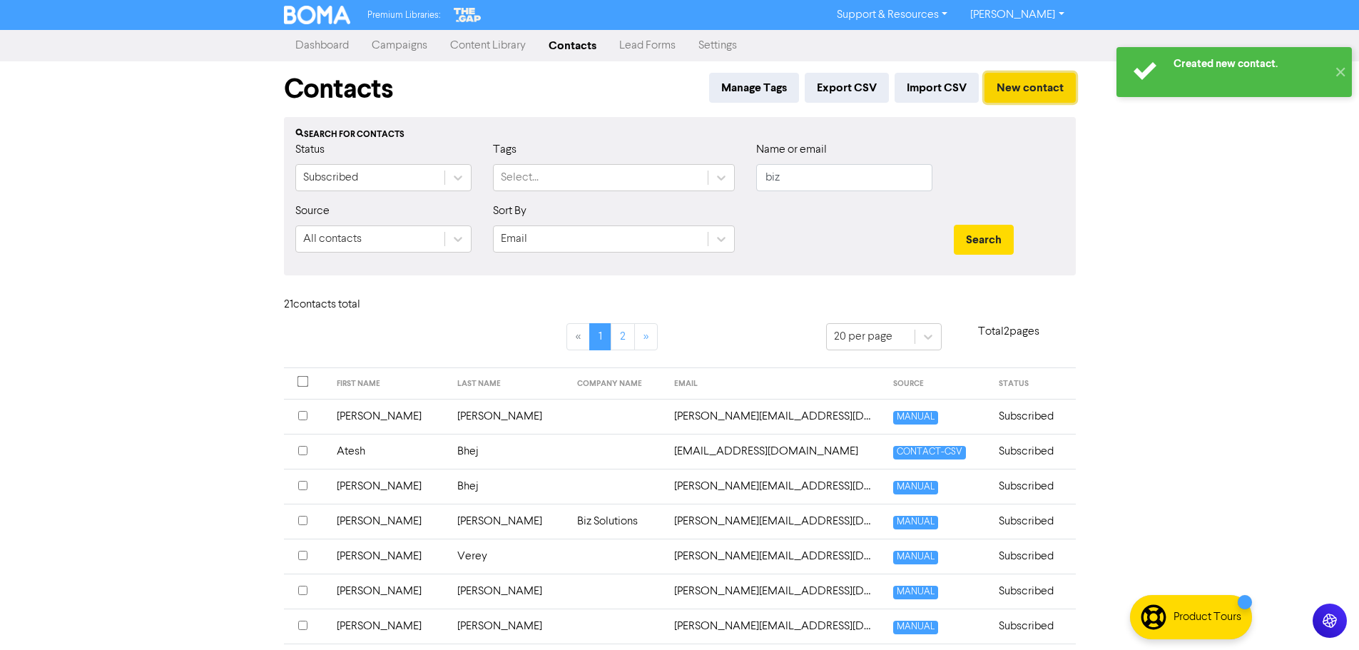
click at [1035, 93] on button "New contact" at bounding box center [1030, 88] width 91 height 30
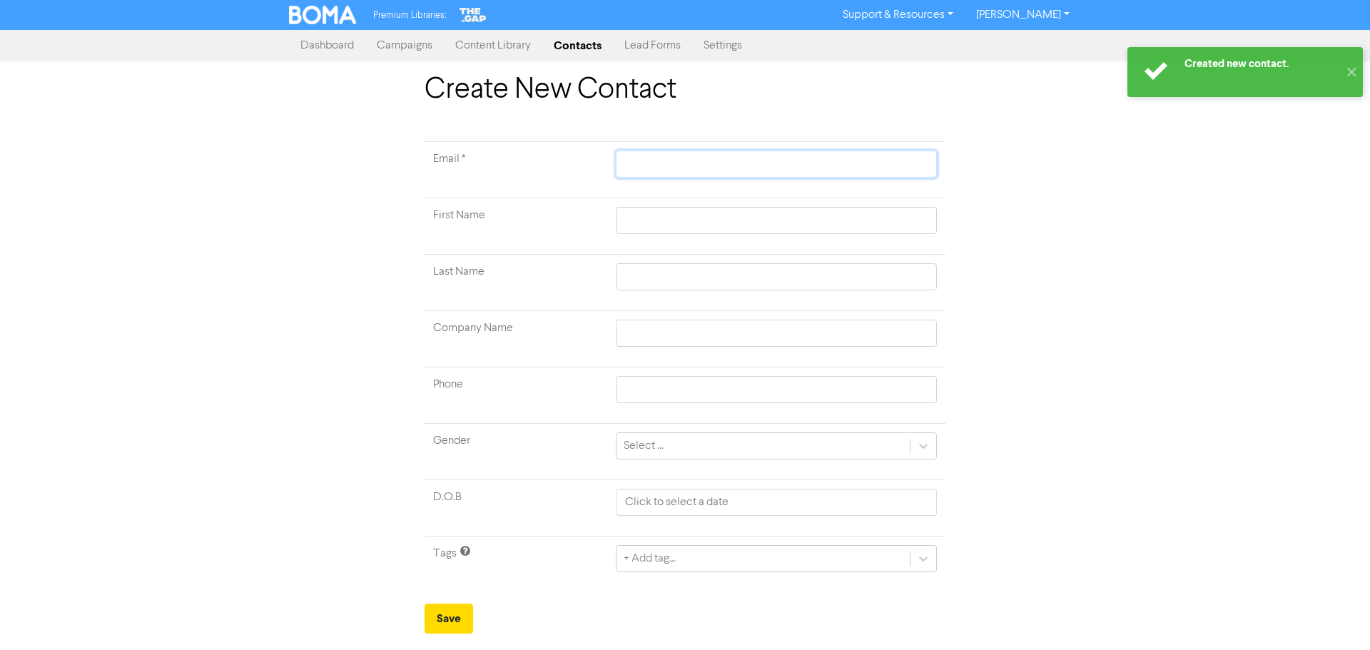
click at [706, 164] on input "text" at bounding box center [776, 164] width 321 height 27
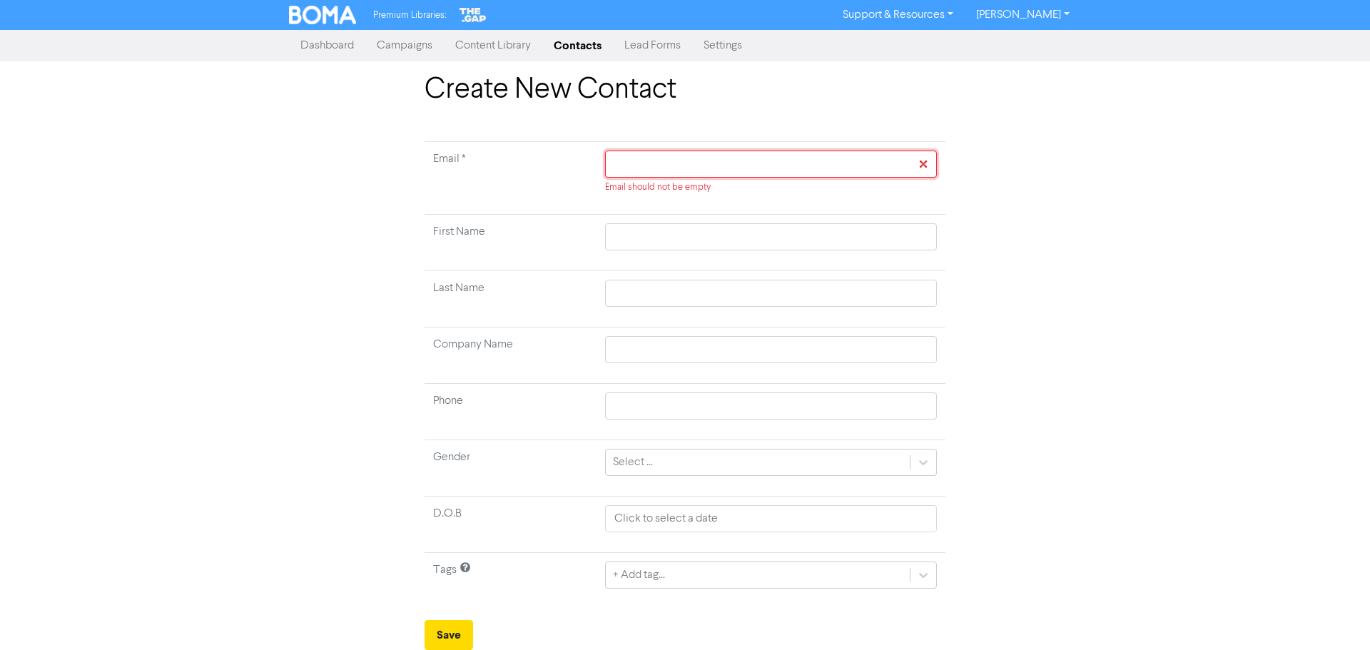
click at [802, 173] on input "text" at bounding box center [771, 164] width 332 height 27
paste input "[EMAIL_ADDRESS][DOMAIN_NAME]"
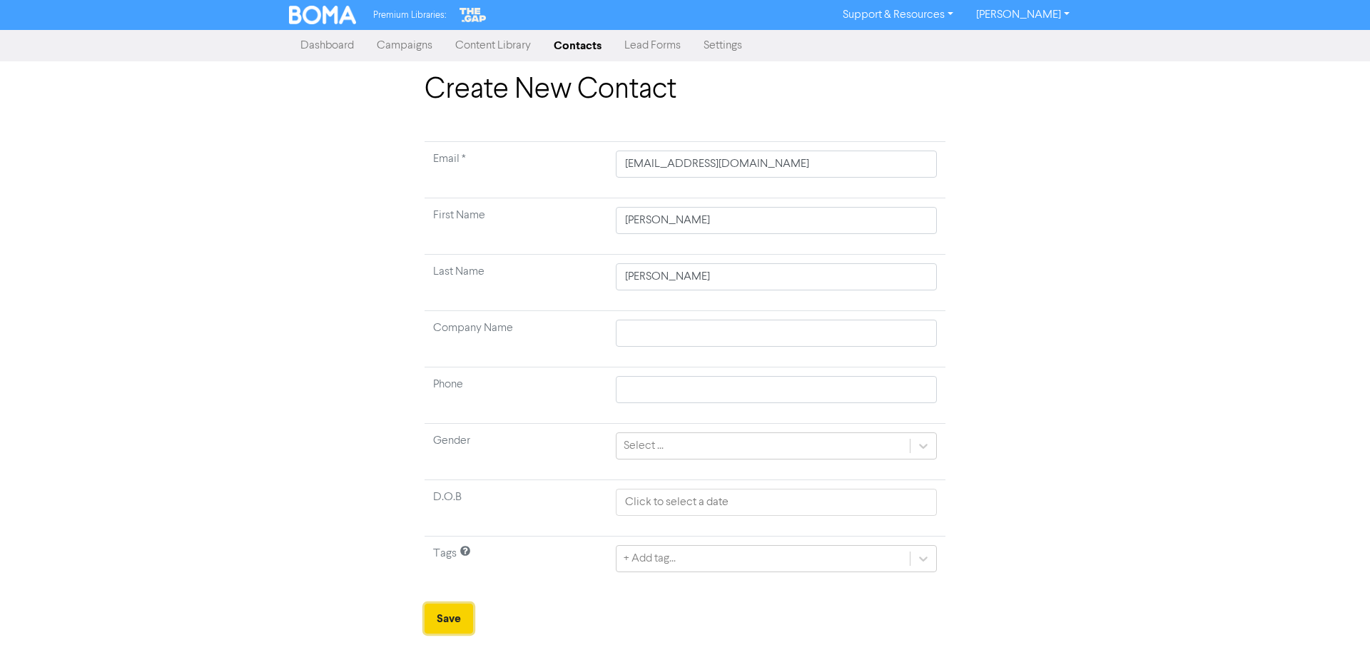
click at [439, 616] on button "Save" at bounding box center [449, 619] width 49 height 30
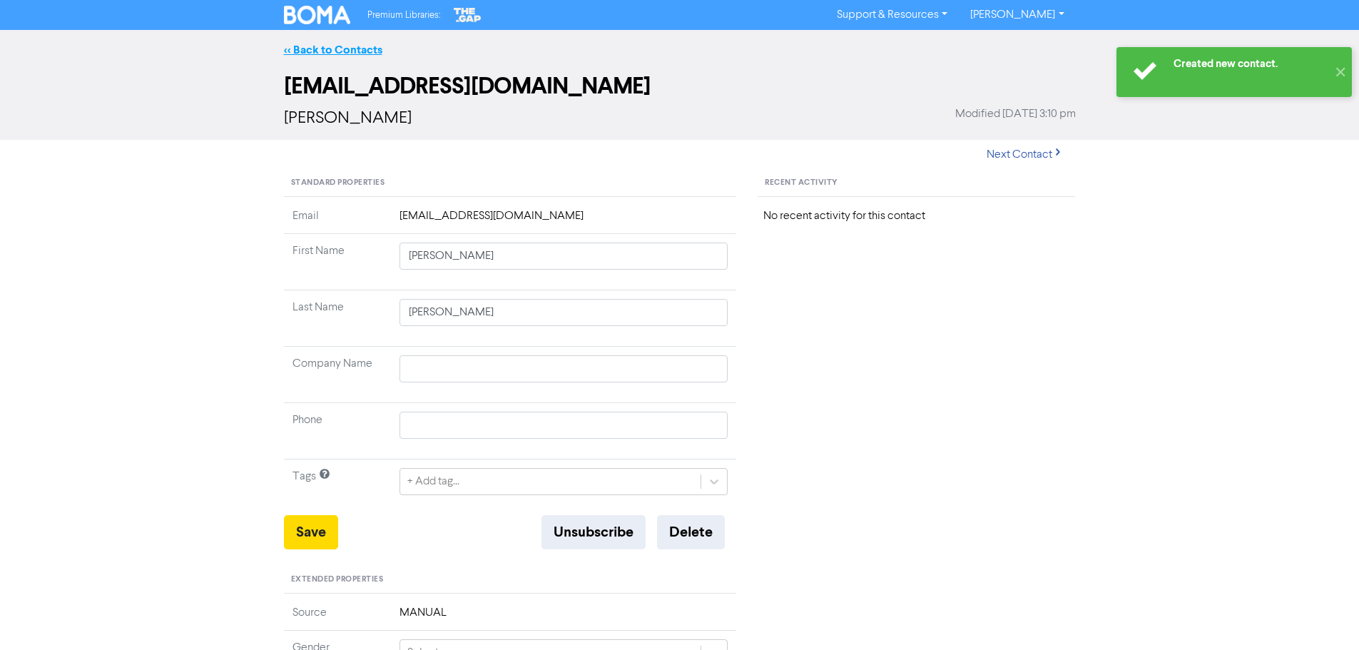
click at [361, 44] on link "<< Back to Contacts" at bounding box center [333, 50] width 98 height 14
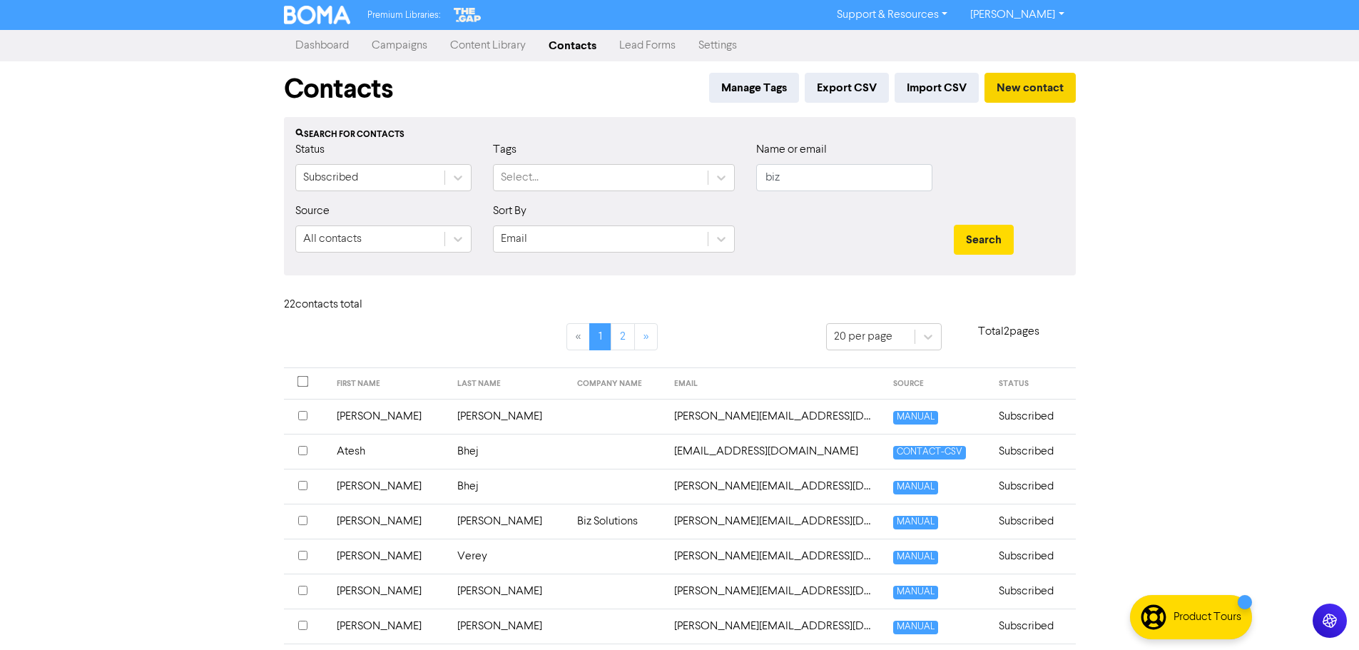
drag, startPoint x: 1042, startPoint y: 103, endPoint x: 1035, endPoint y: 95, distance: 10.1
click at [1042, 103] on div "Manage Tags Export CSV Import CSV New contact" at bounding box center [889, 92] width 372 height 39
click at [1023, 93] on button "New contact" at bounding box center [1030, 88] width 91 height 30
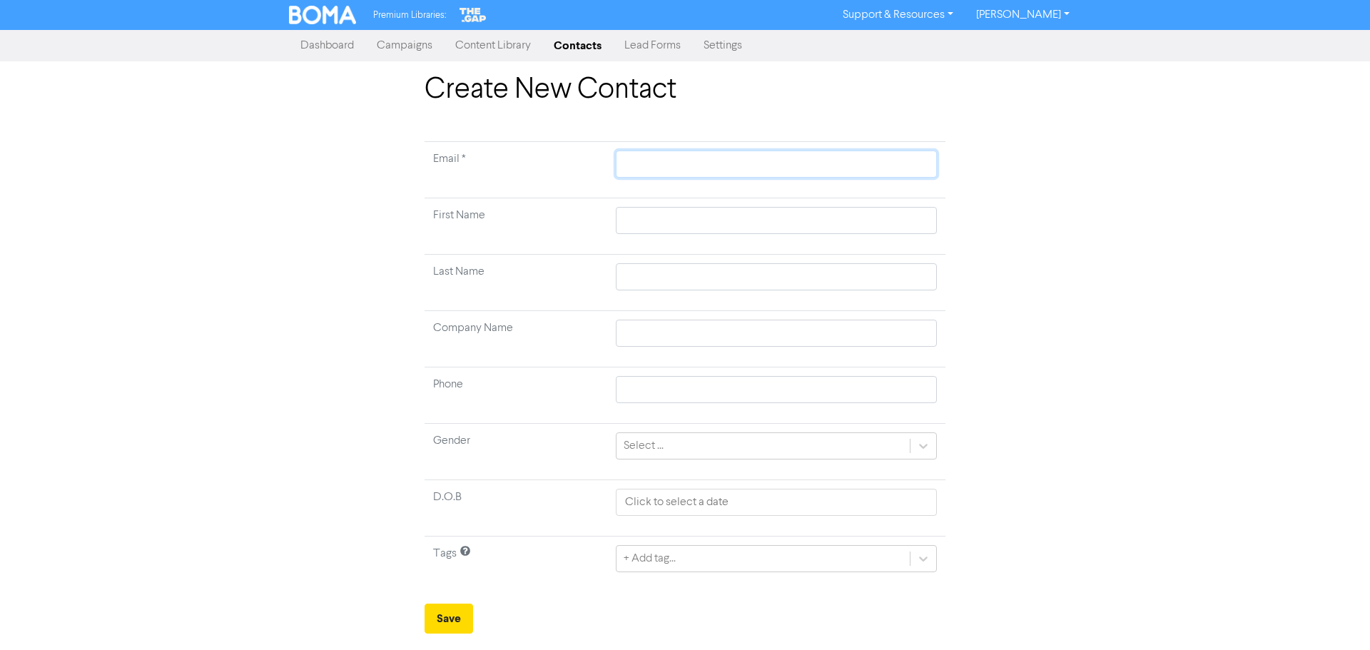
click at [636, 168] on input "text" at bounding box center [776, 164] width 321 height 27
paste input "[EMAIL_ADDRESS][DOMAIN_NAME]"
click at [459, 615] on button "Save" at bounding box center [449, 619] width 49 height 30
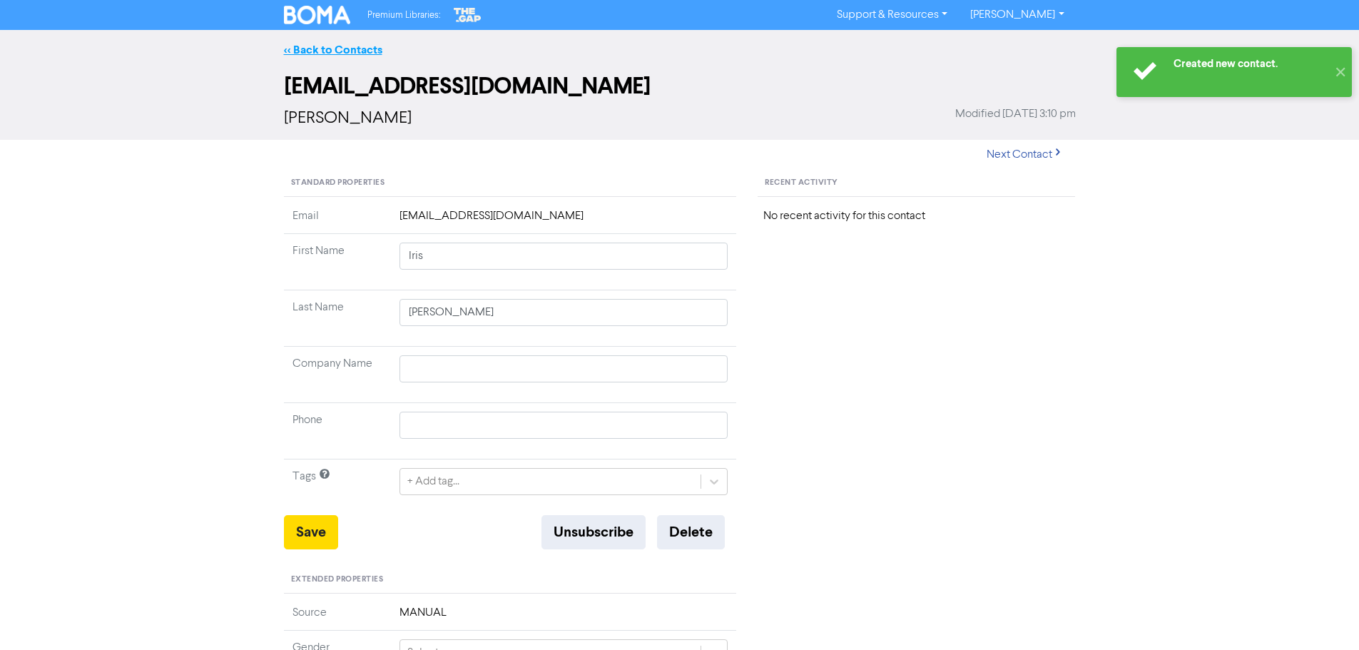
click at [310, 49] on link "<< Back to Contacts" at bounding box center [333, 50] width 98 height 14
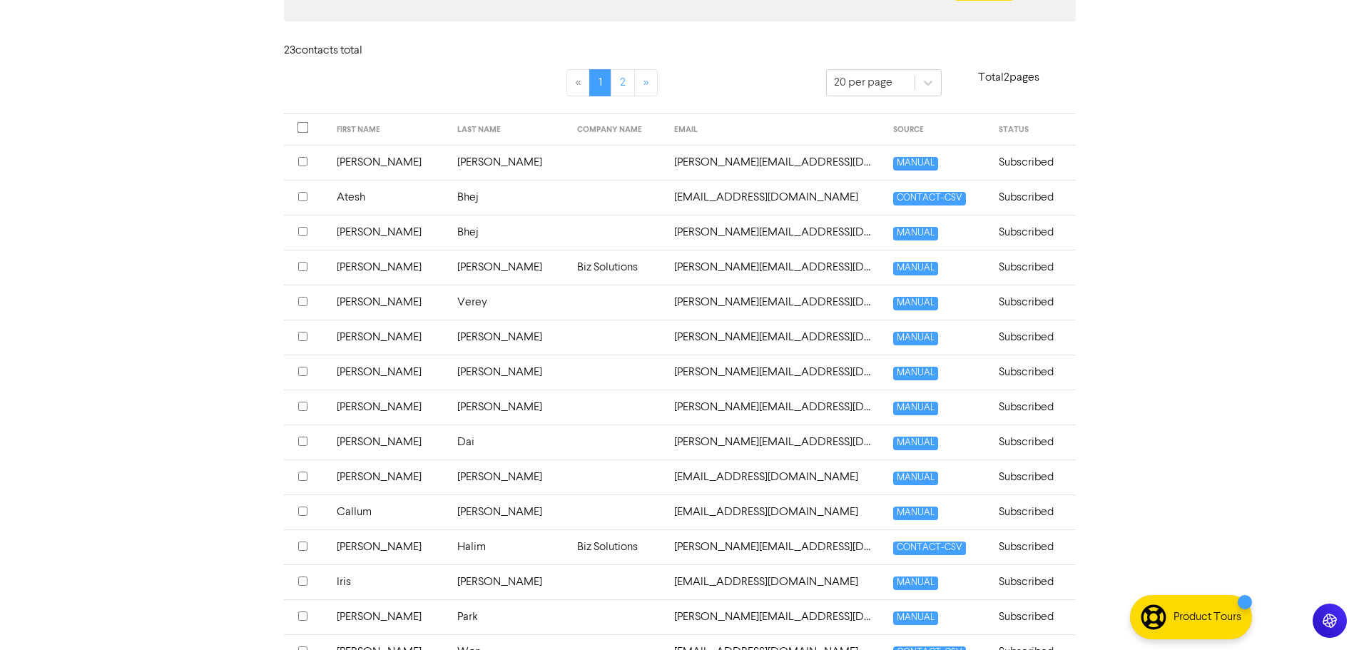
scroll to position [76, 0]
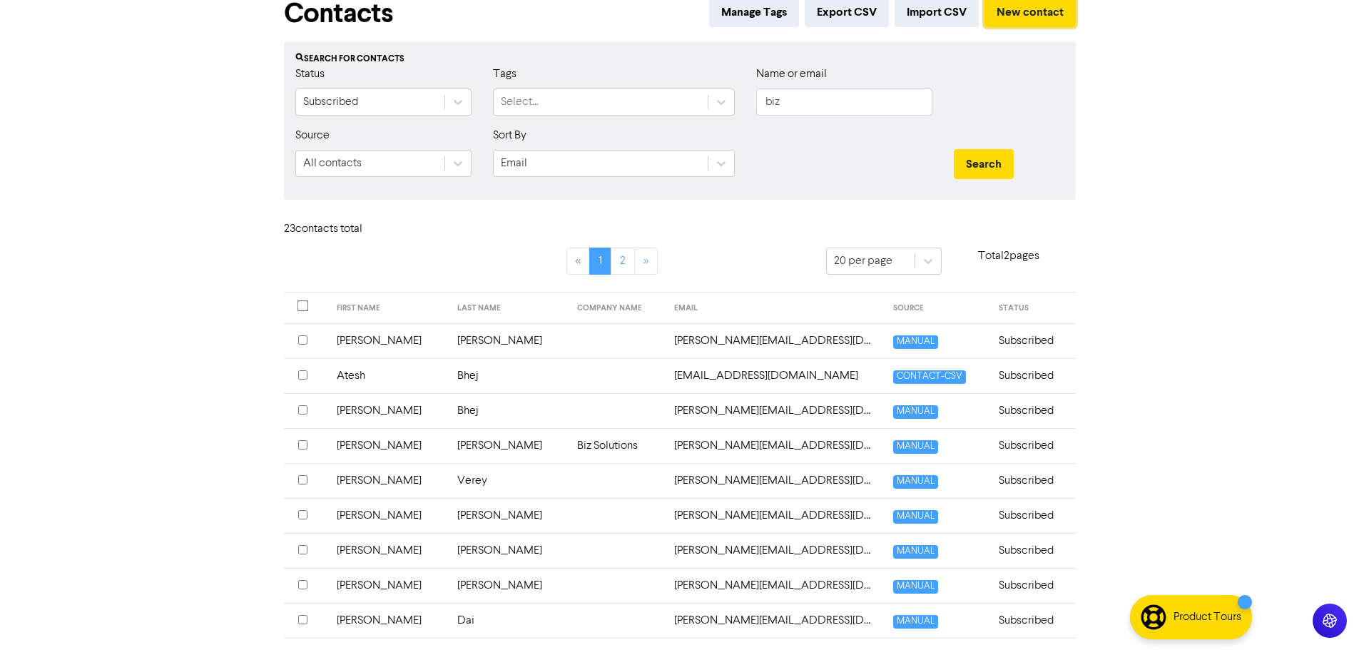
click at [1042, 17] on button "New contact" at bounding box center [1030, 12] width 91 height 30
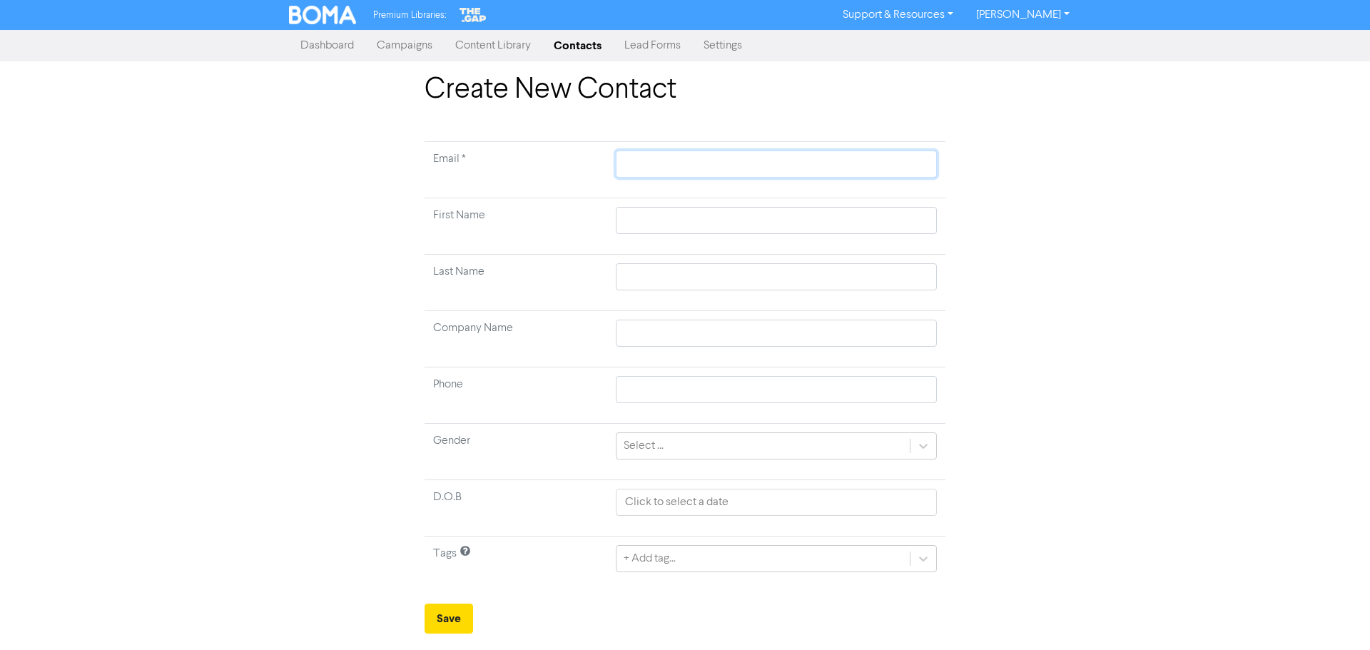
click at [736, 158] on input "text" at bounding box center [776, 164] width 321 height 27
paste input "[PERSON_NAME][EMAIL_ADDRESS][DOMAIN_NAME]"
click at [454, 621] on button "Save" at bounding box center [449, 619] width 49 height 30
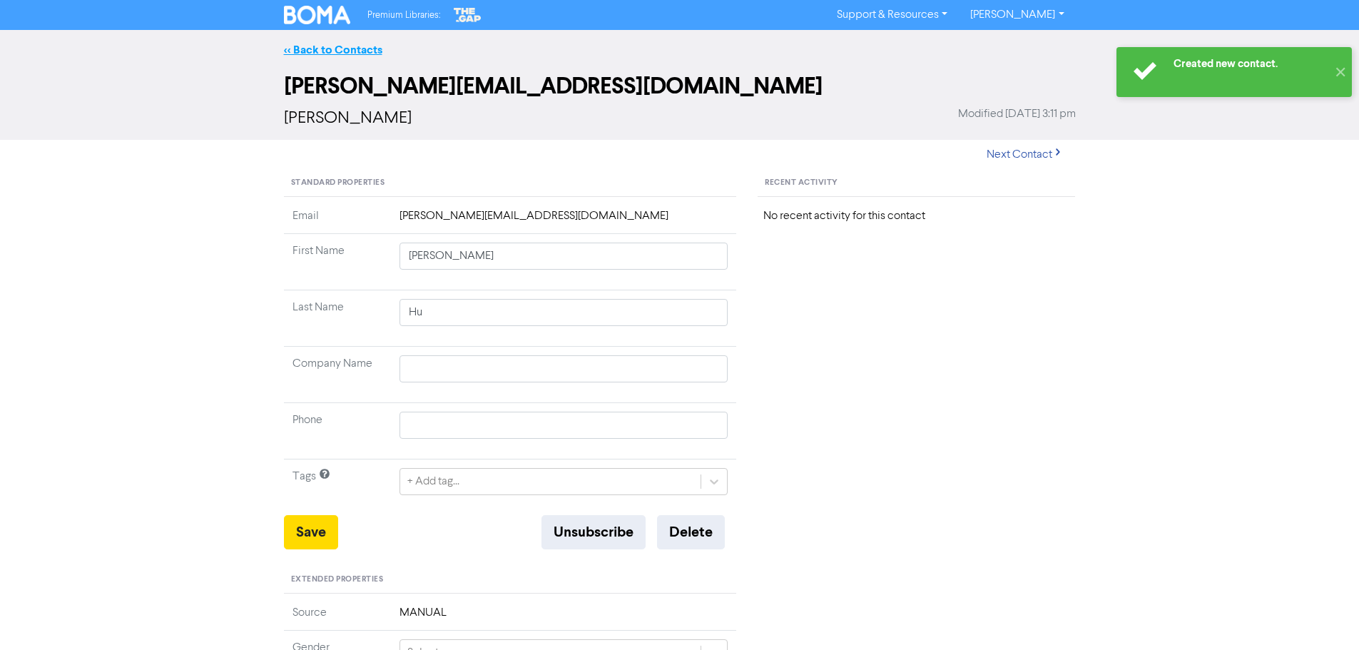
click at [330, 50] on link "<< Back to Contacts" at bounding box center [333, 50] width 98 height 14
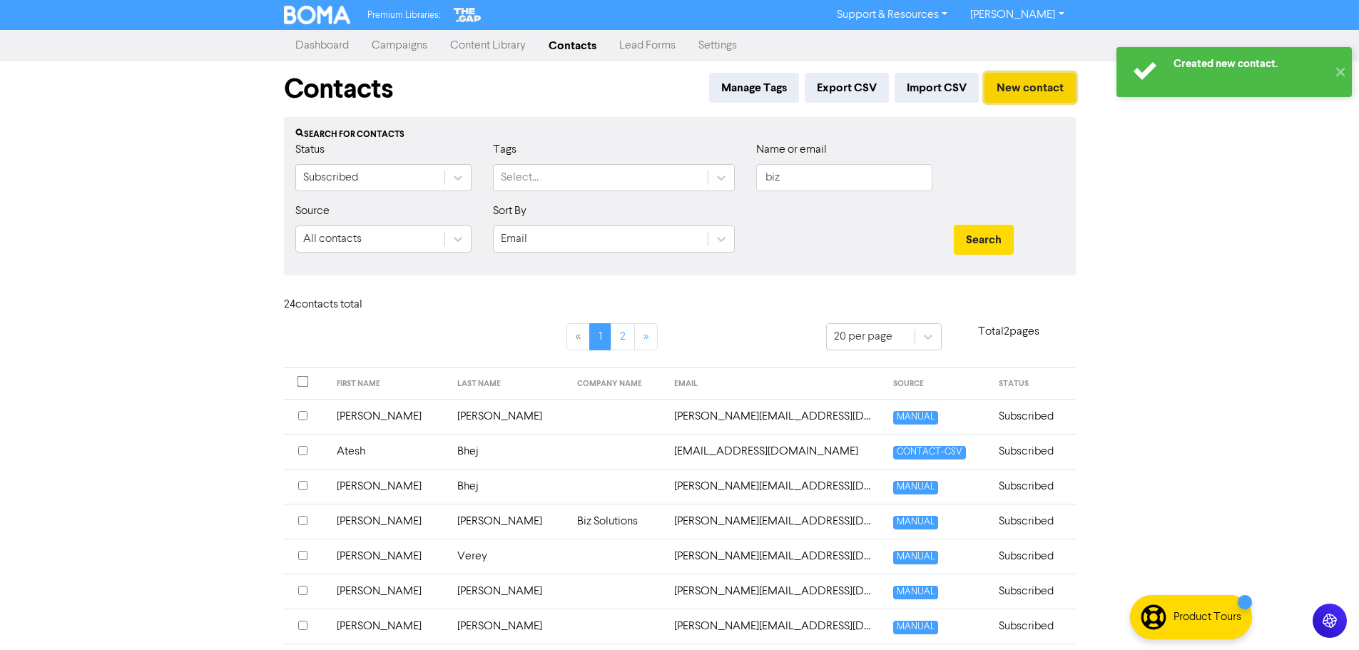
click at [1020, 81] on button "New contact" at bounding box center [1030, 88] width 91 height 30
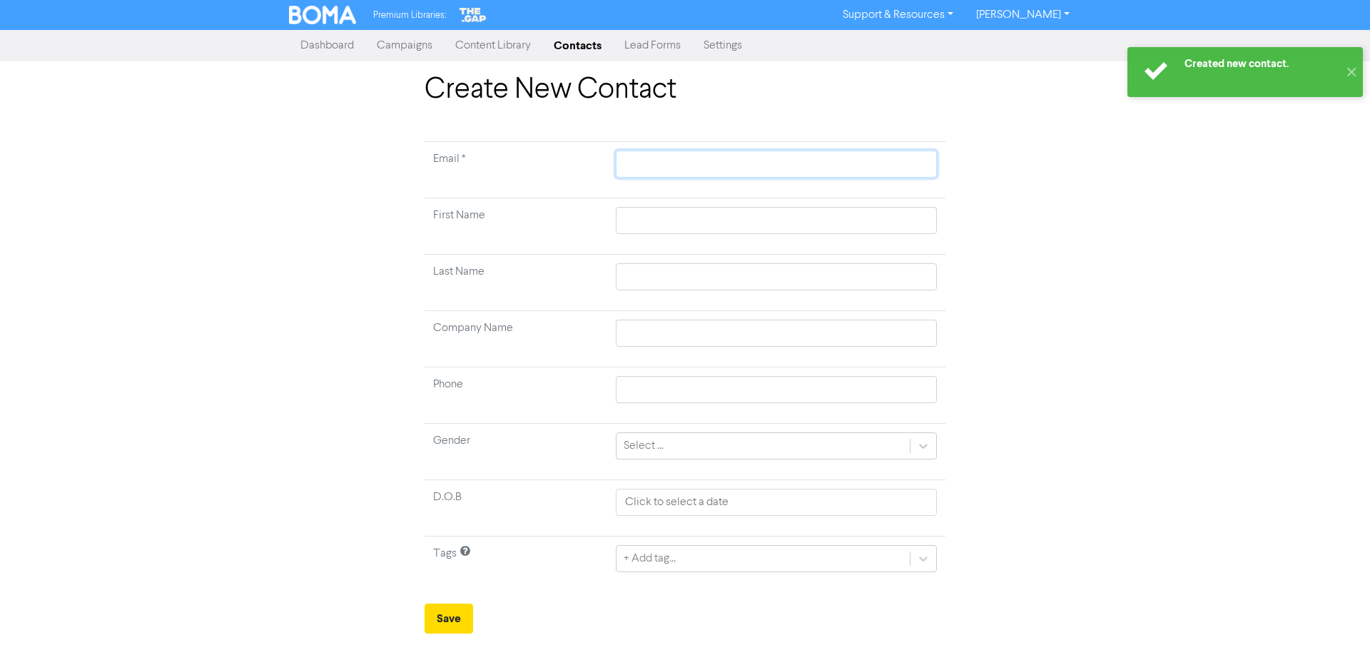
drag, startPoint x: 728, startPoint y: 160, endPoint x: 751, endPoint y: 143, distance: 28.7
click at [728, 160] on input "text" at bounding box center [776, 164] width 321 height 27
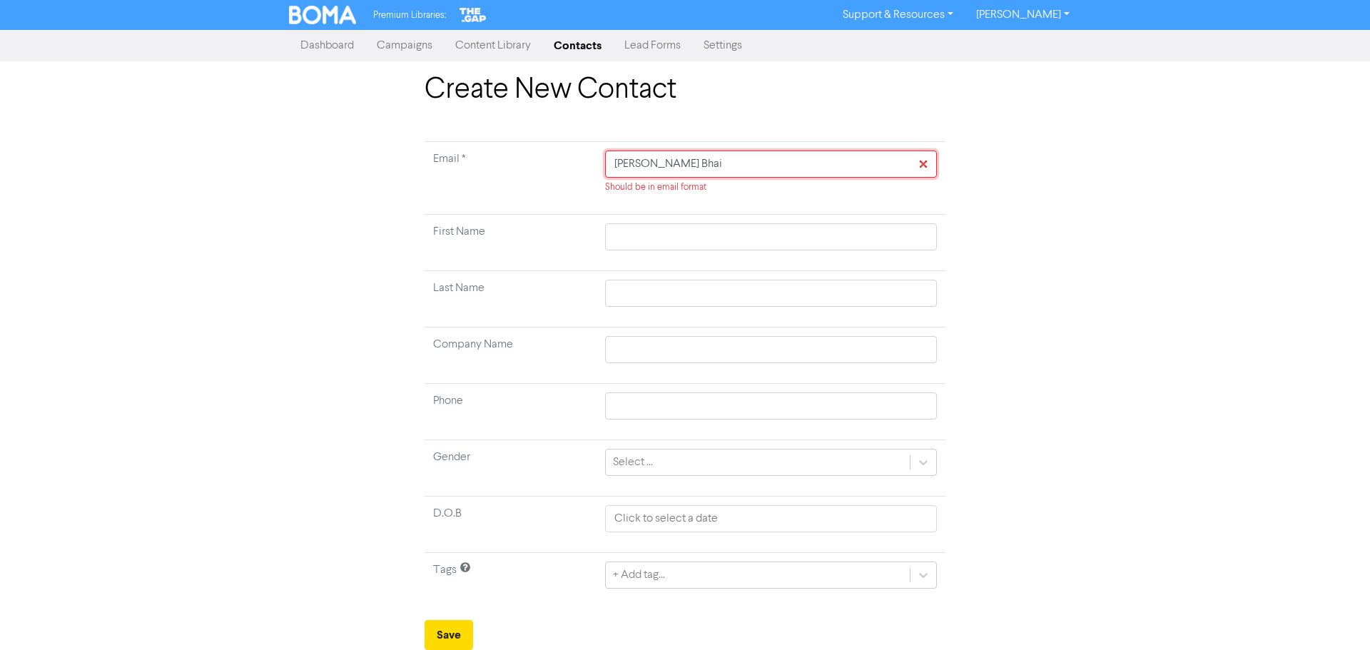
click at [686, 171] on input "[PERSON_NAME] Bhai" at bounding box center [771, 164] width 332 height 27
click at [649, 239] on input "text" at bounding box center [771, 236] width 332 height 27
paste input "[PERSON_NAME] Bhai"
click at [657, 240] on input "[PERSON_NAME] Bhai" at bounding box center [771, 236] width 332 height 27
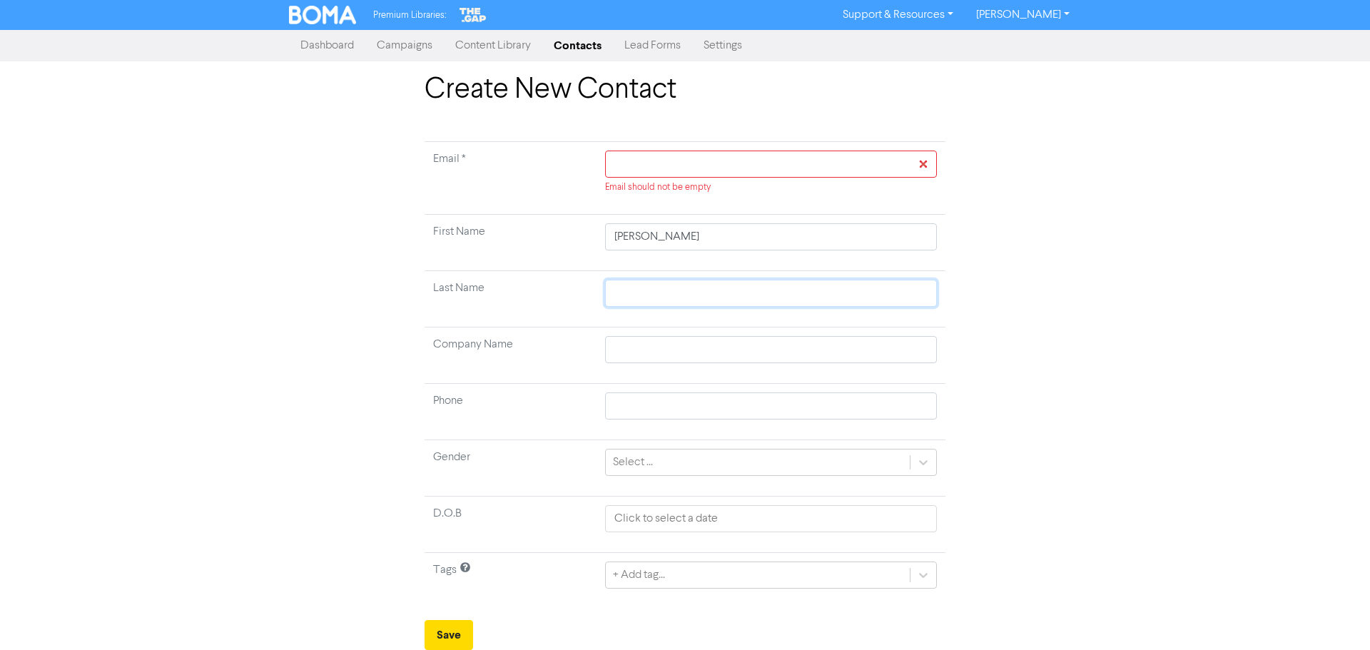
click at [640, 289] on input "text" at bounding box center [771, 293] width 332 height 27
paste input "Bhai"
click at [684, 243] on input "[PERSON_NAME]" at bounding box center [771, 236] width 332 height 27
click at [697, 166] on input "text" at bounding box center [771, 164] width 332 height 27
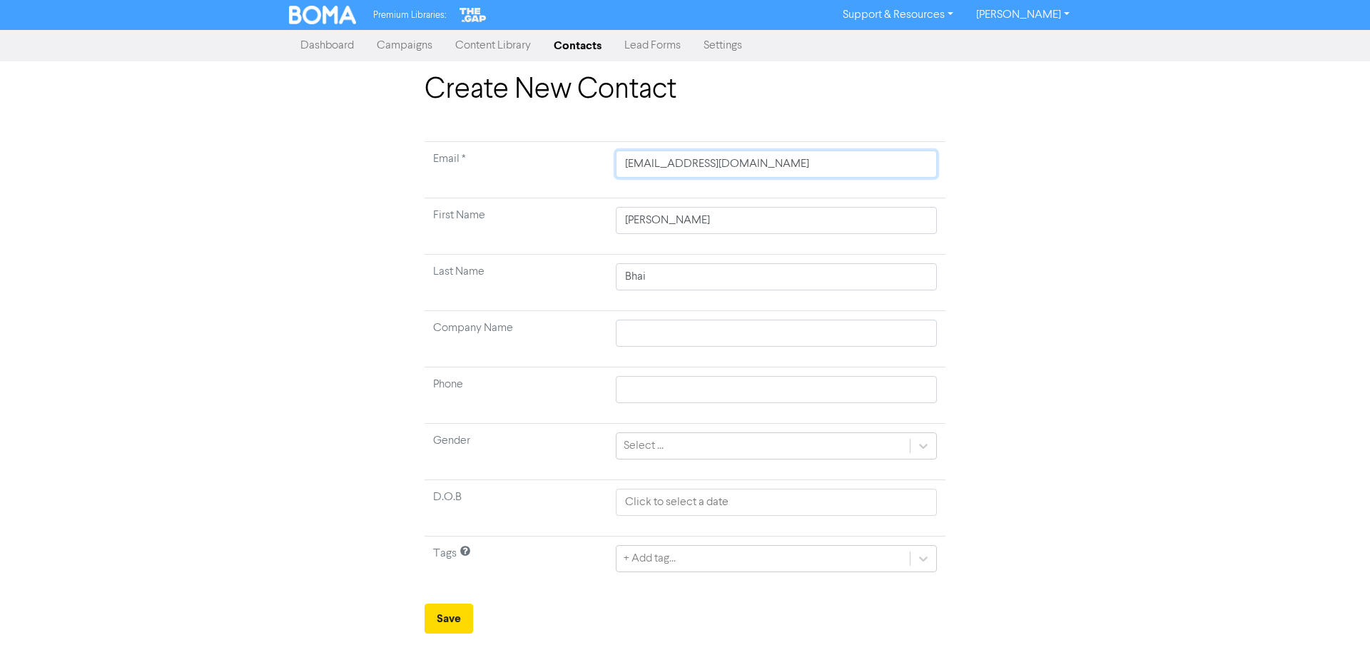
drag, startPoint x: 656, startPoint y: 166, endPoint x: 567, endPoint y: 162, distance: 89.3
click at [567, 162] on tr "Email * [EMAIL_ADDRESS][DOMAIN_NAME]" at bounding box center [685, 170] width 521 height 56
paste input "[PERSON_NAME]"
click at [620, 166] on input "[PERSON_NAME][EMAIL_ADDRESS][DOMAIN_NAME]" at bounding box center [776, 164] width 321 height 27
click at [455, 615] on button "Save" at bounding box center [449, 619] width 49 height 30
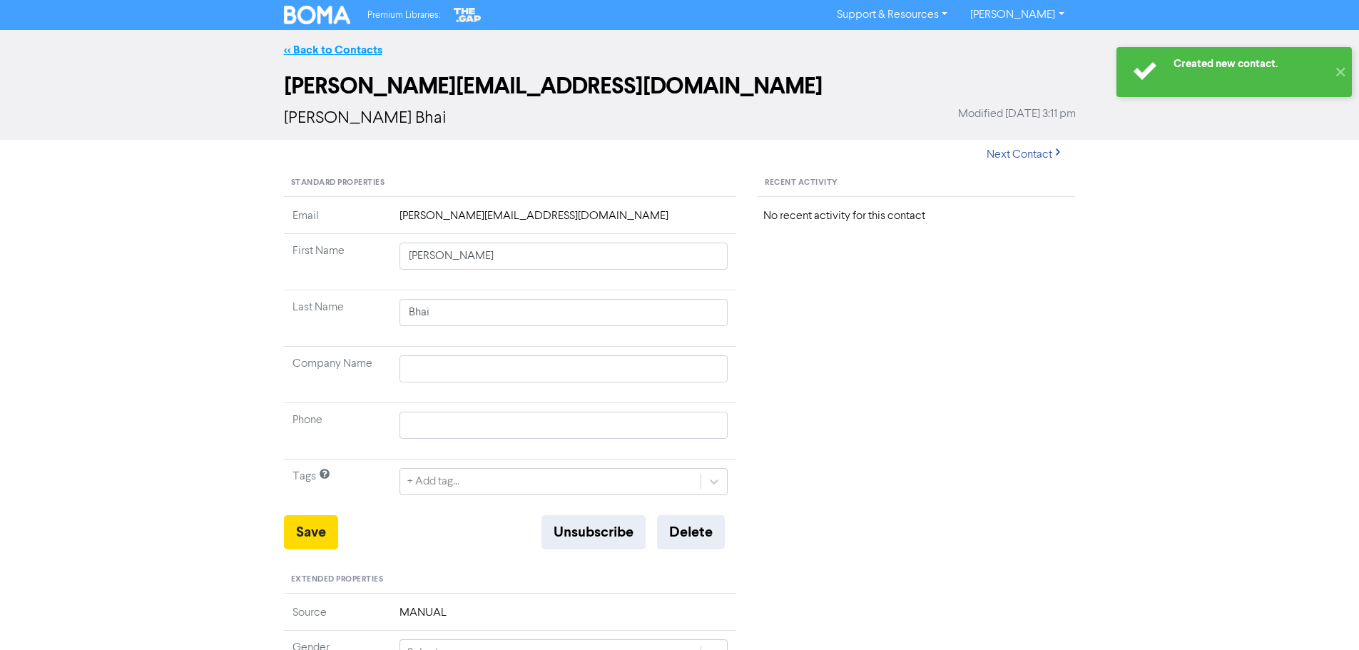
click at [362, 55] on link "<< Back to Contacts" at bounding box center [333, 50] width 98 height 14
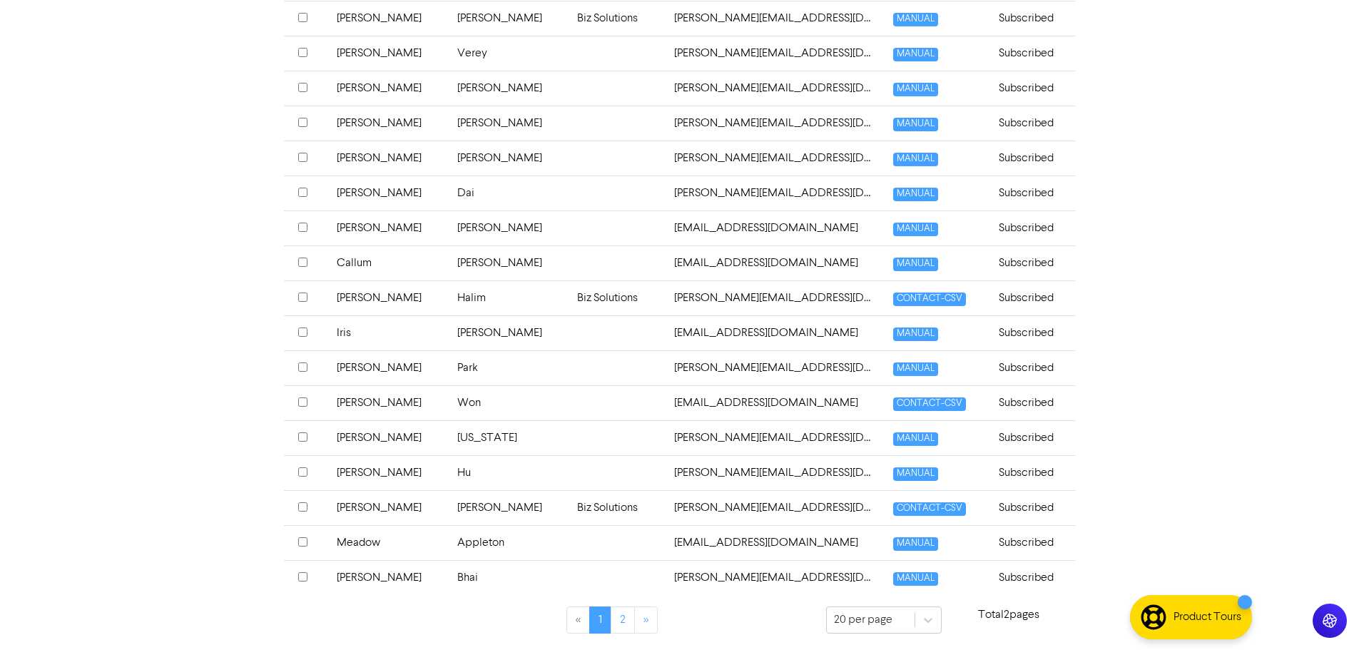
scroll to position [504, 0]
click at [617, 617] on link "2" at bounding box center [623, 619] width 24 height 27
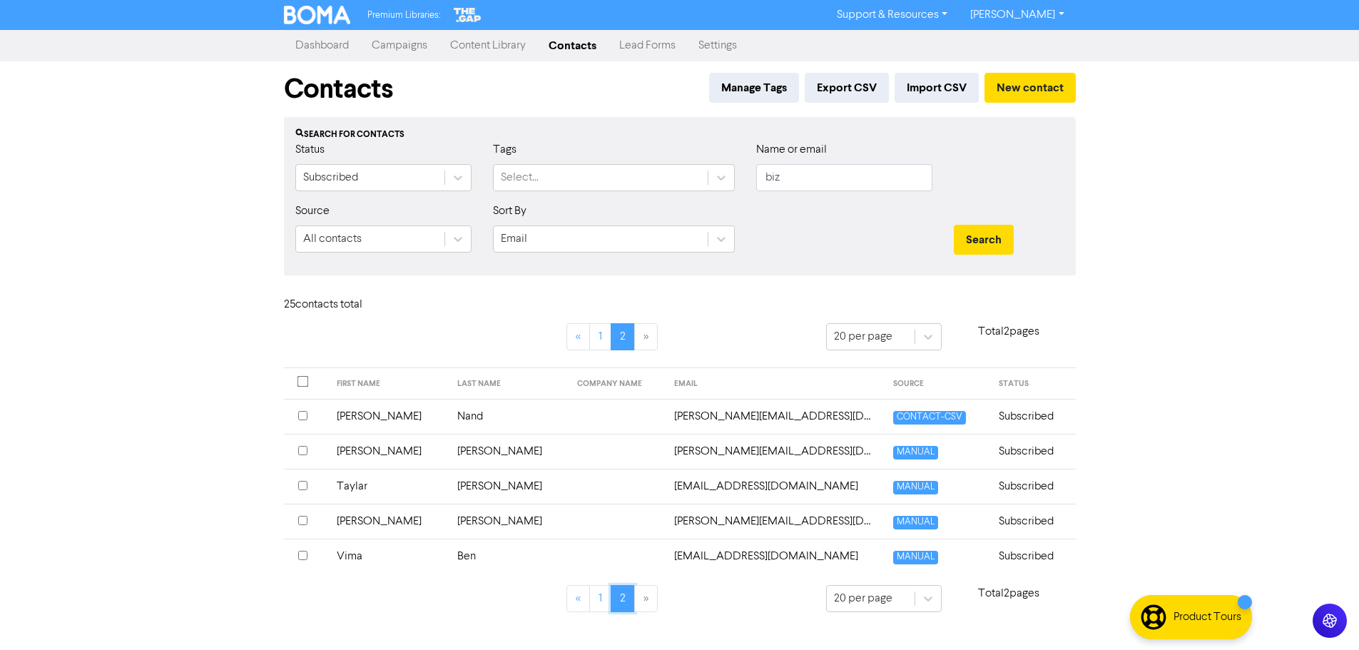
scroll to position [0, 0]
click at [1057, 83] on button "New contact" at bounding box center [1035, 88] width 91 height 30
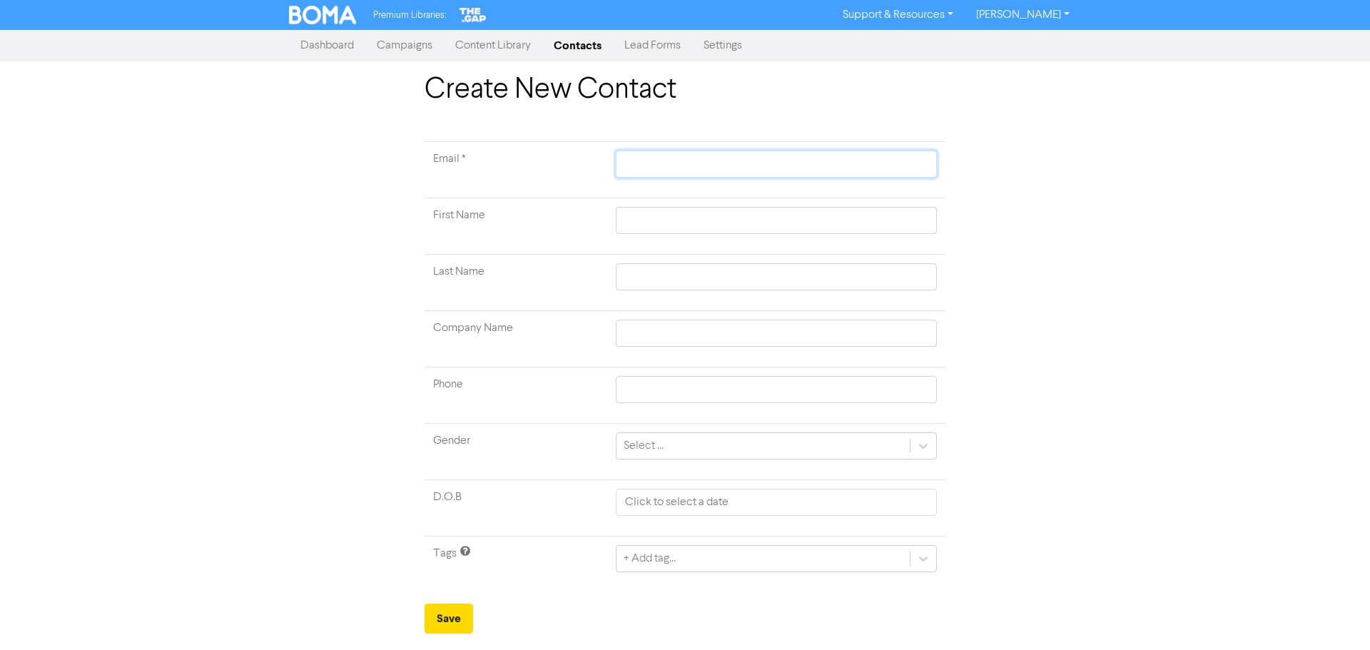
click at [633, 166] on input "text" at bounding box center [776, 164] width 321 height 27
drag, startPoint x: 654, startPoint y: 162, endPoint x: 592, endPoint y: 88, distance: 95.7
click at [597, 158] on tr "Email * [EMAIL_ADDRESS][DOMAIN_NAME]" at bounding box center [685, 170] width 521 height 56
drag, startPoint x: 656, startPoint y: 225, endPoint x: 644, endPoint y: 196, distance: 31.0
click at [656, 225] on input "text" at bounding box center [776, 220] width 321 height 27
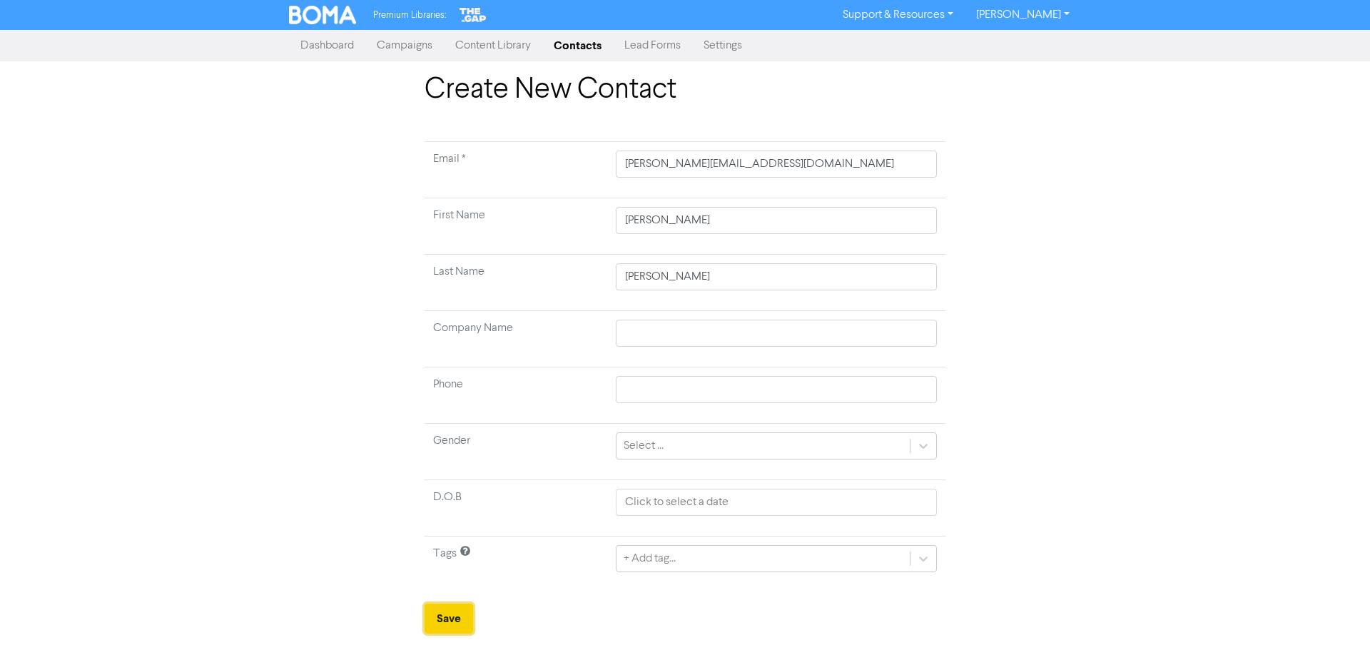
click at [459, 626] on button "Save" at bounding box center [449, 619] width 49 height 30
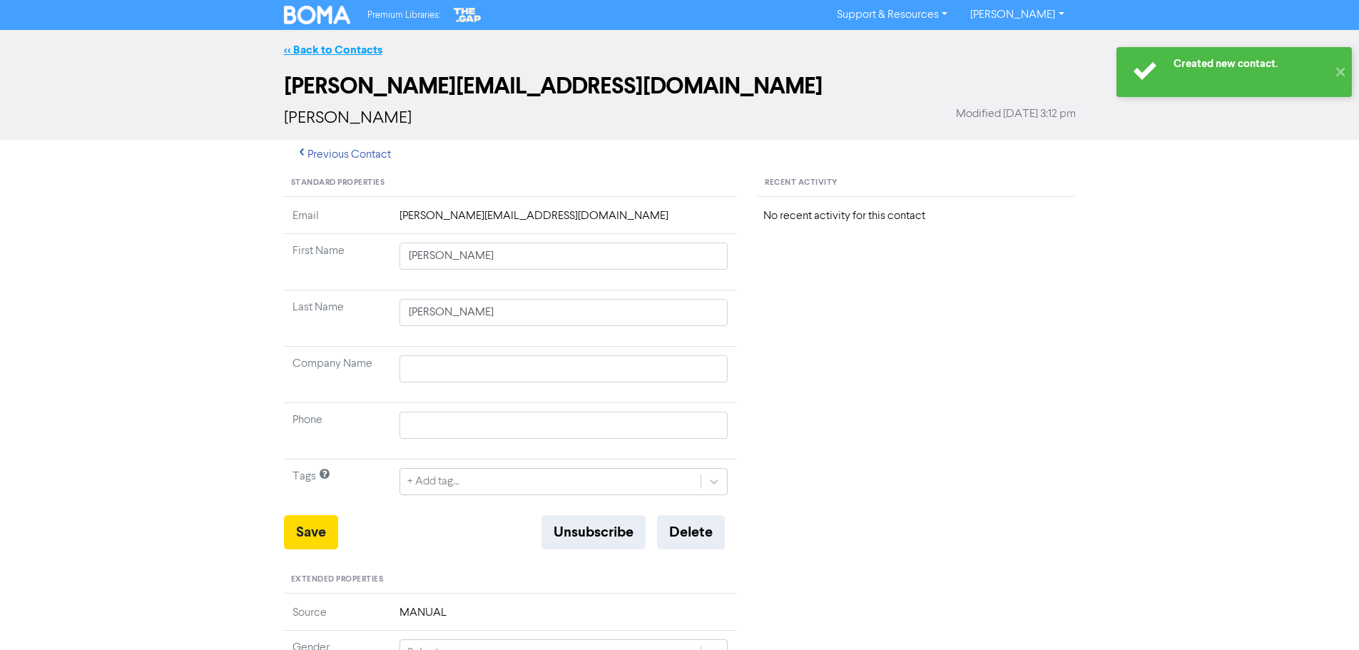
click at [328, 52] on link "<< Back to Contacts" at bounding box center [333, 50] width 98 height 14
